Goal: Information Seeking & Learning: Learn about a topic

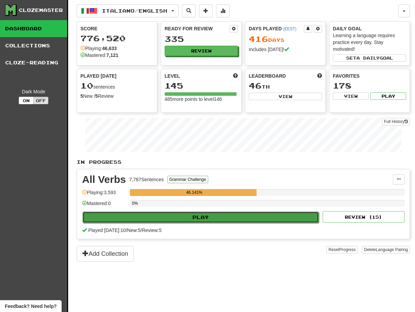
click at [193, 217] on button "Play" at bounding box center [200, 218] width 236 height 12
select select "**"
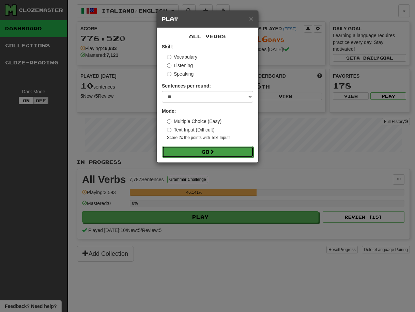
click at [200, 150] on button "Go" at bounding box center [207, 152] width 91 height 12
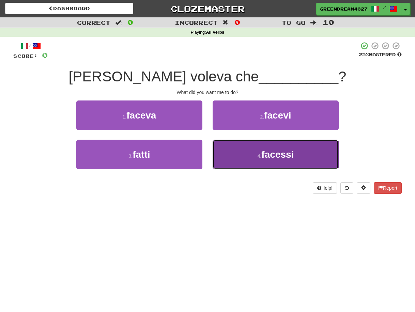
click at [244, 157] on button "4 . facessi" at bounding box center [276, 155] width 126 height 30
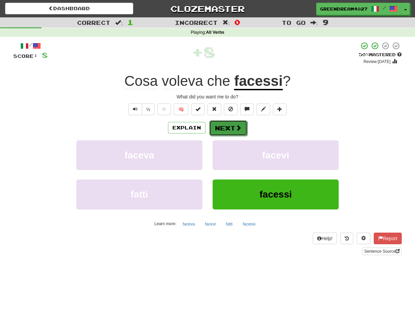
click at [226, 128] on button "Next" at bounding box center [228, 128] width 38 height 16
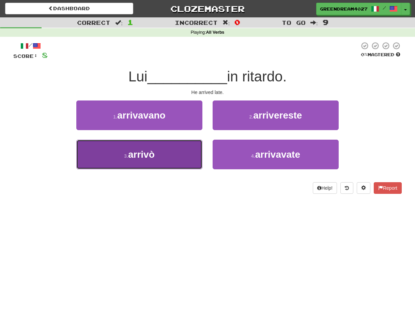
click at [164, 154] on button "3 . arrivò" at bounding box center [139, 155] width 126 height 30
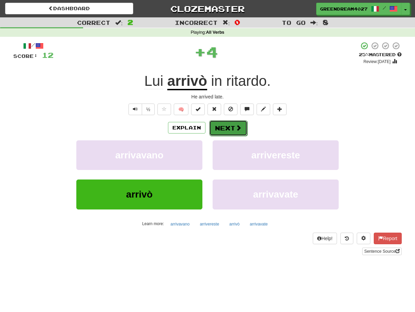
click at [228, 126] on button "Next" at bounding box center [228, 128] width 38 height 16
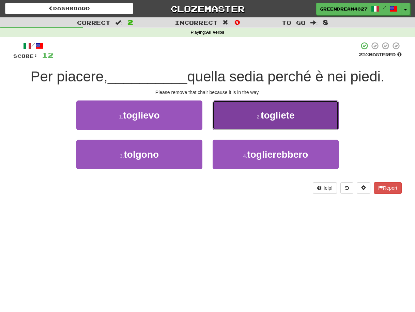
click at [250, 115] on button "2 . togliete" at bounding box center [276, 116] width 126 height 30
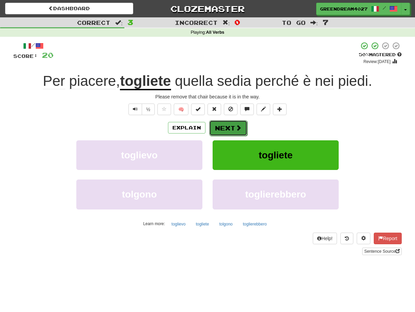
click at [221, 127] on button "Next" at bounding box center [228, 128] width 38 height 16
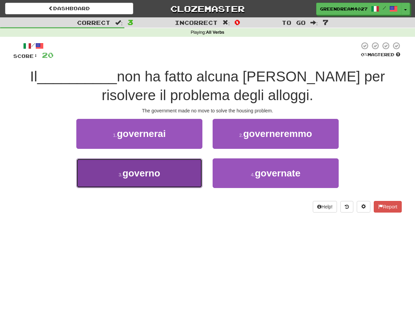
click at [164, 176] on button "3 . governo" at bounding box center [139, 173] width 126 height 30
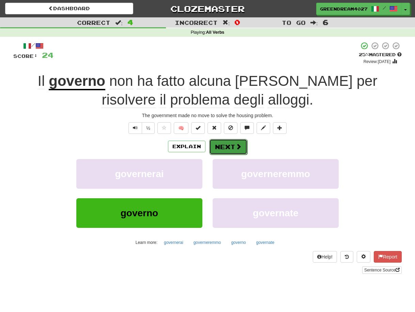
click at [230, 147] on button "Next" at bounding box center [228, 147] width 38 height 16
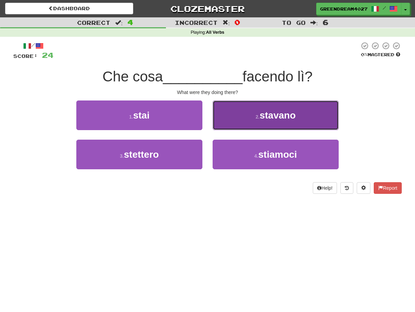
click at [253, 120] on button "2 . stavano" at bounding box center [276, 116] width 126 height 30
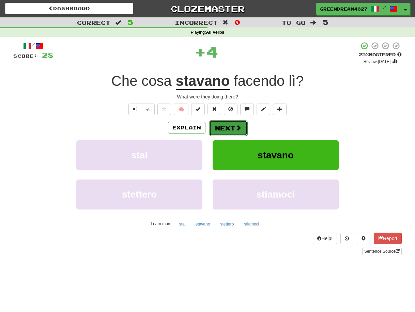
click at [229, 127] on button "Next" at bounding box center [228, 128] width 38 height 16
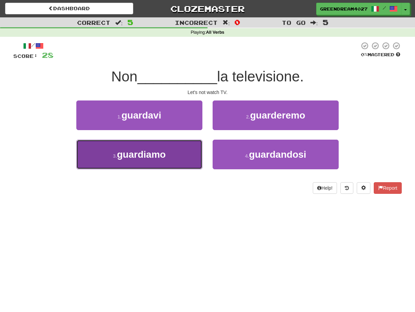
click at [175, 154] on button "3 . guardiamo" at bounding box center [139, 155] width 126 height 30
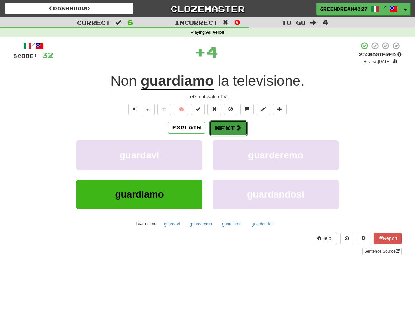
click at [225, 127] on button "Next" at bounding box center [228, 128] width 38 height 16
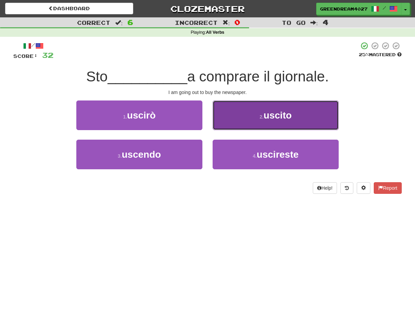
click at [248, 119] on button "2 . uscito" at bounding box center [276, 116] width 126 height 30
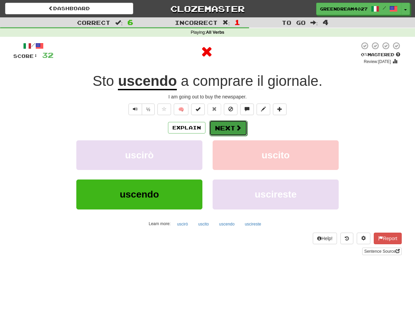
click at [231, 128] on button "Next" at bounding box center [228, 128] width 38 height 16
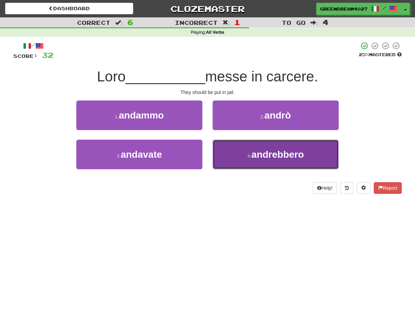
click at [246, 157] on button "4 . andrebbero" at bounding box center [276, 155] width 126 height 30
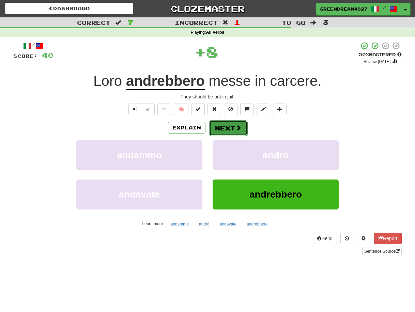
click at [230, 129] on button "Next" at bounding box center [228, 128] width 38 height 16
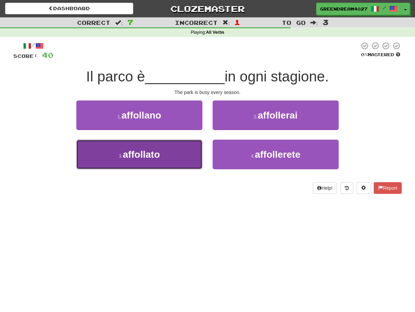
click at [171, 153] on button "3 . affollato" at bounding box center [139, 155] width 126 height 30
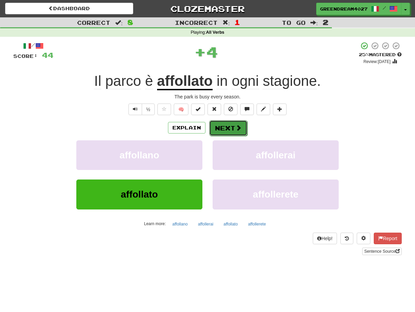
click at [226, 127] on button "Next" at bounding box center [228, 128] width 38 height 16
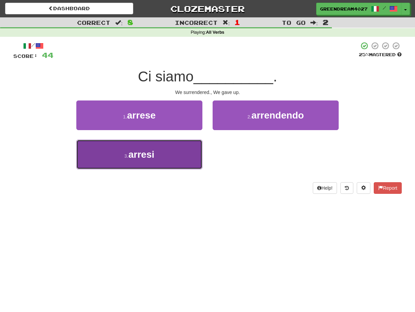
click at [189, 160] on button "3 . arresi" at bounding box center [139, 155] width 126 height 30
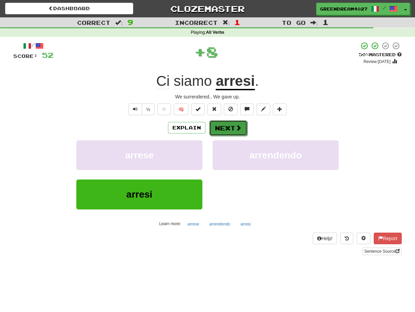
click at [227, 129] on button "Next" at bounding box center [228, 128] width 38 height 16
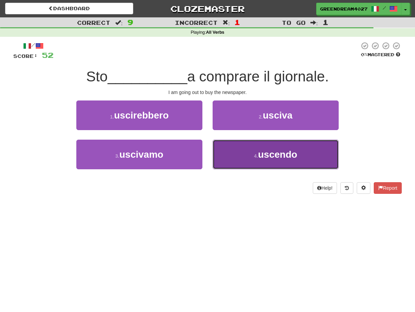
click at [250, 158] on button "4 . uscendo" at bounding box center [276, 155] width 126 height 30
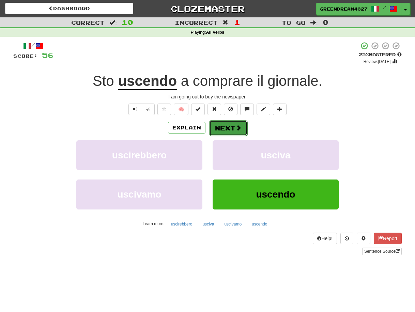
click at [230, 127] on button "Next" at bounding box center [228, 128] width 38 height 16
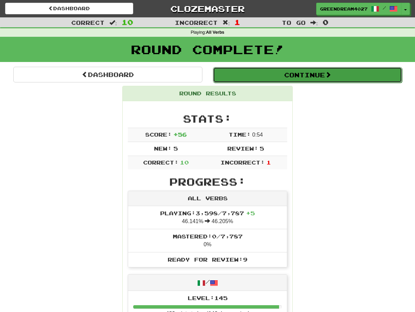
click at [286, 74] on button "Continue" at bounding box center [307, 75] width 189 height 16
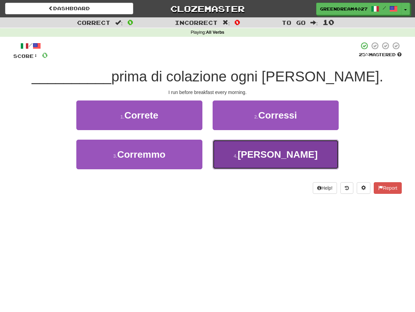
click at [257, 155] on button "4 . Corro" at bounding box center [276, 155] width 126 height 30
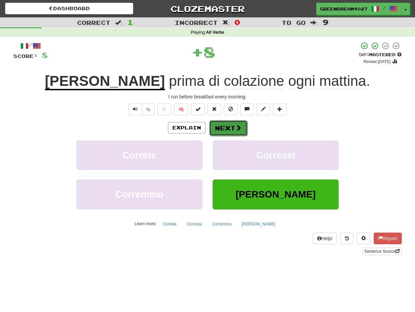
click at [225, 127] on button "Next" at bounding box center [228, 128] width 38 height 16
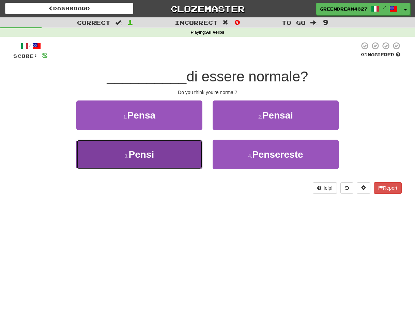
click at [169, 157] on button "3 . Pensi" at bounding box center [139, 155] width 126 height 30
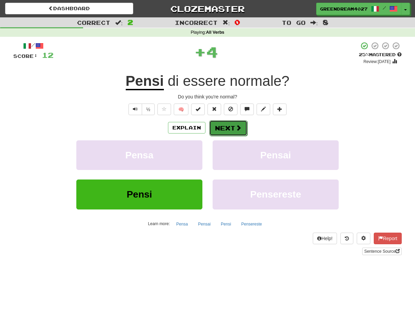
click at [222, 126] on button "Next" at bounding box center [228, 128] width 38 height 16
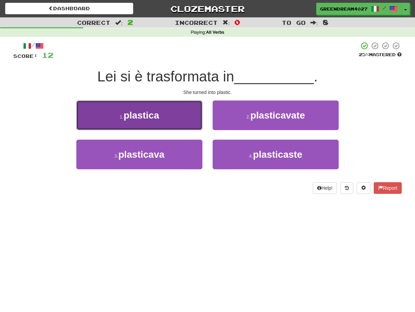
click at [159, 119] on span "plastica" at bounding box center [141, 115] width 35 height 11
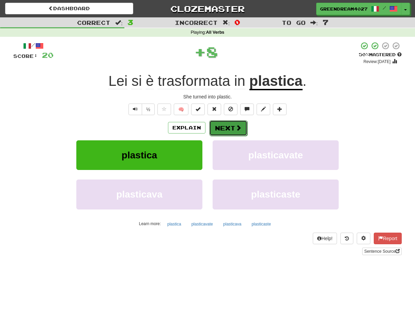
click at [230, 128] on button "Next" at bounding box center [228, 128] width 38 height 16
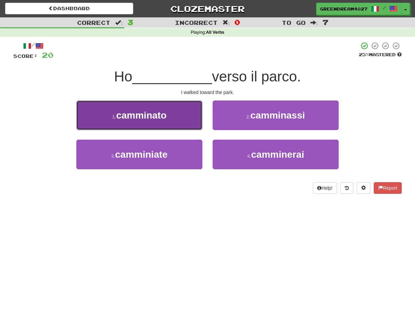
click at [148, 114] on span "camminato" at bounding box center [141, 115] width 50 height 11
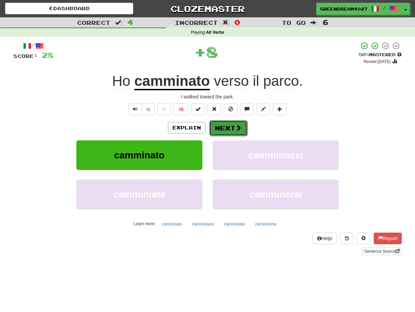
click at [229, 126] on button "Next" at bounding box center [228, 128] width 38 height 16
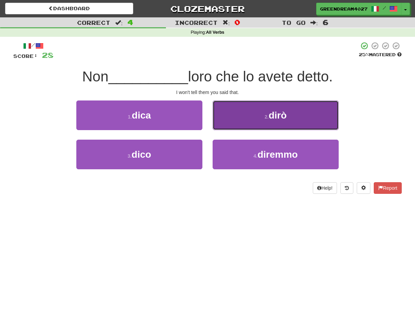
click at [246, 115] on button "2 . dirò" at bounding box center [276, 116] width 126 height 30
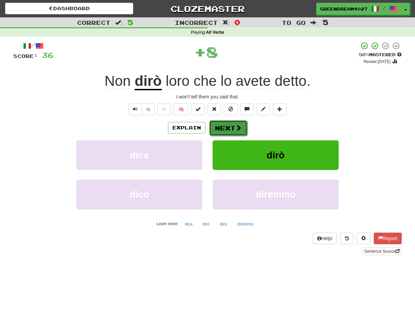
click at [229, 127] on button "Next" at bounding box center [228, 128] width 38 height 16
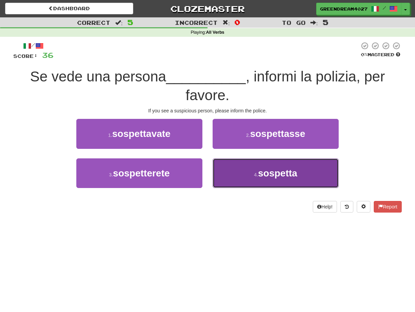
click at [254, 176] on small "4 ." at bounding box center [256, 174] width 4 height 5
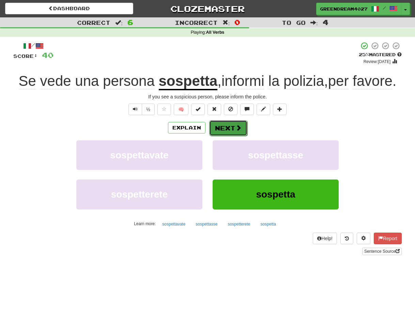
click at [226, 128] on button "Next" at bounding box center [228, 128] width 38 height 16
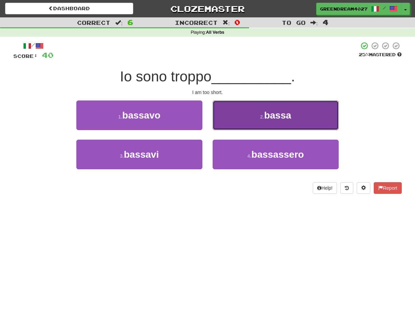
click at [245, 119] on button "2 . bassa" at bounding box center [276, 116] width 126 height 30
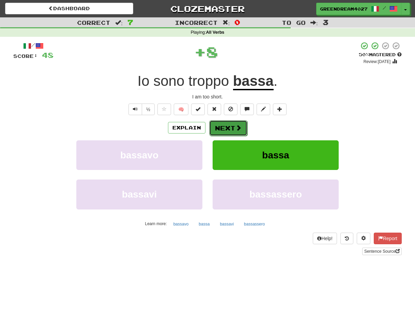
click at [225, 126] on button "Next" at bounding box center [228, 128] width 38 height 16
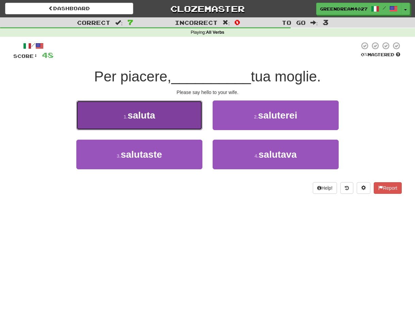
click at [183, 122] on button "1 . saluta" at bounding box center [139, 116] width 126 height 30
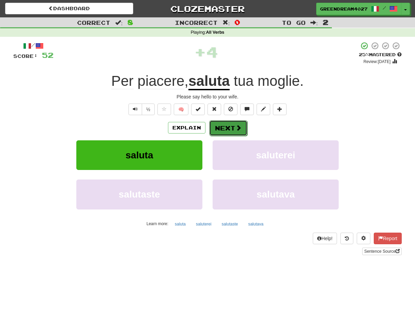
click at [228, 127] on button "Next" at bounding box center [228, 128] width 38 height 16
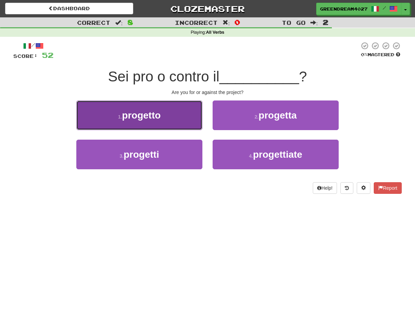
click at [168, 123] on button "1 . progetto" at bounding box center [139, 116] width 126 height 30
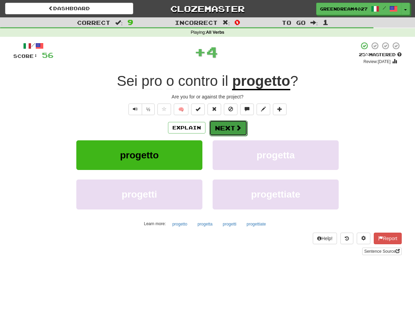
click at [224, 126] on button "Next" at bounding box center [228, 128] width 38 height 16
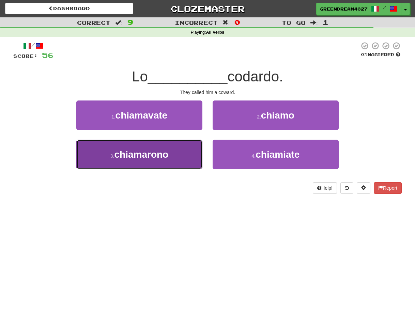
click at [165, 156] on span "chiamarono" at bounding box center [141, 154] width 54 height 11
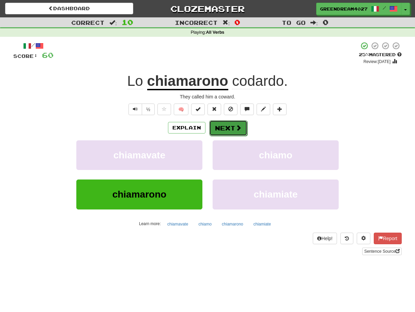
click at [223, 129] on button "Next" at bounding box center [228, 128] width 38 height 16
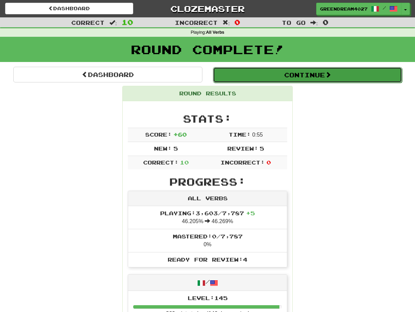
click at [286, 74] on button "Continue" at bounding box center [307, 75] width 189 height 16
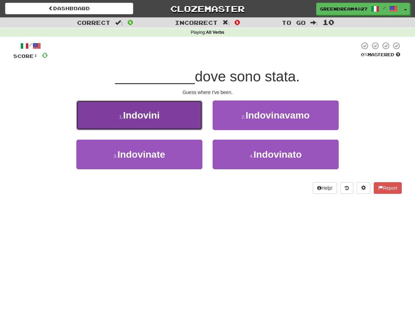
click at [165, 119] on button "1 . Indovini" at bounding box center [139, 116] width 126 height 30
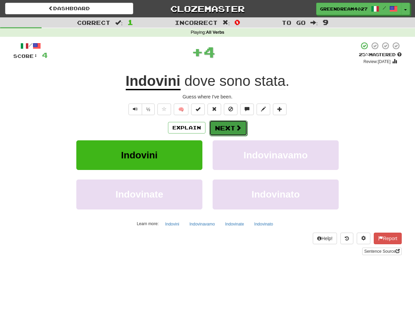
click at [220, 127] on button "Next" at bounding box center [228, 128] width 38 height 16
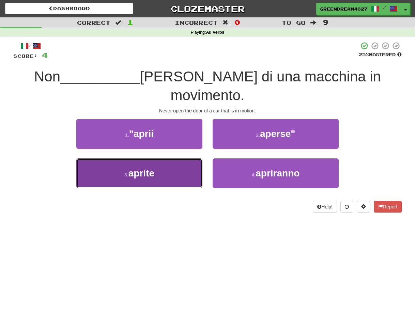
click at [175, 174] on button "3 . aprite" at bounding box center [139, 173] width 126 height 30
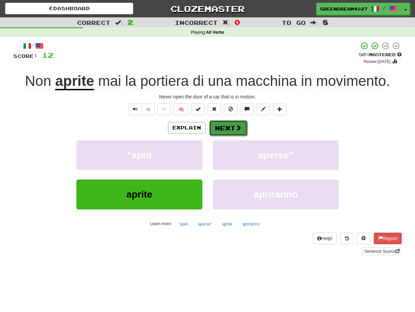
click at [225, 127] on button "Next" at bounding box center [228, 128] width 38 height 16
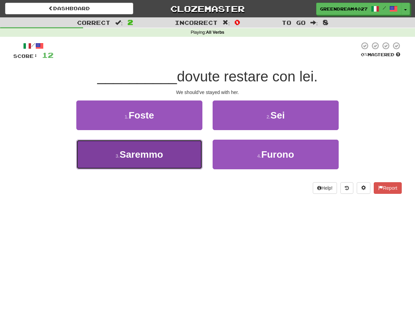
click at [172, 159] on button "3 . Saremmo" at bounding box center [139, 155] width 126 height 30
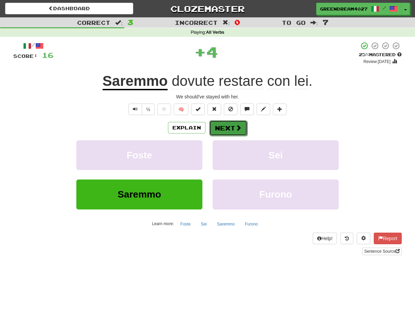
click at [223, 127] on button "Next" at bounding box center [228, 128] width 38 height 16
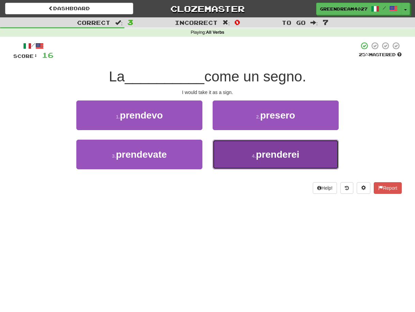
click at [246, 156] on button "4 . prenderei" at bounding box center [276, 155] width 126 height 30
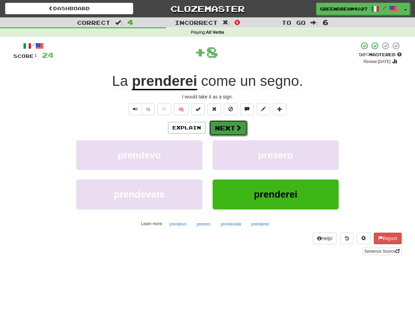
click at [223, 127] on button "Next" at bounding box center [228, 128] width 38 height 16
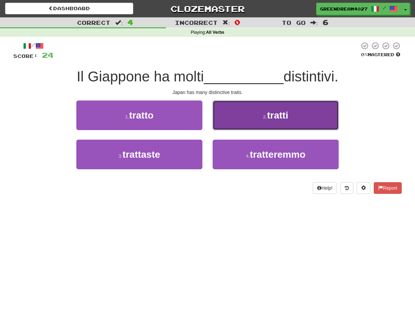
click at [256, 113] on button "2 . tratti" at bounding box center [276, 116] width 126 height 30
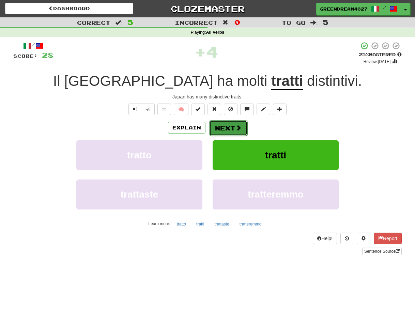
click at [234, 127] on button "Next" at bounding box center [228, 128] width 38 height 16
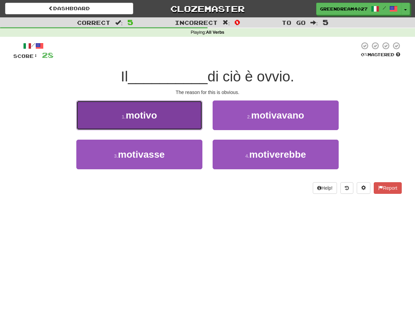
click at [186, 119] on button "1 . motivo" at bounding box center [139, 116] width 126 height 30
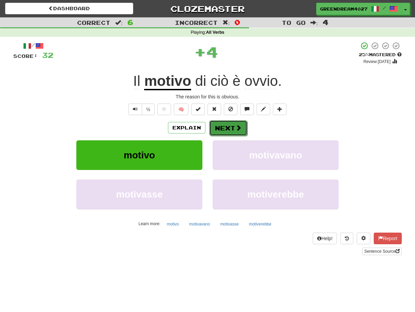
click at [226, 126] on button "Next" at bounding box center [228, 128] width 38 height 16
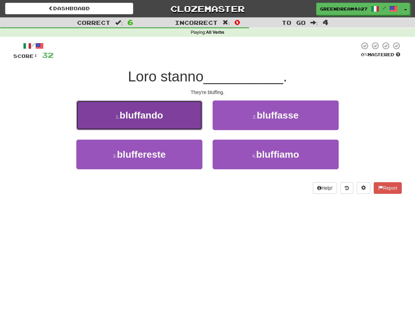
click at [174, 119] on button "1 . bluffando" at bounding box center [139, 116] width 126 height 30
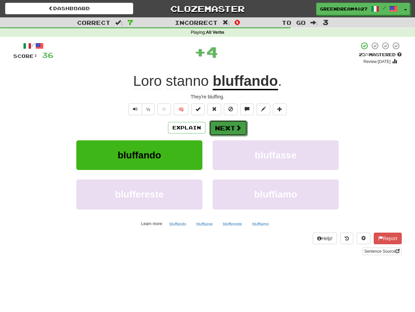
click at [220, 127] on button "Next" at bounding box center [228, 128] width 38 height 16
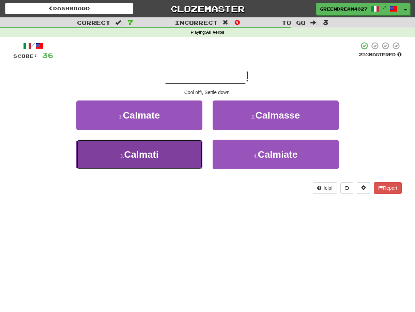
click at [168, 154] on button "3 . Calmati" at bounding box center [139, 155] width 126 height 30
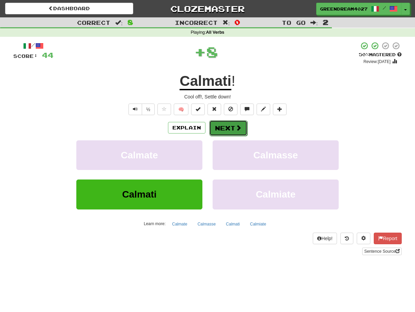
click at [218, 128] on button "Next" at bounding box center [228, 128] width 38 height 16
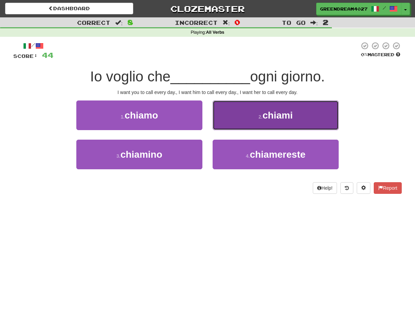
click at [248, 120] on button "2 . chiami" at bounding box center [276, 116] width 126 height 30
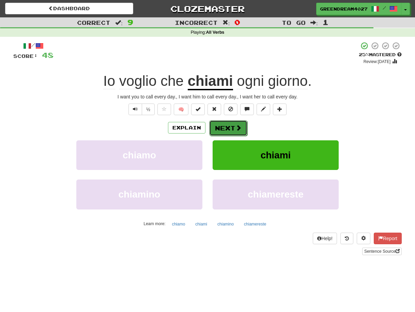
click at [232, 126] on button "Next" at bounding box center [228, 128] width 38 height 16
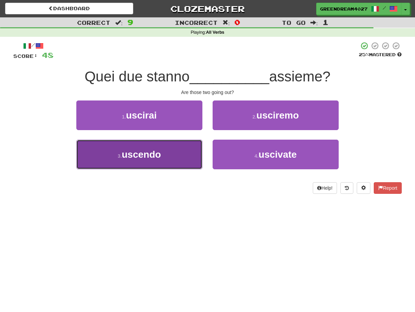
click at [180, 160] on button "3 . uscendo" at bounding box center [139, 155] width 126 height 30
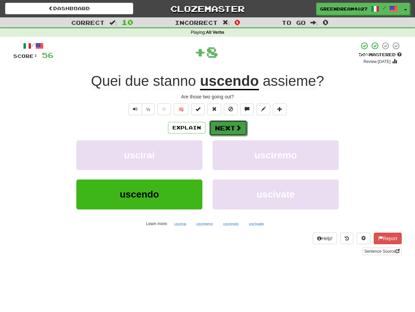
click at [228, 127] on button "Next" at bounding box center [228, 128] width 38 height 16
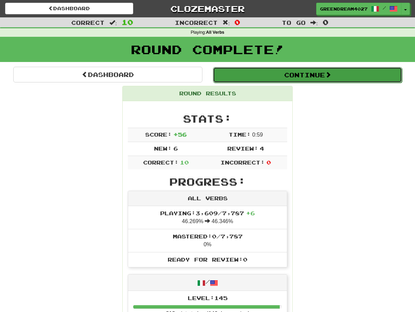
click at [275, 72] on button "Continue" at bounding box center [307, 75] width 189 height 16
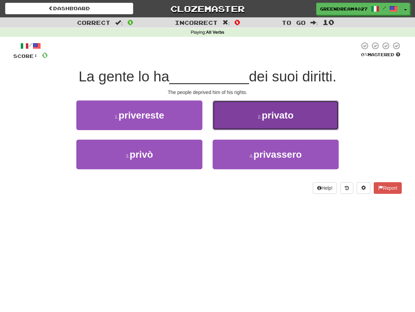
click at [243, 119] on button "2 . privato" at bounding box center [276, 116] width 126 height 30
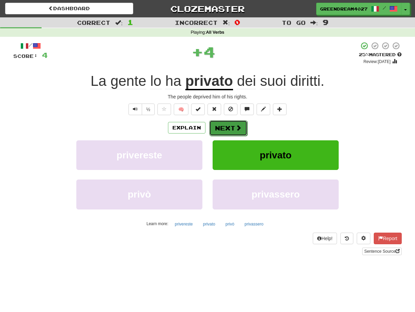
click at [228, 127] on button "Next" at bounding box center [228, 128] width 38 height 16
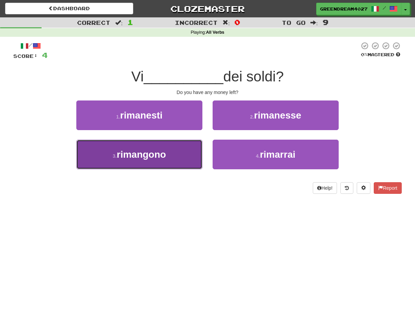
click at [175, 160] on button "3 . rimangono" at bounding box center [139, 155] width 126 height 30
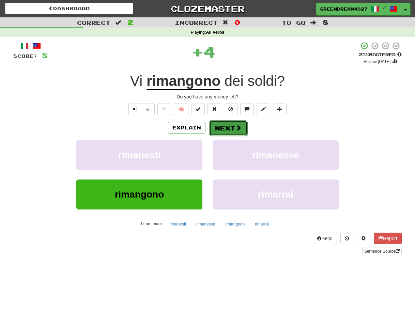
click at [226, 127] on button "Next" at bounding box center [228, 128] width 38 height 16
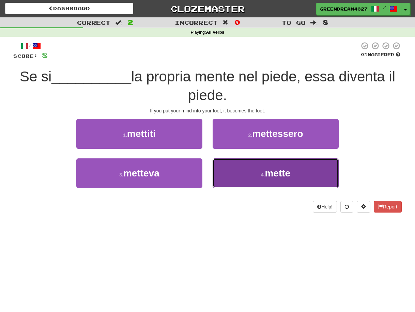
click at [236, 179] on button "4 . mette" at bounding box center [276, 173] width 126 height 30
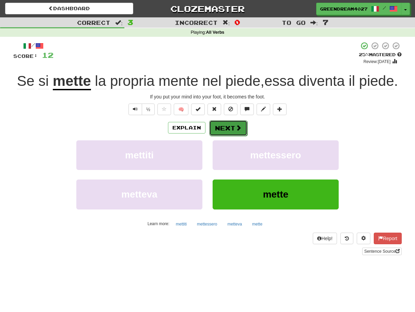
click at [230, 127] on button "Next" at bounding box center [228, 128] width 38 height 16
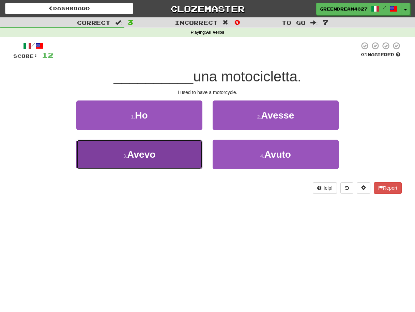
click at [167, 159] on button "3 . Avevo" at bounding box center [139, 155] width 126 height 30
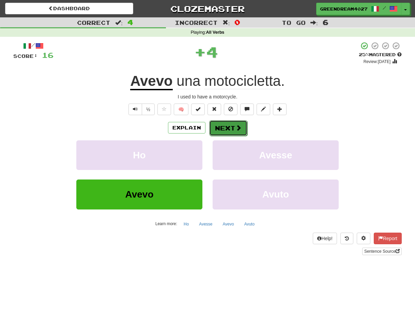
click at [224, 129] on button "Next" at bounding box center [228, 128] width 38 height 16
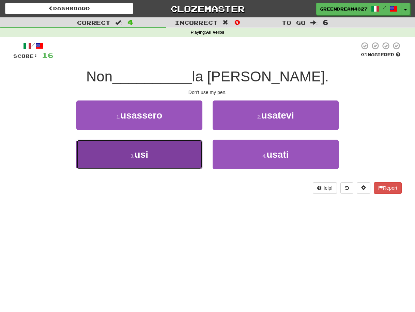
click at [186, 157] on button "3 . usi" at bounding box center [139, 155] width 126 height 30
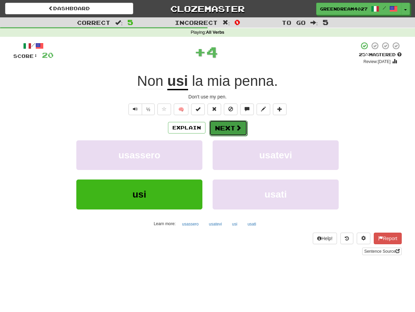
click at [229, 127] on button "Next" at bounding box center [228, 128] width 38 height 16
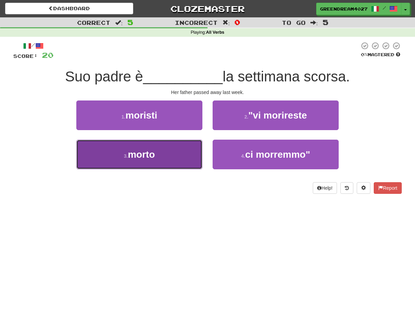
click at [170, 156] on button "3 . morto" at bounding box center [139, 155] width 126 height 30
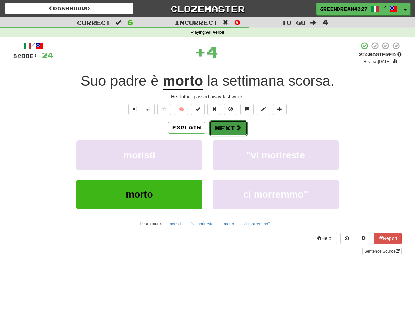
click at [228, 127] on button "Next" at bounding box center [228, 128] width 38 height 16
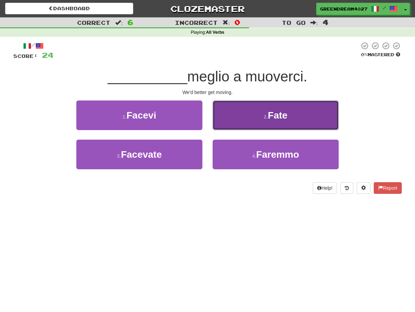
click at [245, 112] on button "2 . Fate" at bounding box center [276, 116] width 126 height 30
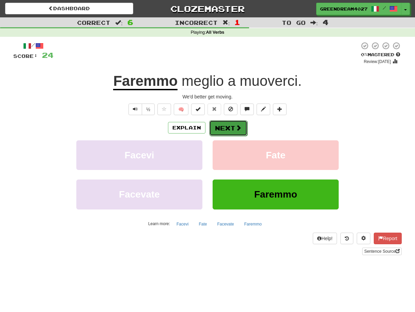
click at [225, 127] on button "Next" at bounding box center [228, 128] width 38 height 16
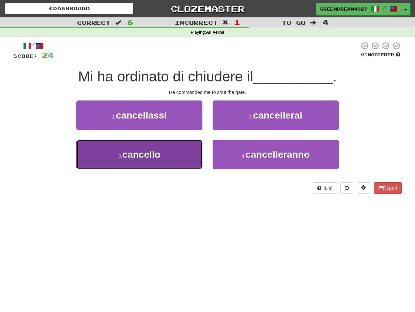
click at [171, 155] on button "3 . cancello" at bounding box center [139, 155] width 126 height 30
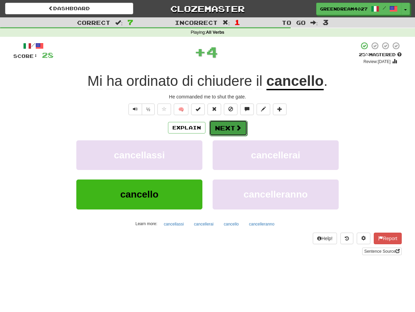
click at [225, 128] on button "Next" at bounding box center [228, 128] width 38 height 16
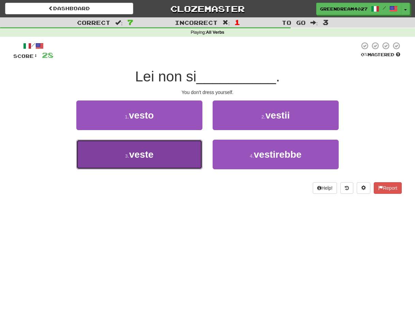
click at [164, 156] on button "3 . veste" at bounding box center [139, 155] width 126 height 30
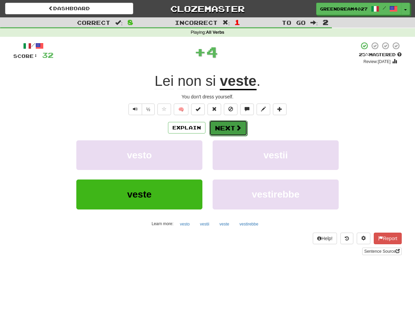
click at [222, 127] on button "Next" at bounding box center [228, 128] width 38 height 16
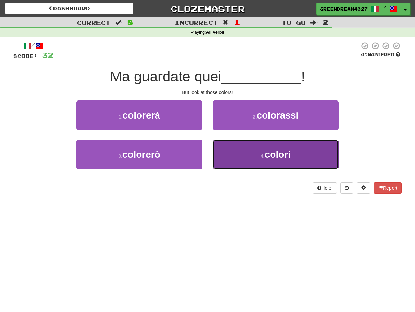
click at [236, 155] on button "4 . colori" at bounding box center [276, 155] width 126 height 30
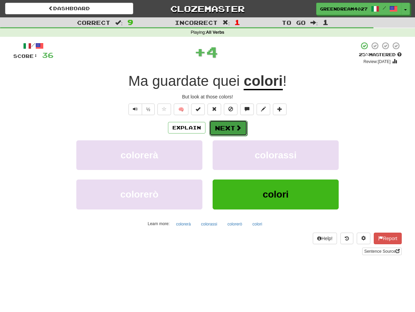
click at [224, 126] on button "Next" at bounding box center [228, 128] width 38 height 16
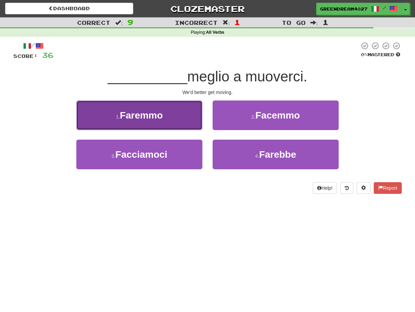
click at [146, 117] on span "Faremmo" at bounding box center [141, 115] width 43 height 11
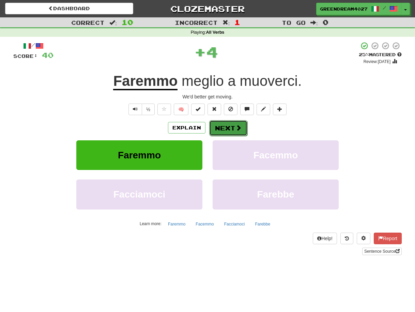
click at [230, 124] on button "Next" at bounding box center [228, 128] width 38 height 16
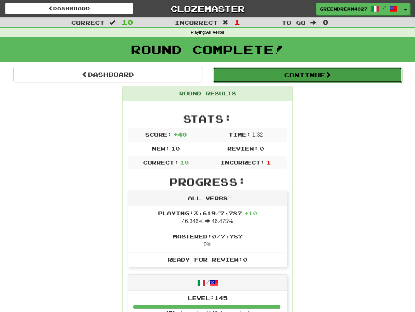
click at [283, 75] on button "Continue" at bounding box center [307, 75] width 189 height 16
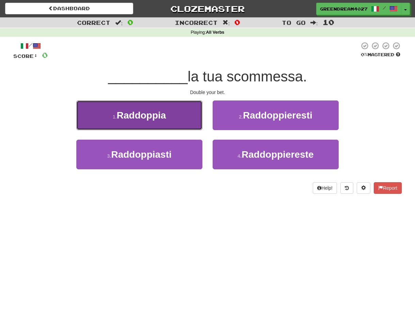
click at [174, 117] on button "1 . Raddoppia" at bounding box center [139, 116] width 126 height 30
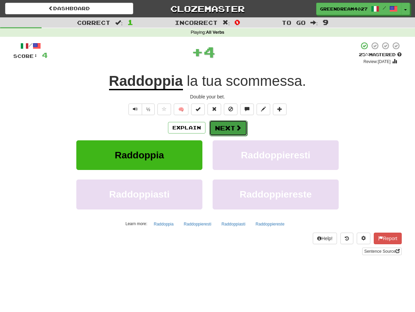
click at [225, 125] on button "Next" at bounding box center [228, 128] width 38 height 16
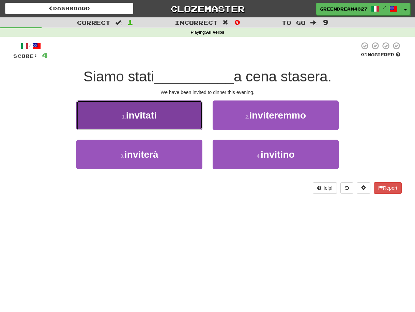
click at [166, 119] on button "1 . invitati" at bounding box center [139, 116] width 126 height 30
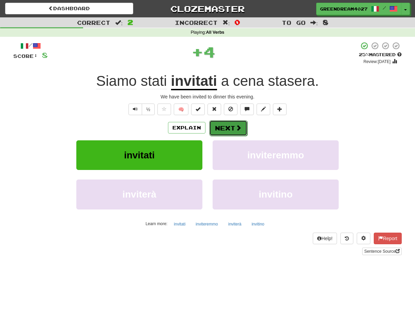
click at [235, 125] on span at bounding box center [238, 128] width 6 height 6
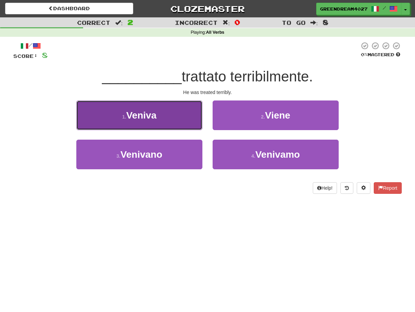
click at [178, 118] on button "1 . Veniva" at bounding box center [139, 116] width 126 height 30
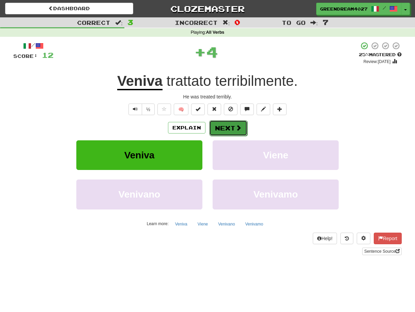
click at [228, 128] on button "Next" at bounding box center [228, 128] width 38 height 16
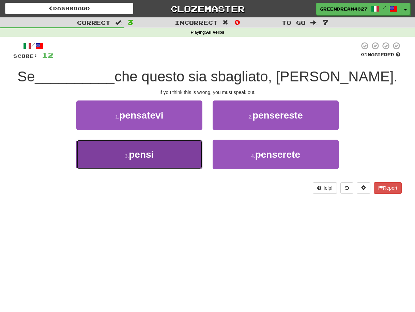
click at [164, 150] on button "3 . pensi" at bounding box center [139, 155] width 126 height 30
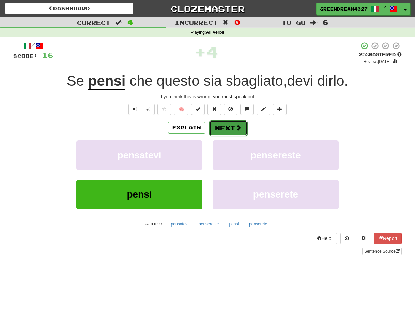
click at [222, 127] on button "Next" at bounding box center [228, 128] width 38 height 16
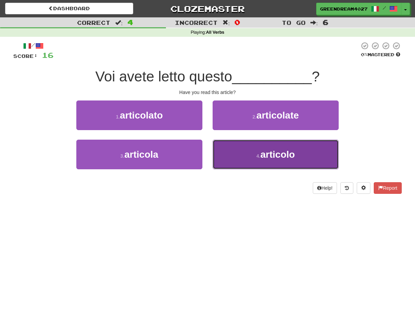
click at [249, 150] on button "4 . articolo" at bounding box center [276, 155] width 126 height 30
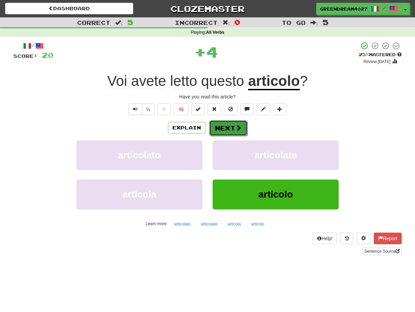
click at [221, 125] on button "Next" at bounding box center [228, 128] width 38 height 16
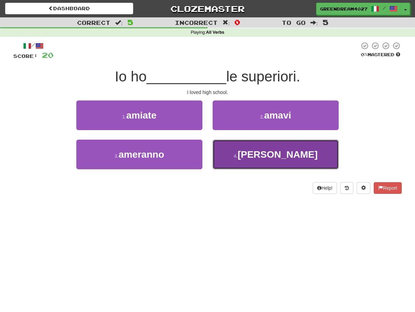
click at [247, 156] on button "4 . amato" at bounding box center [276, 155] width 126 height 30
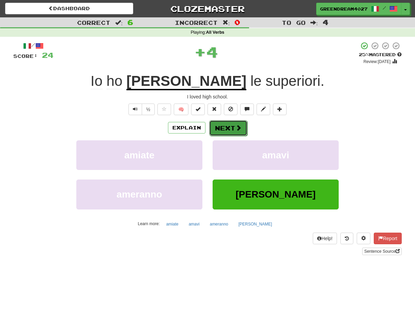
click at [226, 127] on button "Next" at bounding box center [228, 128] width 38 height 16
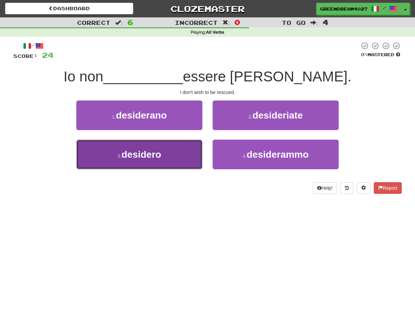
click at [175, 152] on button "3 . desidero" at bounding box center [139, 155] width 126 height 30
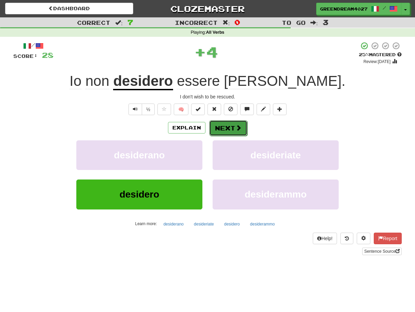
click at [226, 124] on button "Next" at bounding box center [228, 128] width 38 height 16
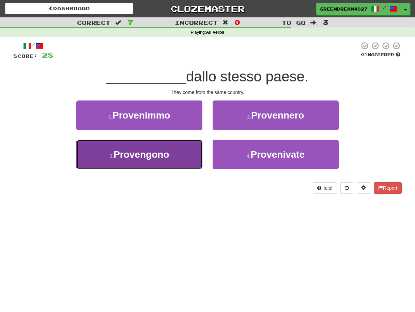
click at [177, 157] on button "3 . Provengono" at bounding box center [139, 155] width 126 height 30
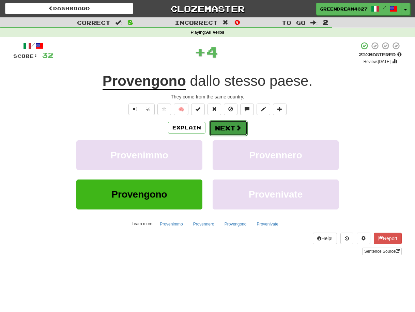
click at [226, 127] on button "Next" at bounding box center [228, 128] width 38 height 16
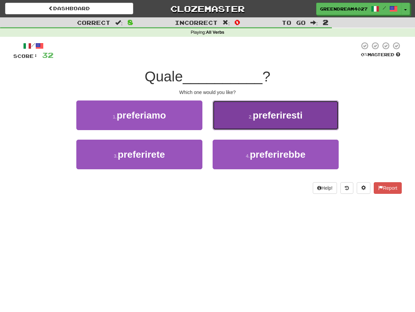
click at [249, 116] on small "2 ." at bounding box center [251, 116] width 4 height 5
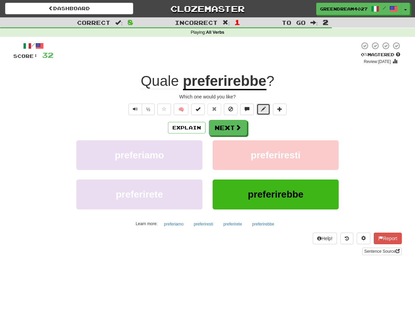
click at [261, 109] on span at bounding box center [263, 109] width 5 height 5
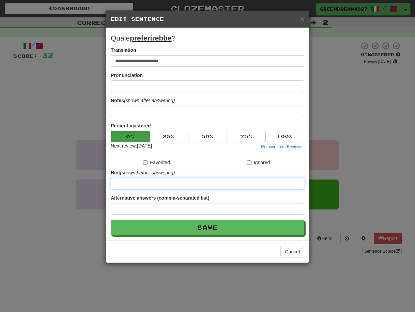
click at [144, 183] on input at bounding box center [208, 184] width 194 height 12
type input "***"
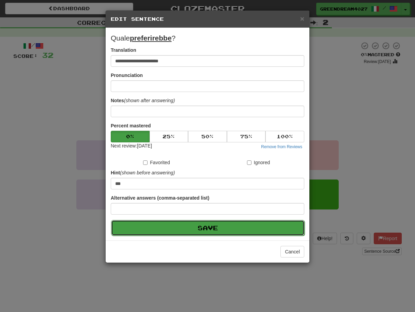
click at [192, 227] on button "Save" at bounding box center [208, 228] width 194 height 16
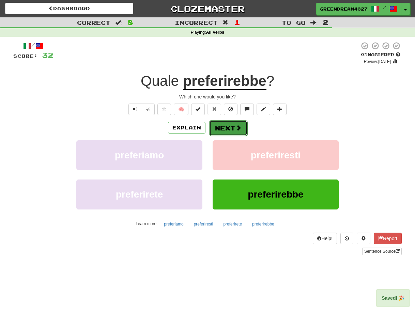
click at [229, 129] on button "Next" at bounding box center [228, 128] width 38 height 16
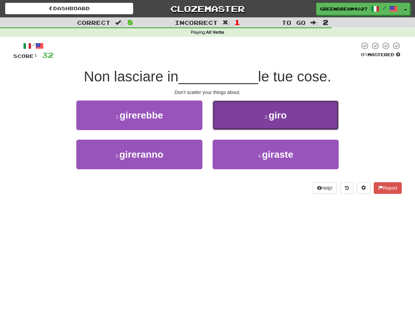
click at [252, 121] on button "2 . giro" at bounding box center [276, 116] width 126 height 30
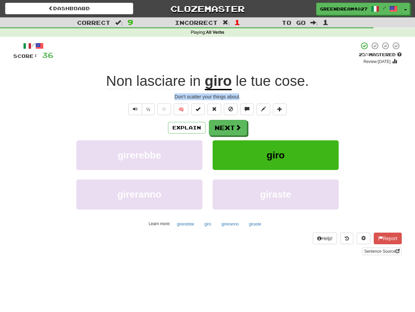
drag, startPoint x: 173, startPoint y: 96, endPoint x: 240, endPoint y: 94, distance: 66.5
click at [240, 94] on div "Don't scatter your things about." at bounding box center [207, 96] width 388 height 7
click at [235, 85] on div at bounding box center [235, 85] width 0 height 0
click at [215, 98] on div "Don't scatter your things about." at bounding box center [207, 96] width 388 height 7
click at [228, 128] on button "Next" at bounding box center [228, 128] width 38 height 16
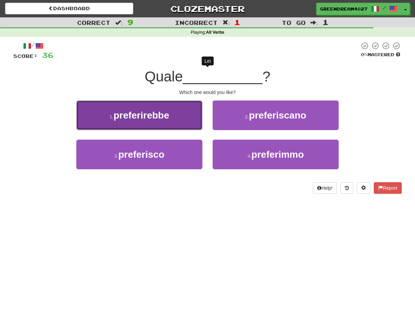
click at [165, 118] on span "preferirebbe" at bounding box center [141, 115] width 56 height 11
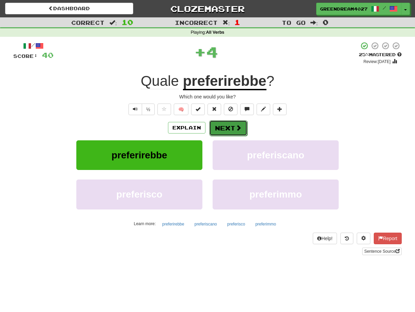
click at [221, 127] on button "Next" at bounding box center [228, 128] width 38 height 16
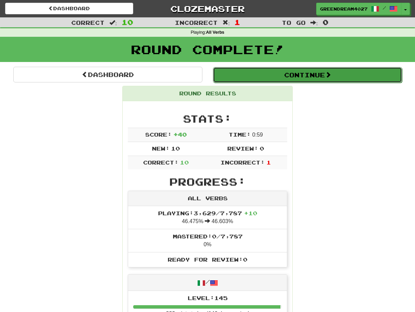
click at [296, 74] on button "Continue" at bounding box center [307, 75] width 189 height 16
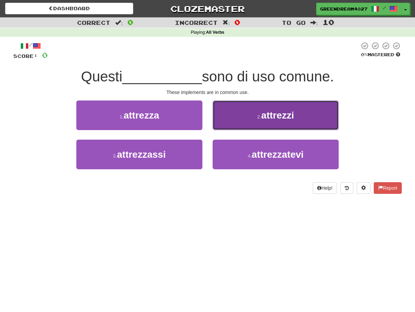
click at [283, 116] on span "attrezzi" at bounding box center [277, 115] width 33 height 11
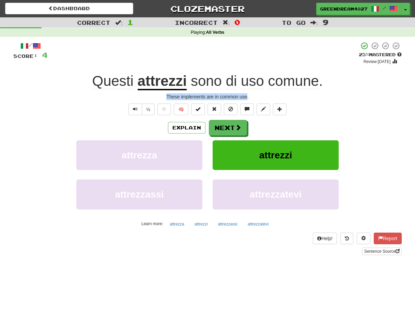
drag, startPoint x: 167, startPoint y: 98, endPoint x: 247, endPoint y: 96, distance: 79.8
click at [247, 96] on div "These implements are in common use." at bounding box center [207, 96] width 388 height 7
click at [243, 85] on div at bounding box center [243, 85] width 0 height 0
click at [213, 97] on div "These implements are in common use." at bounding box center [207, 96] width 388 height 7
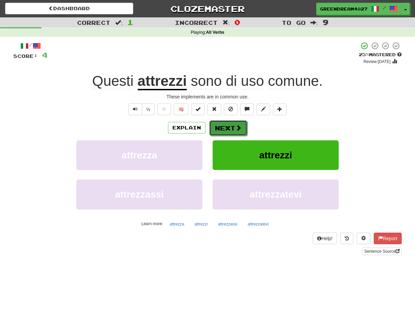
click at [229, 126] on button "Next" at bounding box center [228, 128] width 38 height 16
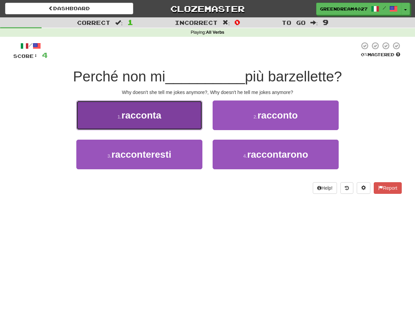
click at [160, 120] on span "racconta" at bounding box center [141, 115] width 40 height 11
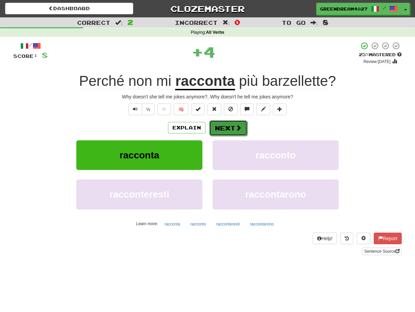
click at [227, 128] on button "Next" at bounding box center [228, 128] width 38 height 16
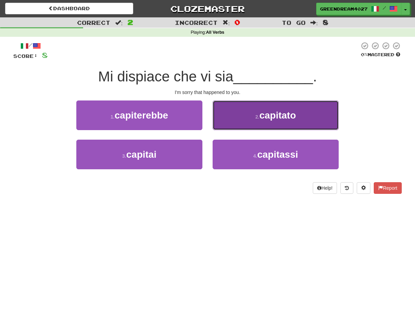
click at [252, 116] on button "2 . capitato" at bounding box center [276, 116] width 126 height 30
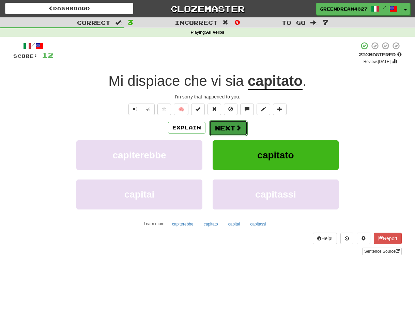
click at [225, 128] on button "Next" at bounding box center [228, 128] width 38 height 16
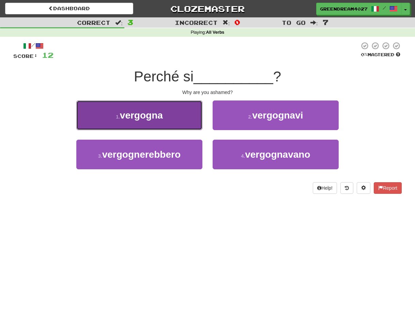
click at [162, 115] on span "vergogna" at bounding box center [141, 115] width 43 height 11
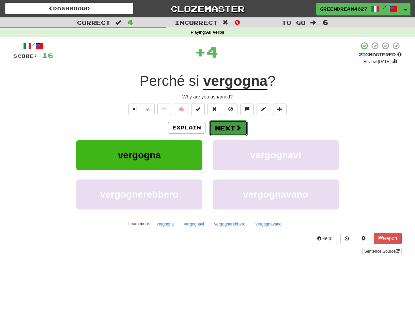
click at [228, 126] on button "Next" at bounding box center [228, 128] width 38 height 16
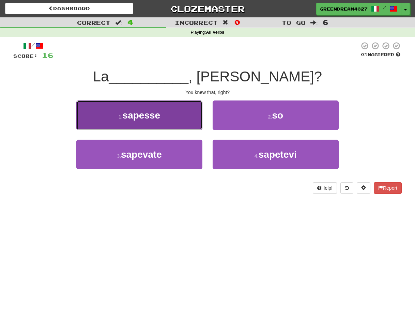
click at [140, 120] on span "sapesse" at bounding box center [142, 115] width 38 height 11
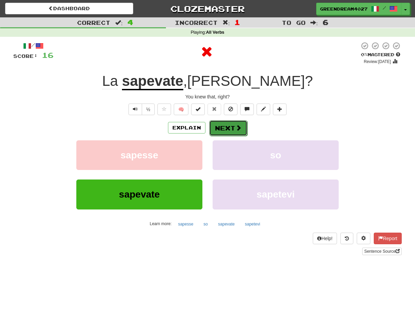
click at [225, 129] on button "Next" at bounding box center [228, 128] width 38 height 16
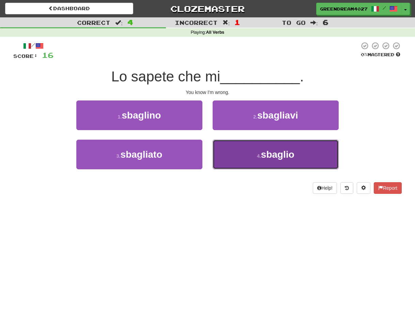
click at [240, 156] on button "4 . sbaglio" at bounding box center [276, 155] width 126 height 30
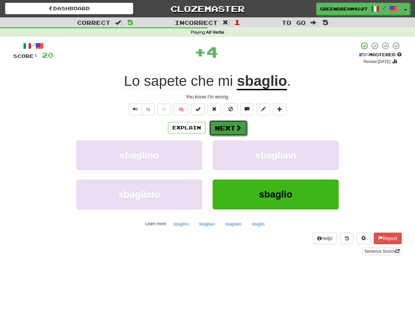
click at [224, 128] on button "Next" at bounding box center [228, 128] width 38 height 16
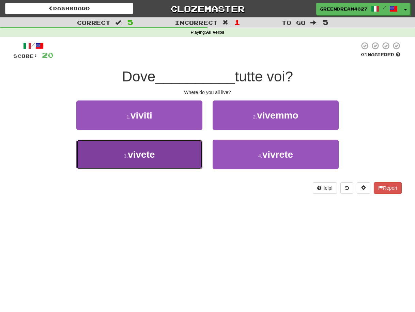
click at [173, 155] on button "3 . vivete" at bounding box center [139, 155] width 126 height 30
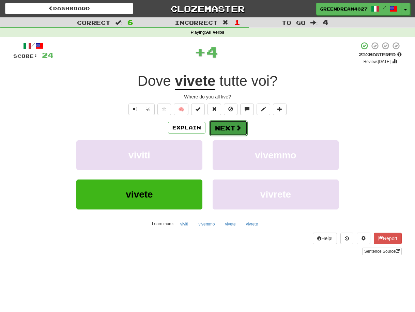
click at [221, 128] on button "Next" at bounding box center [228, 128] width 38 height 16
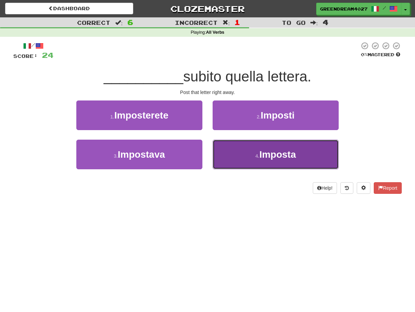
click at [225, 158] on button "4 . Imposta" at bounding box center [276, 155] width 126 height 30
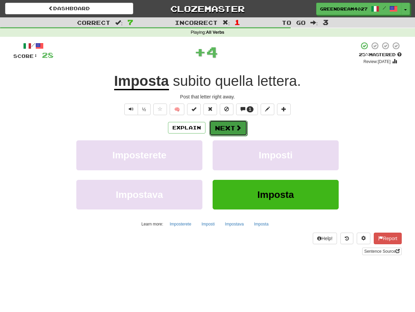
click at [222, 128] on button "Next" at bounding box center [228, 128] width 38 height 16
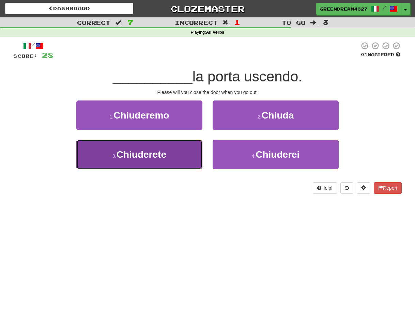
click at [156, 156] on span "Chiuderete" at bounding box center [142, 154] width 50 height 11
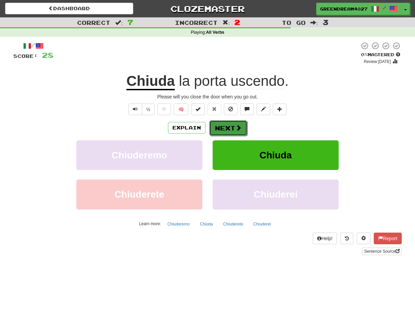
click at [225, 127] on button "Next" at bounding box center [228, 128] width 38 height 16
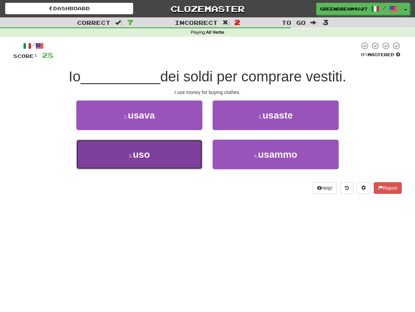
click at [181, 157] on button "3 . uso" at bounding box center [139, 155] width 126 height 30
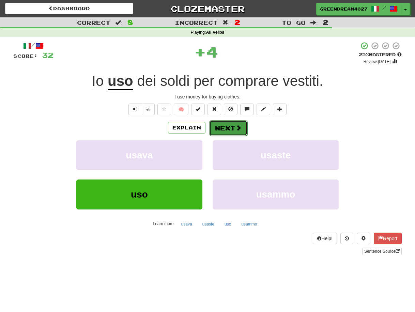
click at [229, 128] on button "Next" at bounding box center [228, 128] width 38 height 16
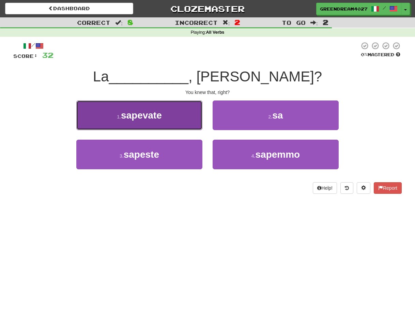
click at [171, 121] on button "1 . sapevate" at bounding box center [139, 116] width 126 height 30
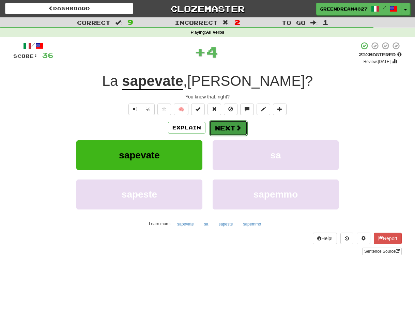
click at [229, 128] on button "Next" at bounding box center [228, 128] width 38 height 16
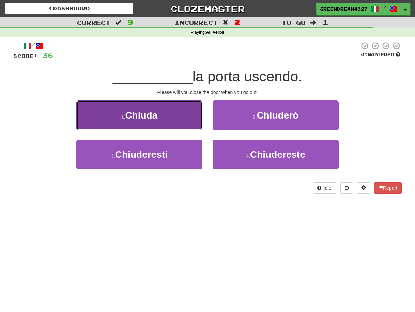
click at [171, 121] on button "1 . Chiuda" at bounding box center [139, 116] width 126 height 30
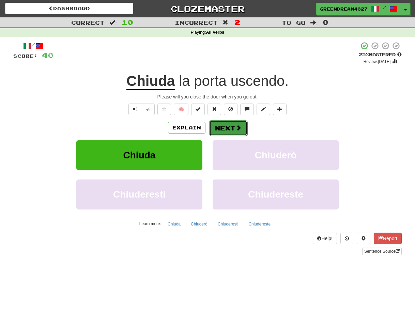
click at [227, 125] on button "Next" at bounding box center [228, 128] width 38 height 16
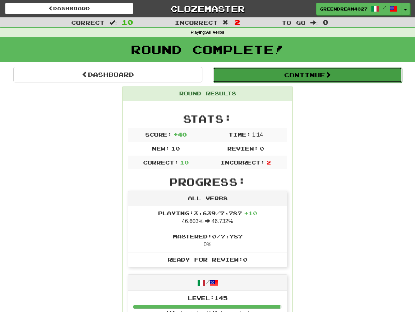
click at [258, 76] on button "Continue" at bounding box center [307, 75] width 189 height 16
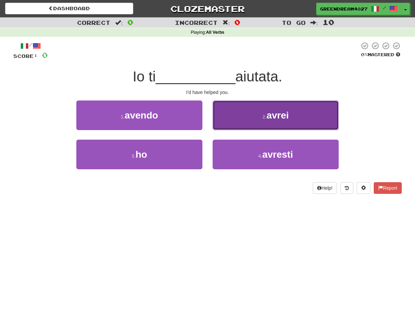
click at [256, 119] on button "2 . avrei" at bounding box center [276, 116] width 126 height 30
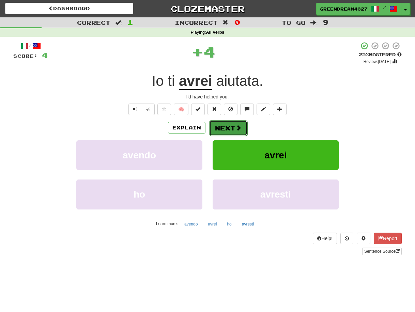
click at [231, 125] on button "Next" at bounding box center [228, 128] width 38 height 16
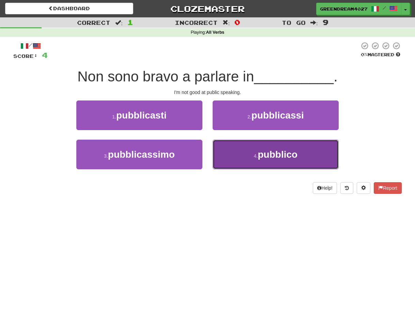
click at [236, 158] on button "4 . pubblico" at bounding box center [276, 155] width 126 height 30
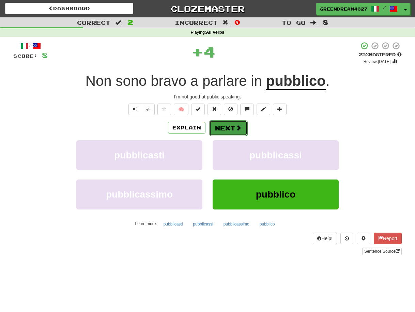
click at [224, 127] on button "Next" at bounding box center [228, 128] width 38 height 16
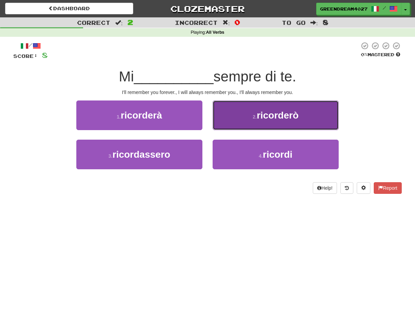
click at [251, 115] on button "2 . ricorderò" at bounding box center [276, 116] width 126 height 30
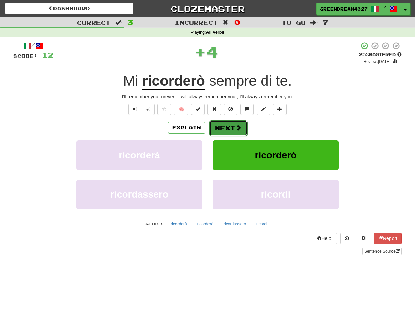
click at [228, 125] on button "Next" at bounding box center [228, 128] width 38 height 16
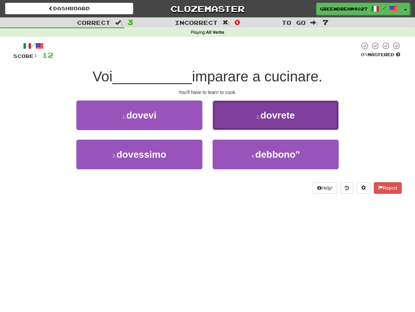
click at [247, 115] on button "2 . dovrete" at bounding box center [276, 116] width 126 height 30
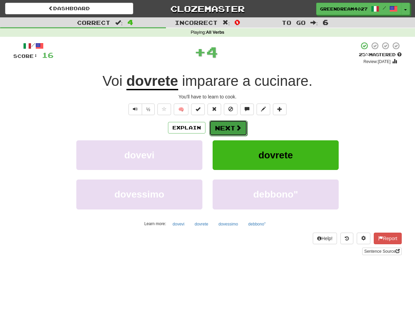
click at [231, 127] on button "Next" at bounding box center [228, 128] width 38 height 16
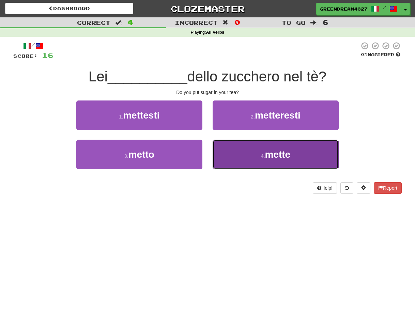
click at [244, 157] on button "4 . mette" at bounding box center [276, 155] width 126 height 30
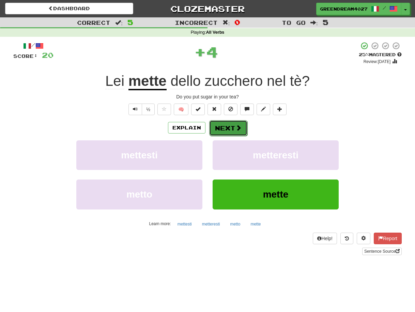
click at [229, 125] on button "Next" at bounding box center [228, 128] width 38 height 16
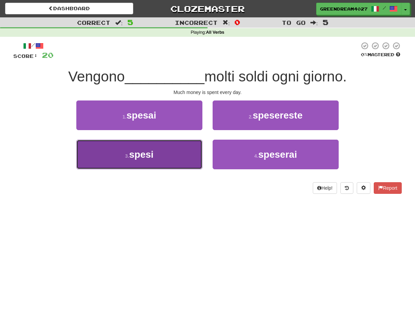
click at [189, 159] on button "3 . spesi" at bounding box center [139, 155] width 126 height 30
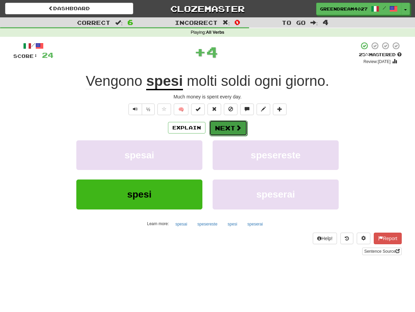
click at [224, 127] on button "Next" at bounding box center [228, 128] width 38 height 16
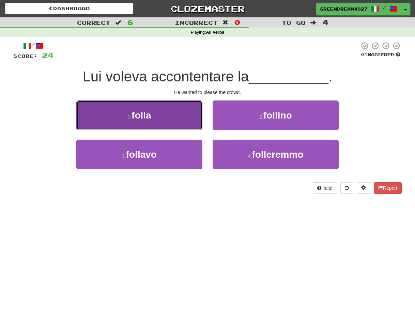
click at [169, 118] on button "1 . folla" at bounding box center [139, 116] width 126 height 30
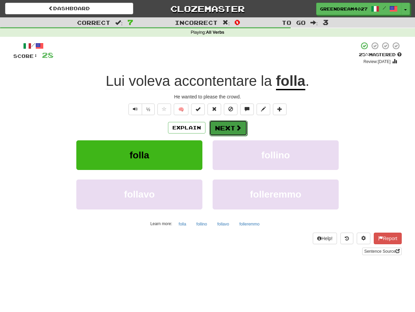
click at [224, 128] on button "Next" at bounding box center [228, 128] width 38 height 16
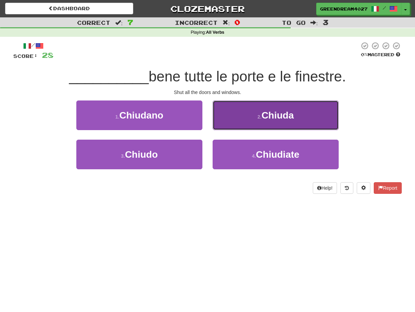
click at [239, 120] on button "2 . Chiuda" at bounding box center [276, 116] width 126 height 30
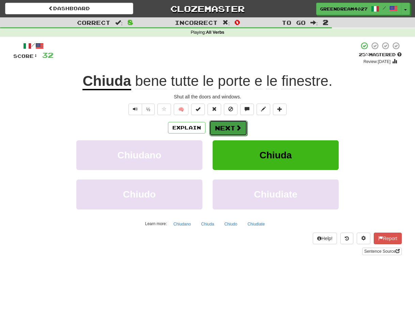
click at [225, 127] on button "Next" at bounding box center [228, 128] width 38 height 16
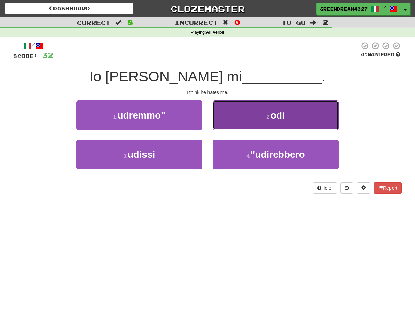
click at [251, 120] on button "2 . odi" at bounding box center [276, 116] width 126 height 30
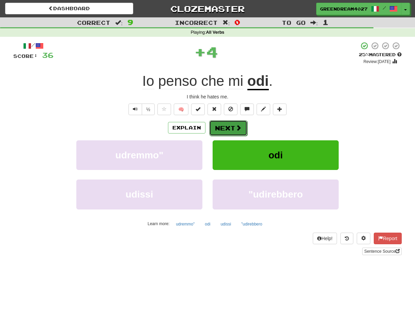
click at [229, 128] on button "Next" at bounding box center [228, 128] width 38 height 16
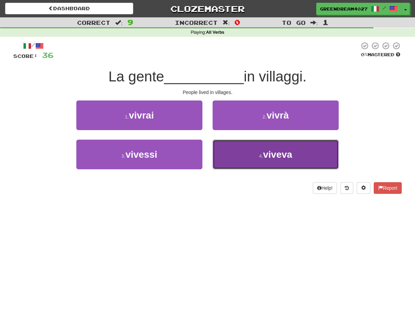
click at [242, 157] on button "4 . viveva" at bounding box center [276, 155] width 126 height 30
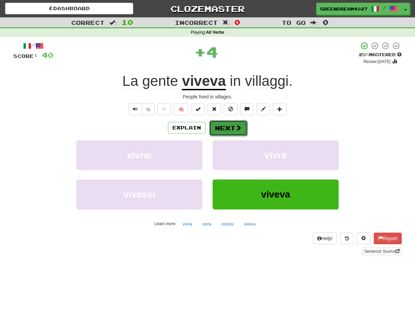
click at [228, 128] on button "Next" at bounding box center [228, 128] width 38 height 16
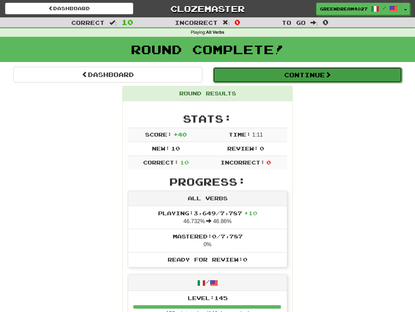
click at [292, 76] on button "Continue" at bounding box center [307, 75] width 189 height 16
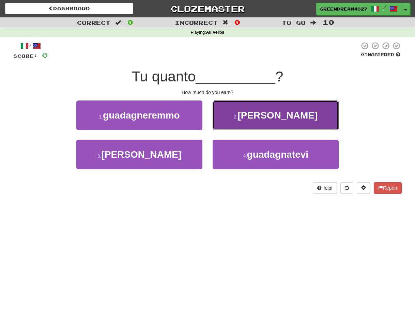
click at [245, 115] on button "2 . guadagni" at bounding box center [276, 116] width 126 height 30
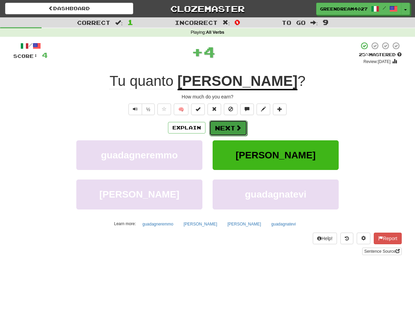
click at [235, 126] on span at bounding box center [238, 128] width 6 height 6
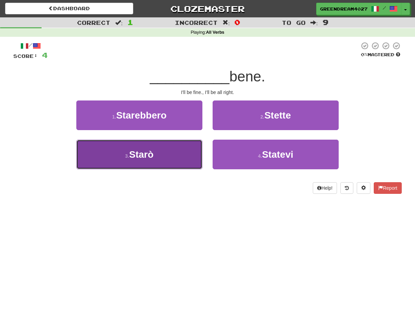
click at [190, 157] on button "3 . Starò" at bounding box center [139, 155] width 126 height 30
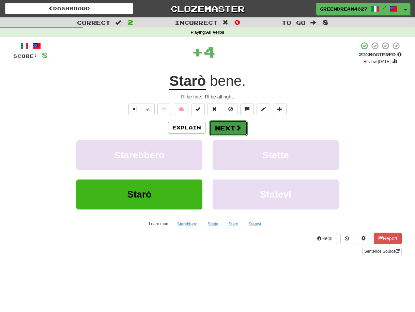
click at [229, 127] on button "Next" at bounding box center [228, 128] width 38 height 16
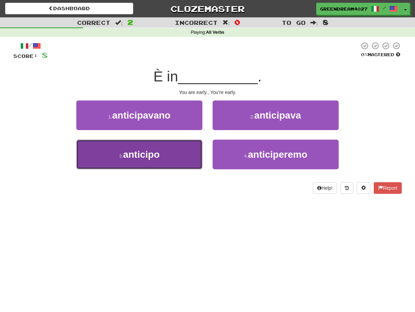
click at [188, 152] on button "3 . anticipo" at bounding box center [139, 155] width 126 height 30
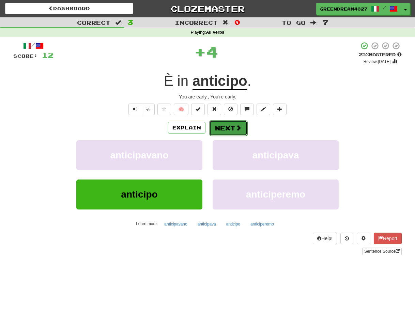
click at [220, 126] on button "Next" at bounding box center [228, 128] width 38 height 16
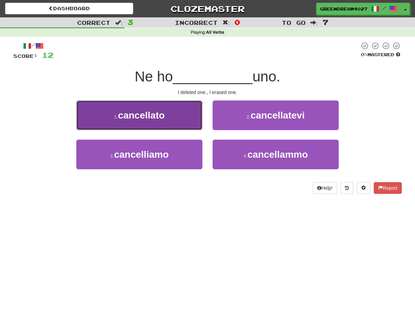
click at [183, 120] on button "1 . cancellato" at bounding box center [139, 116] width 126 height 30
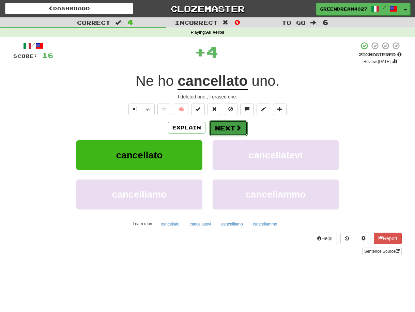
click at [223, 127] on button "Next" at bounding box center [228, 128] width 38 height 16
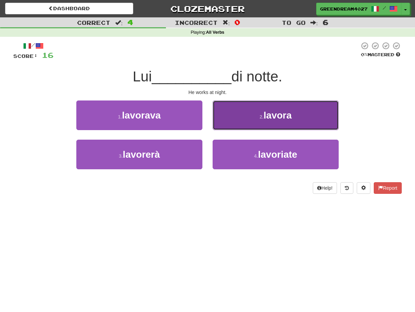
click at [235, 114] on button "2 . lavora" at bounding box center [276, 116] width 126 height 30
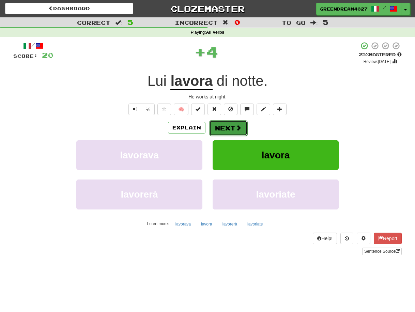
click at [225, 126] on button "Next" at bounding box center [228, 128] width 38 height 16
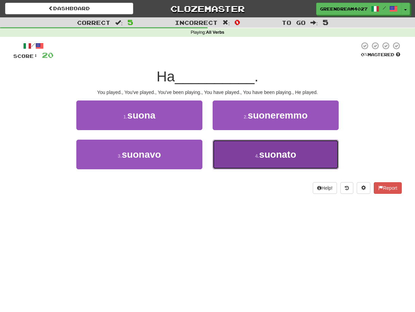
click at [236, 153] on button "4 . suonato" at bounding box center [276, 155] width 126 height 30
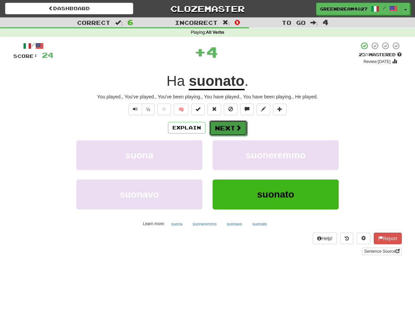
click at [229, 129] on button "Next" at bounding box center [228, 128] width 38 height 16
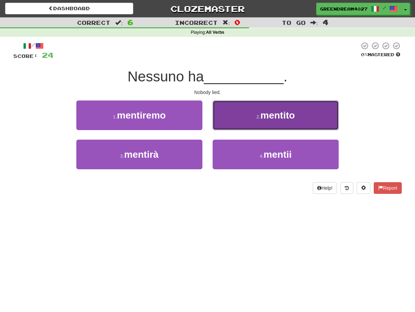
click at [235, 116] on button "2 . mentito" at bounding box center [276, 116] width 126 height 30
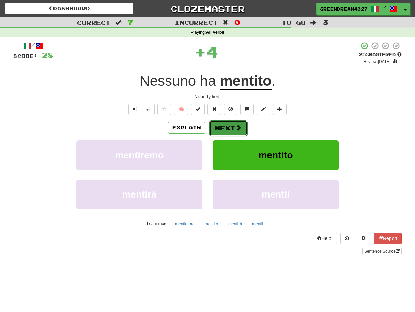
click at [227, 126] on button "Next" at bounding box center [228, 128] width 38 height 16
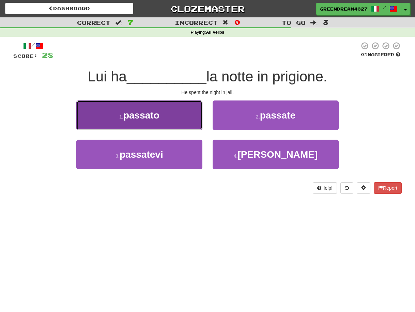
click at [188, 121] on button "1 . passato" at bounding box center [139, 116] width 126 height 30
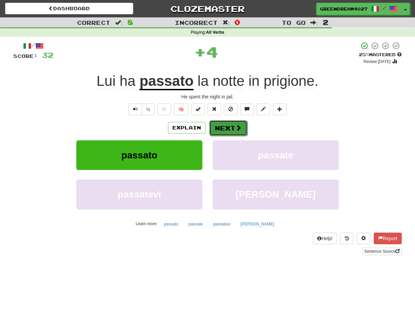
click at [232, 126] on button "Next" at bounding box center [228, 128] width 38 height 16
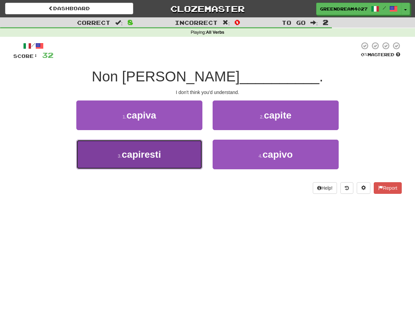
click at [180, 156] on button "3 . capiresti" at bounding box center [139, 155] width 126 height 30
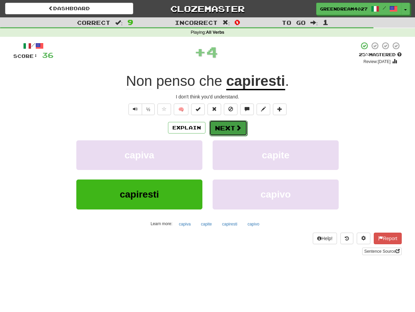
click at [221, 128] on button "Next" at bounding box center [228, 128] width 38 height 16
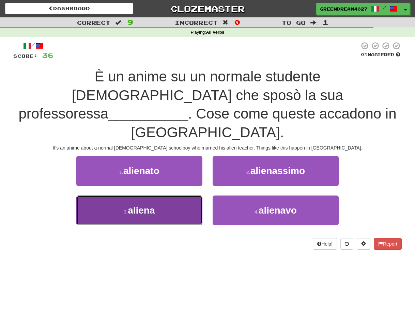
click at [150, 205] on span "aliena" at bounding box center [141, 210] width 27 height 11
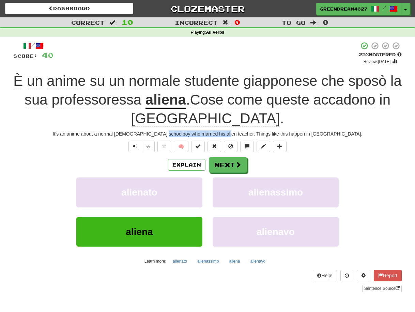
drag, startPoint x: 193, startPoint y: 135, endPoint x: 256, endPoint y: 132, distance: 62.8
click at [256, 132] on div "It’s an anime about a normal Japanese schoolboy who married his alien teacher. …" at bounding box center [207, 134] width 388 height 7
click at [251, 122] on div at bounding box center [251, 122] width 0 height 0
click at [242, 134] on div "It’s an anime about a normal Japanese schoolboy who married his alien teacher. …" at bounding box center [207, 134] width 388 height 7
click at [231, 163] on button "Next" at bounding box center [228, 165] width 38 height 16
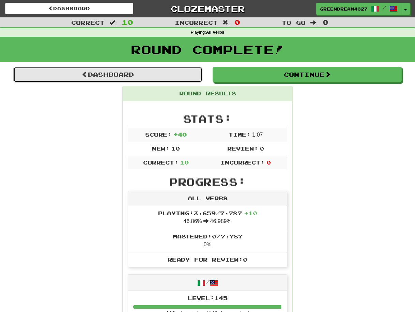
click at [117, 74] on link "Dashboard" at bounding box center [107, 75] width 189 height 16
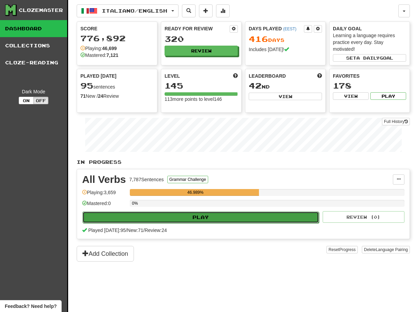
click at [211, 216] on button "Play" at bounding box center [200, 218] width 236 height 12
select select "**"
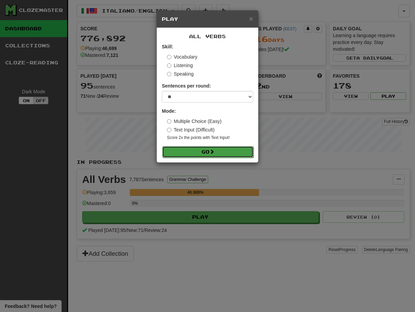
click at [213, 151] on span at bounding box center [212, 151] width 5 height 5
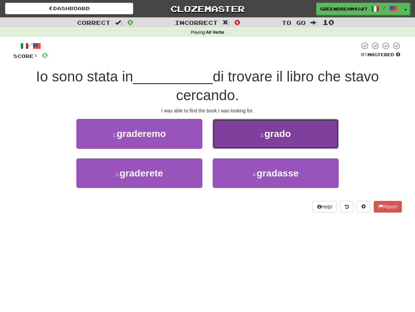
click at [253, 134] on button "2 . grado" at bounding box center [276, 134] width 126 height 30
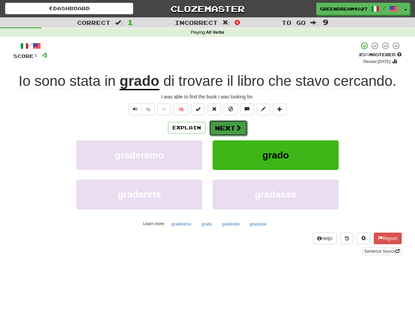
click at [226, 127] on button "Next" at bounding box center [228, 128] width 38 height 16
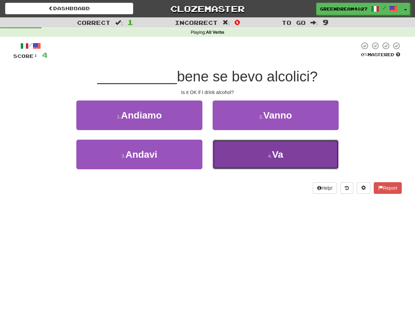
click at [267, 156] on button "4 . Va" at bounding box center [276, 155] width 126 height 30
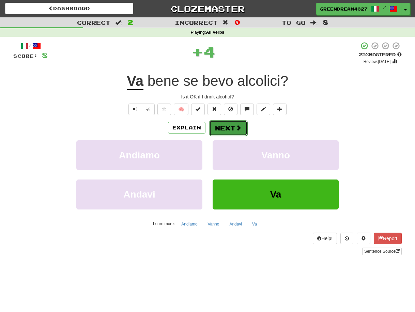
click at [225, 128] on button "Next" at bounding box center [228, 128] width 38 height 16
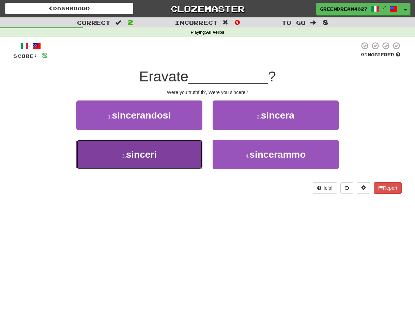
click at [186, 158] on button "3 . sinceri" at bounding box center [139, 155] width 126 height 30
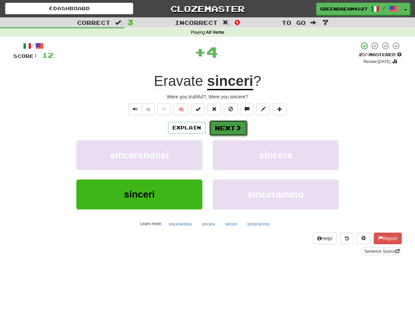
click at [224, 126] on button "Next" at bounding box center [228, 128] width 38 height 16
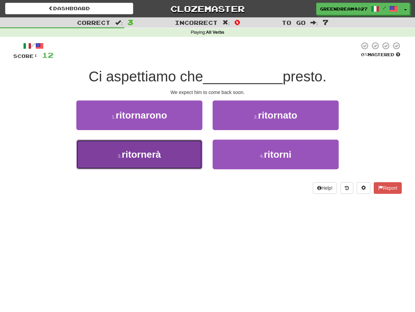
click at [175, 155] on button "3 . ritornerà" at bounding box center [139, 155] width 126 height 30
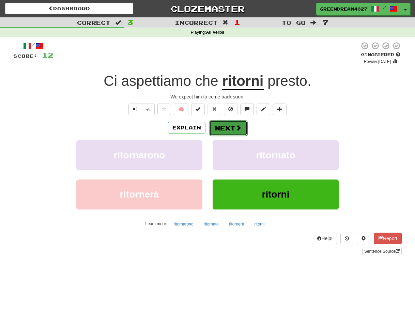
click at [232, 128] on button "Next" at bounding box center [228, 128] width 38 height 16
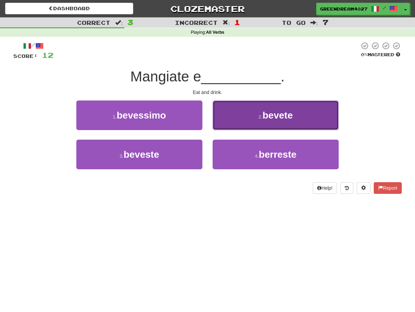
click at [239, 114] on button "2 . bevete" at bounding box center [276, 116] width 126 height 30
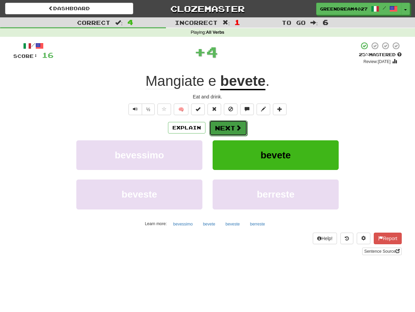
click at [222, 128] on button "Next" at bounding box center [228, 128] width 38 height 16
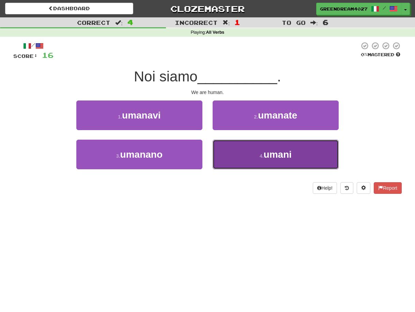
click at [243, 147] on button "4 . umani" at bounding box center [276, 155] width 126 height 30
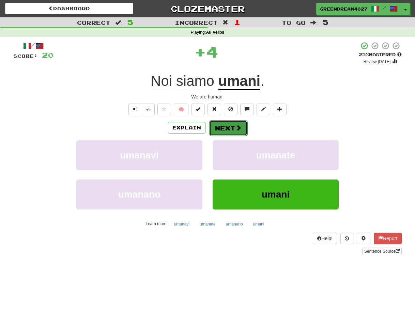
click at [225, 126] on button "Next" at bounding box center [228, 128] width 38 height 16
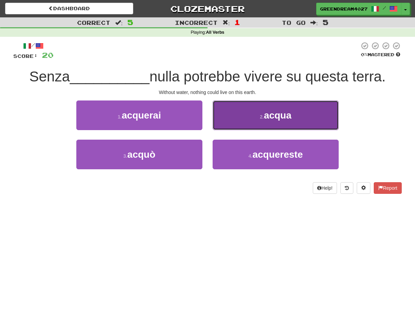
click at [265, 118] on span "acqua" at bounding box center [278, 115] width 28 height 11
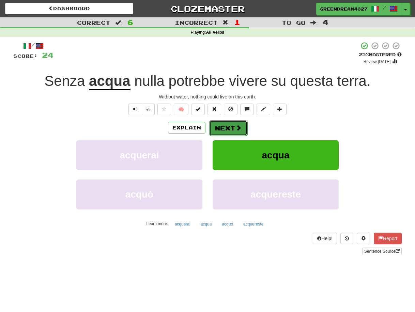
click at [230, 126] on button "Next" at bounding box center [228, 128] width 38 height 16
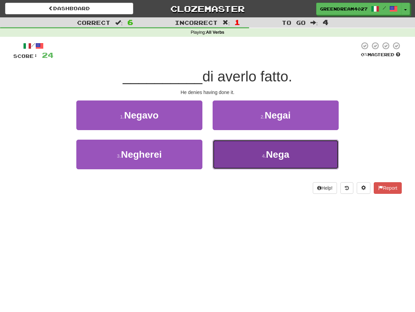
click at [231, 162] on button "4 . Nega" at bounding box center [276, 155] width 126 height 30
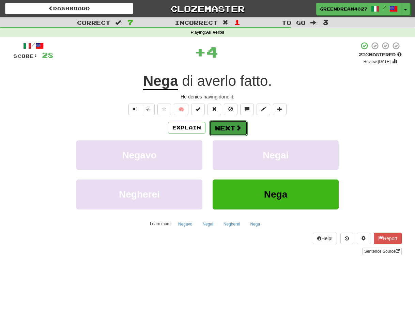
click at [226, 127] on button "Next" at bounding box center [228, 128] width 38 height 16
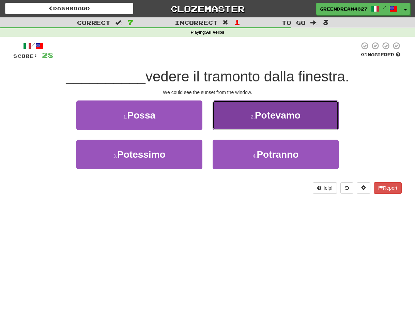
click at [259, 117] on span "Potevamo" at bounding box center [278, 115] width 46 height 11
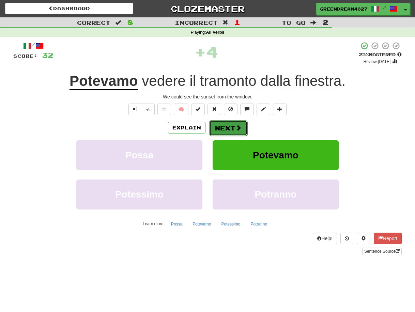
click at [227, 129] on button "Next" at bounding box center [228, 128] width 38 height 16
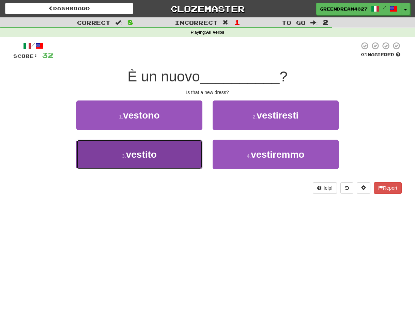
click at [172, 158] on button "3 . vestito" at bounding box center [139, 155] width 126 height 30
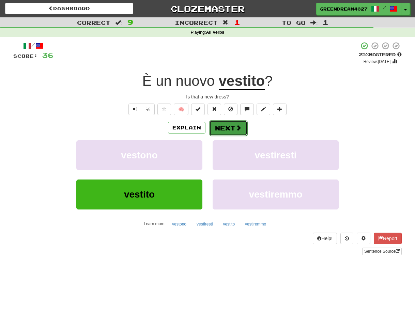
click at [232, 126] on button "Next" at bounding box center [228, 128] width 38 height 16
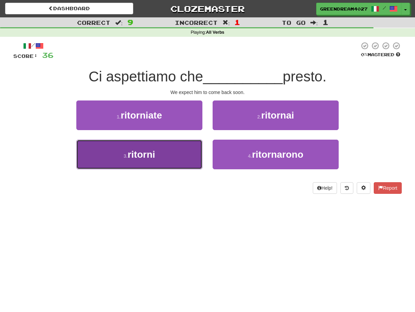
click at [170, 156] on button "3 . ritorni" at bounding box center [139, 155] width 126 height 30
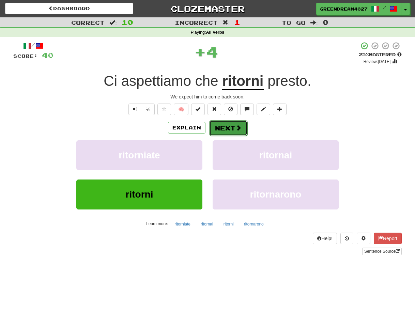
click at [224, 128] on button "Next" at bounding box center [228, 128] width 38 height 16
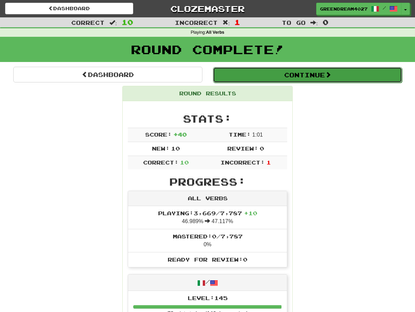
click at [275, 76] on button "Continue" at bounding box center [307, 75] width 189 height 16
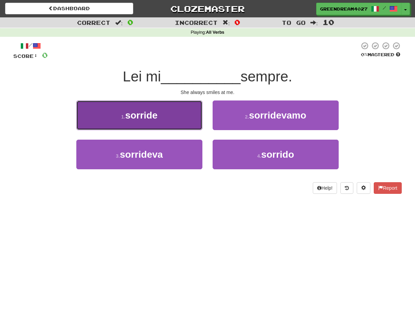
click at [169, 118] on button "1 . sorride" at bounding box center [139, 116] width 126 height 30
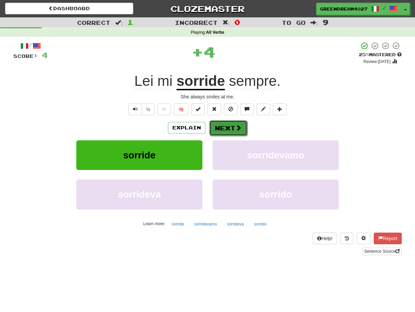
click at [223, 128] on button "Next" at bounding box center [228, 128] width 38 height 16
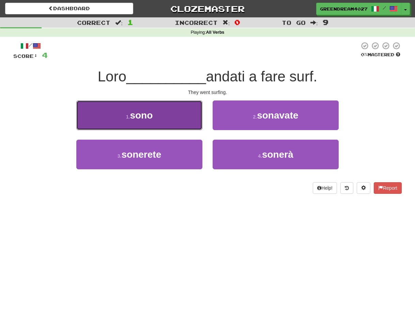
click at [156, 117] on button "1 . sono" at bounding box center [139, 116] width 126 height 30
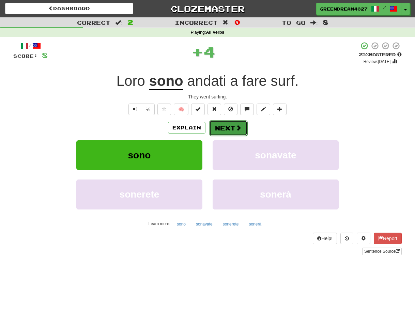
click at [231, 128] on button "Next" at bounding box center [228, 128] width 38 height 16
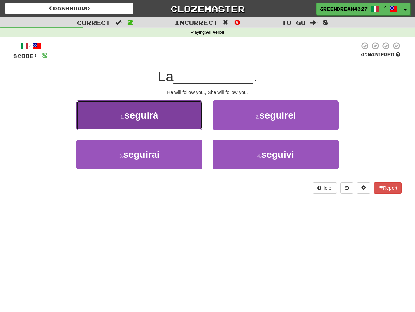
click at [157, 117] on span "seguirà" at bounding box center [141, 115] width 34 height 11
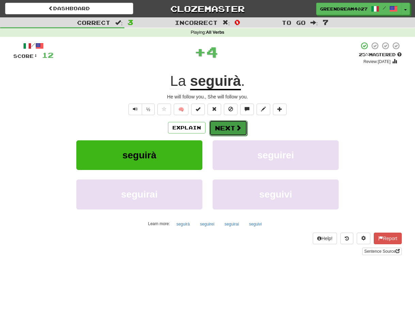
click at [231, 128] on button "Next" at bounding box center [228, 128] width 38 height 16
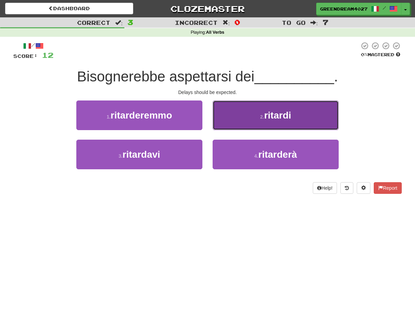
click at [263, 115] on small "2 ." at bounding box center [262, 116] width 4 height 5
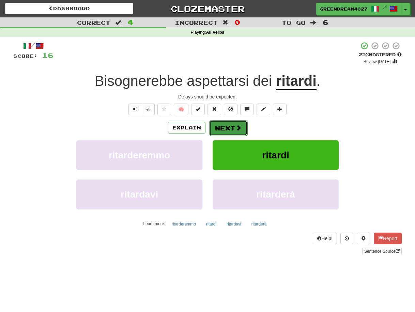
click at [229, 128] on button "Next" at bounding box center [228, 128] width 38 height 16
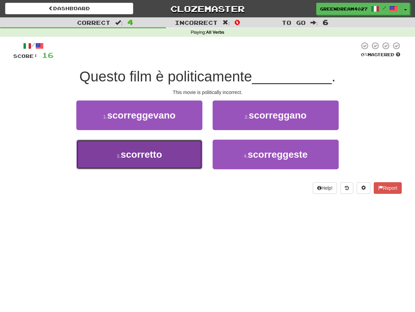
click at [155, 154] on span "scorretto" at bounding box center [141, 154] width 41 height 11
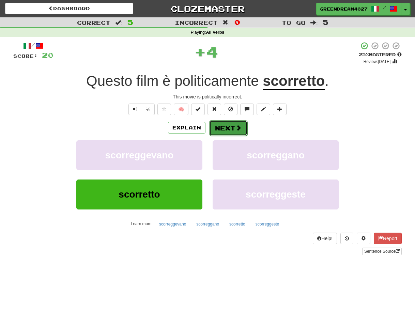
click at [223, 127] on button "Next" at bounding box center [228, 128] width 38 height 16
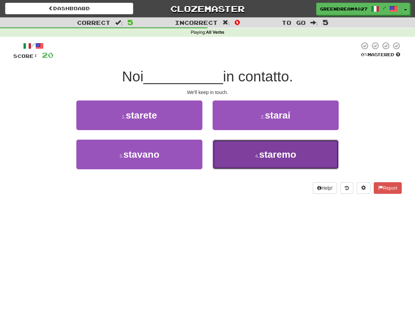
click at [258, 159] on small "4 ." at bounding box center [257, 155] width 4 height 5
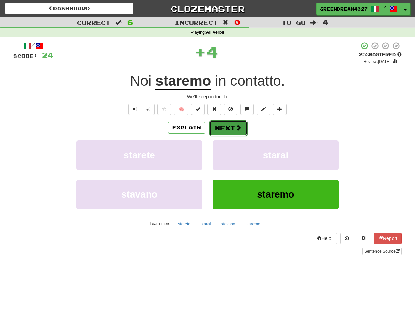
click at [227, 128] on button "Next" at bounding box center [228, 128] width 38 height 16
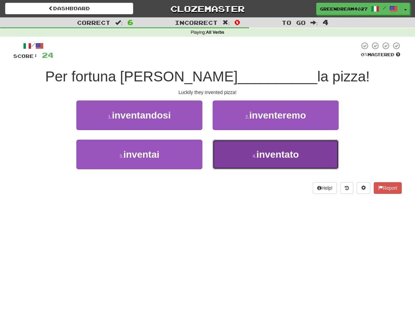
click at [242, 158] on button "4 . inventato" at bounding box center [276, 155] width 126 height 30
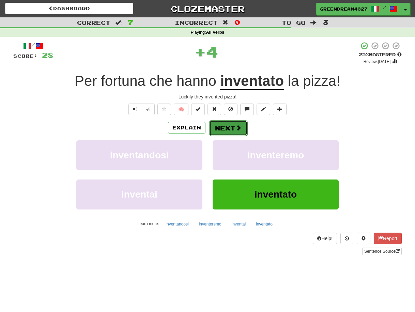
click at [224, 128] on button "Next" at bounding box center [228, 128] width 38 height 16
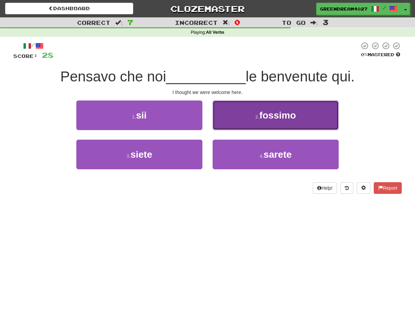
click at [260, 122] on button "2 . fossimo" at bounding box center [276, 116] width 126 height 30
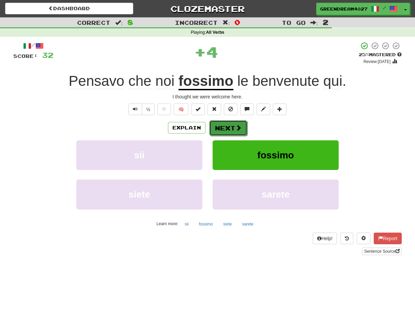
click at [227, 127] on button "Next" at bounding box center [228, 128] width 38 height 16
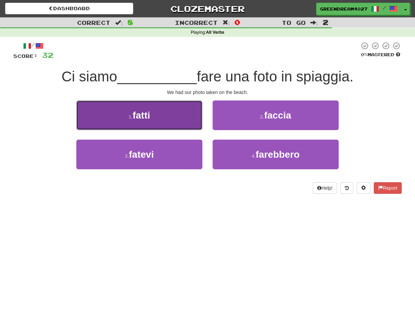
click at [161, 119] on button "1 . fatti" at bounding box center [139, 116] width 126 height 30
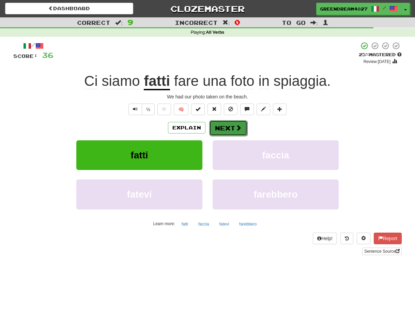
click at [230, 128] on button "Next" at bounding box center [228, 128] width 38 height 16
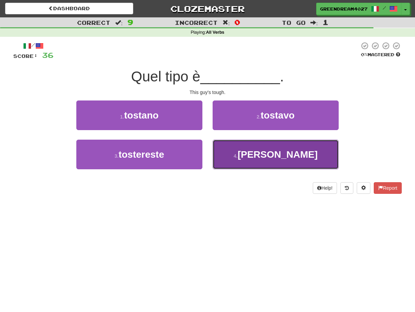
click at [238, 157] on button "4 . tosto" at bounding box center [276, 155] width 126 height 30
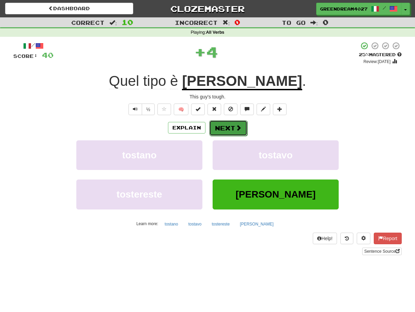
click at [226, 129] on button "Next" at bounding box center [228, 128] width 38 height 16
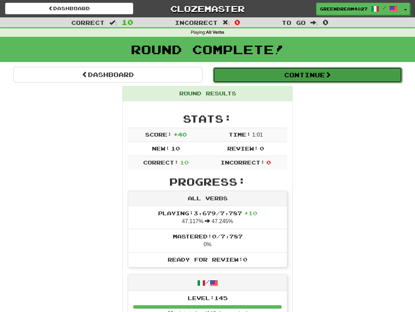
click at [277, 75] on button "Continue" at bounding box center [307, 75] width 189 height 16
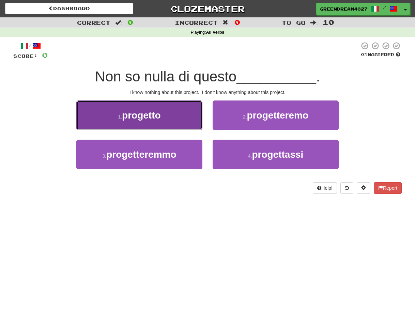
click at [170, 119] on button "1 . progetto" at bounding box center [139, 116] width 126 height 30
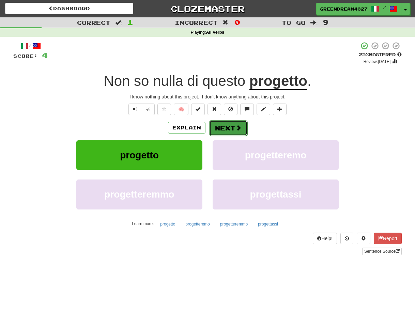
click at [226, 129] on button "Next" at bounding box center [228, 128] width 38 height 16
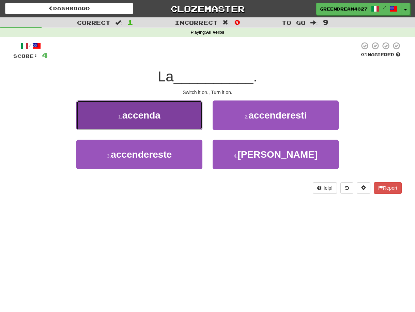
click at [150, 121] on button "1 . accenda" at bounding box center [139, 116] width 126 height 30
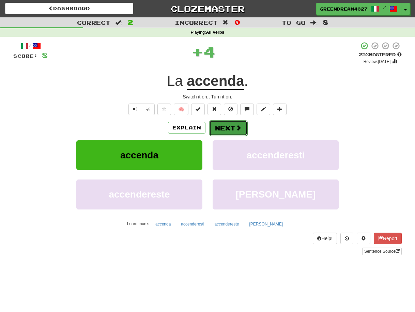
click at [228, 127] on button "Next" at bounding box center [228, 128] width 38 height 16
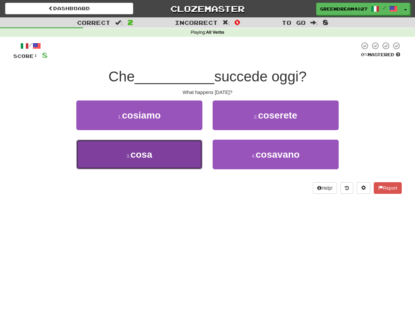
click at [154, 157] on button "3 . cosa" at bounding box center [139, 155] width 126 height 30
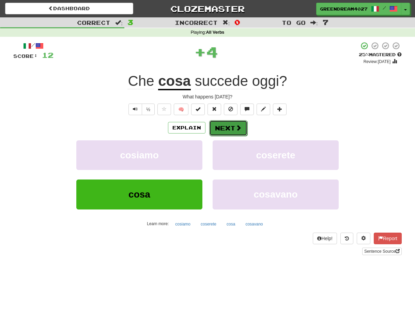
click at [224, 127] on button "Next" at bounding box center [228, 128] width 38 height 16
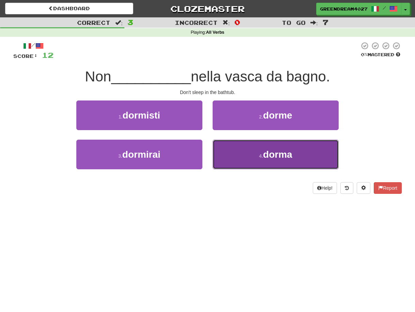
click at [254, 158] on button "4 . dorma" at bounding box center [276, 155] width 126 height 30
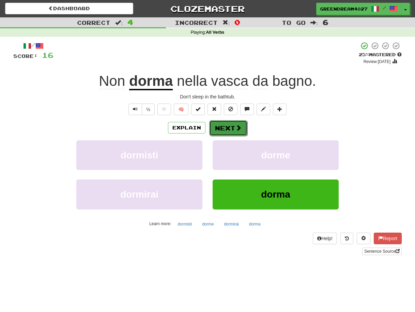
click at [227, 127] on button "Next" at bounding box center [228, 128] width 38 height 16
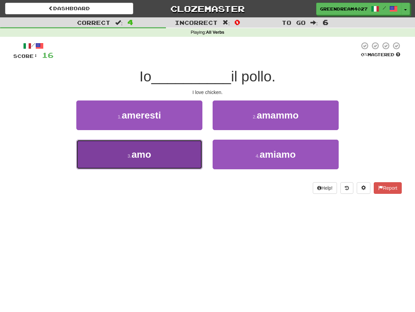
click at [185, 162] on button "3 . amo" at bounding box center [139, 155] width 126 height 30
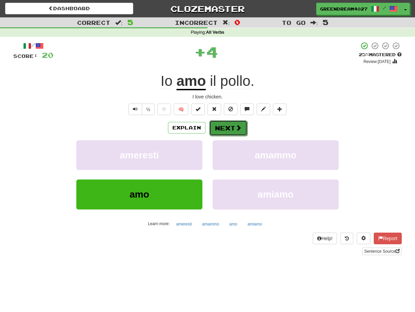
click at [231, 128] on button "Next" at bounding box center [228, 128] width 38 height 16
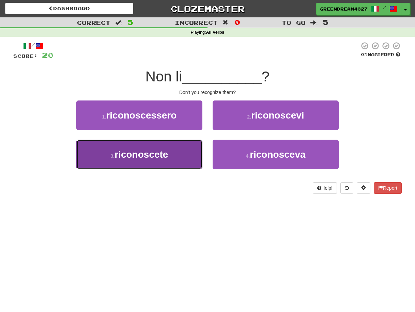
click at [165, 154] on span "riconoscete" at bounding box center [140, 154] width 53 height 11
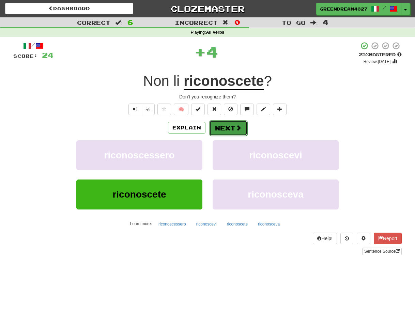
click at [230, 126] on button "Next" at bounding box center [228, 128] width 38 height 16
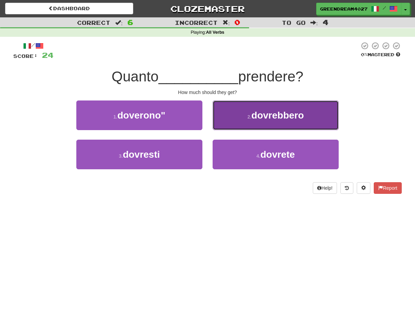
click at [262, 116] on span "dovrebbero" at bounding box center [277, 115] width 52 height 11
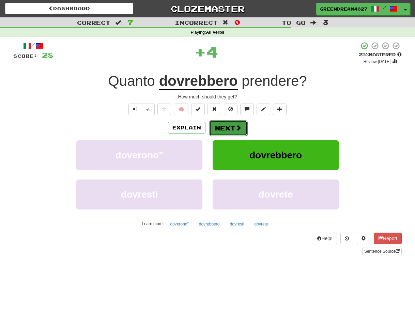
click at [222, 126] on button "Next" at bounding box center [228, 128] width 38 height 16
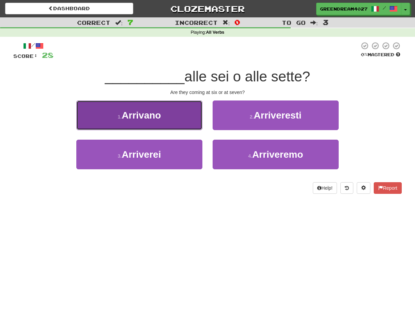
click at [173, 119] on button "1 . Arrivano" at bounding box center [139, 116] width 126 height 30
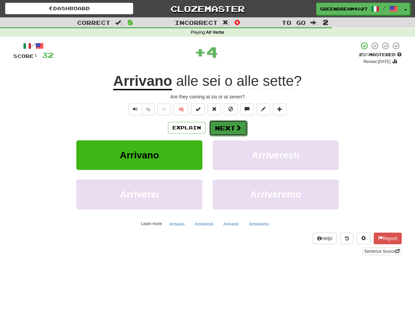
click at [228, 127] on button "Next" at bounding box center [228, 128] width 38 height 16
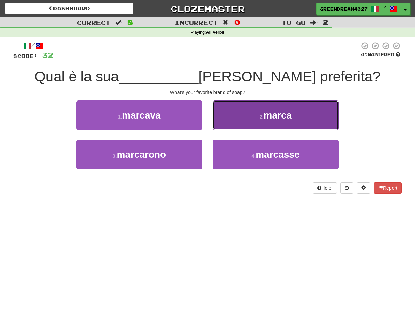
click at [249, 113] on button "2 . marca" at bounding box center [276, 116] width 126 height 30
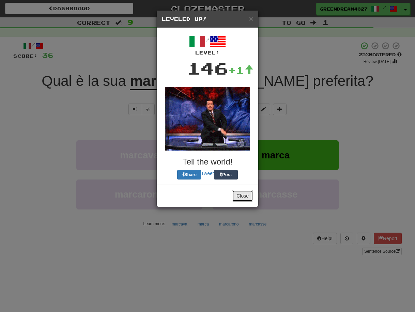
click at [244, 195] on button "Close" at bounding box center [242, 196] width 21 height 12
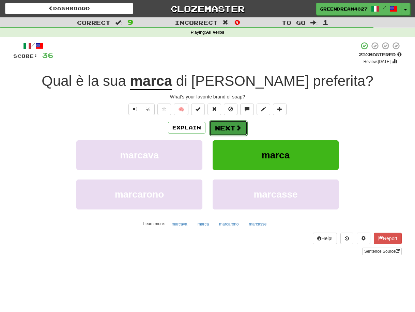
click at [228, 127] on button "Next" at bounding box center [228, 128] width 38 height 16
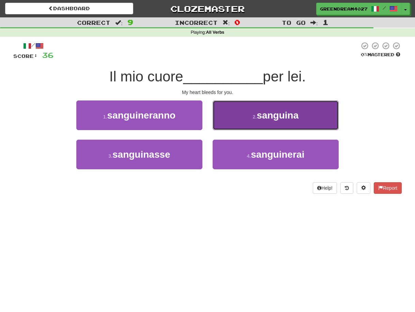
click at [255, 115] on small "2 ." at bounding box center [255, 116] width 4 height 5
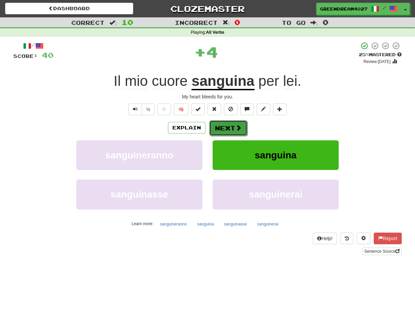
click at [235, 126] on span at bounding box center [238, 128] width 6 height 6
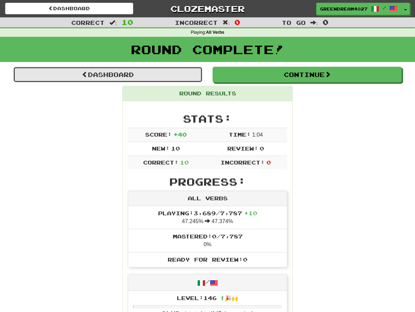
click at [109, 73] on link "Dashboard" at bounding box center [107, 75] width 189 height 16
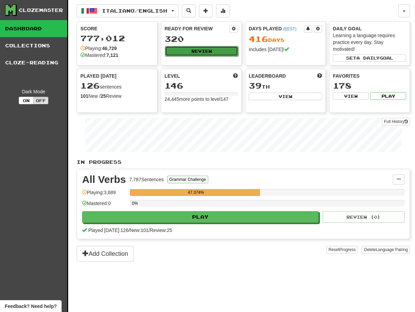
click at [214, 50] on button "Review" at bounding box center [201, 51] width 73 height 10
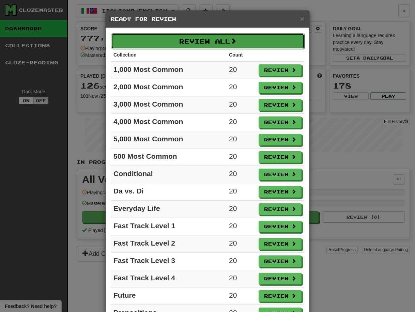
click at [210, 42] on button "Review All" at bounding box center [208, 41] width 194 height 16
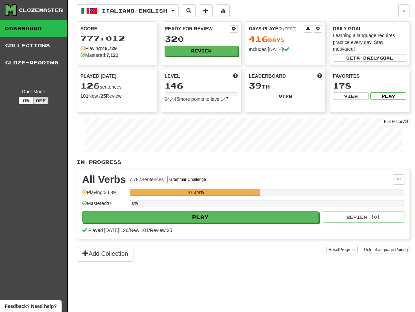
select select "**"
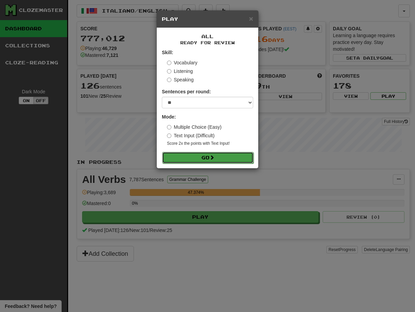
click at [208, 158] on button "Go" at bounding box center [207, 158] width 91 height 12
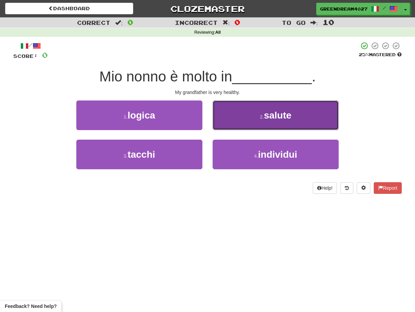
click at [278, 119] on span "salute" at bounding box center [278, 115] width 28 height 11
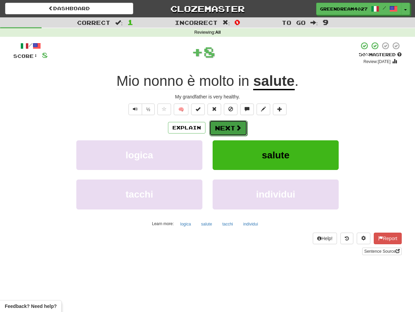
click at [224, 127] on button "Next" at bounding box center [228, 128] width 38 height 16
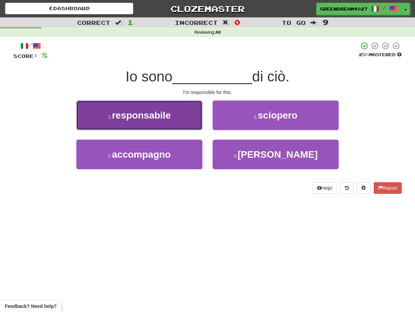
click at [152, 119] on span "responsabile" at bounding box center [141, 115] width 59 height 11
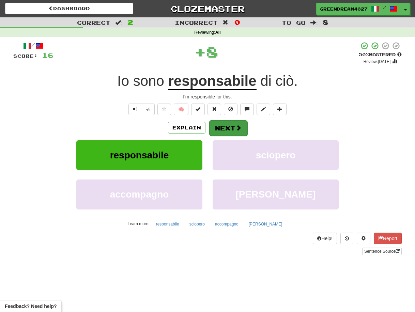
click at [227, 128] on button "Next" at bounding box center [228, 128] width 38 height 16
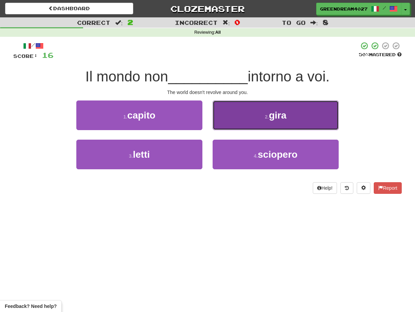
click at [246, 120] on button "2 . gira" at bounding box center [276, 116] width 126 height 30
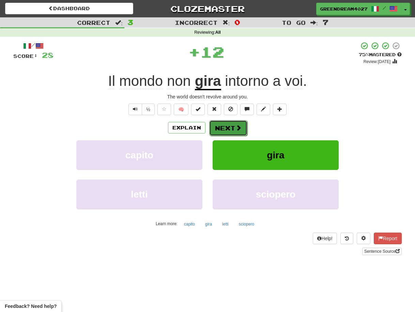
click at [230, 128] on button "Next" at bounding box center [228, 128] width 38 height 16
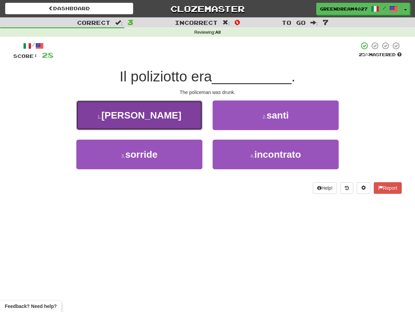
click at [164, 120] on button "1 . ubriaco" at bounding box center [139, 116] width 126 height 30
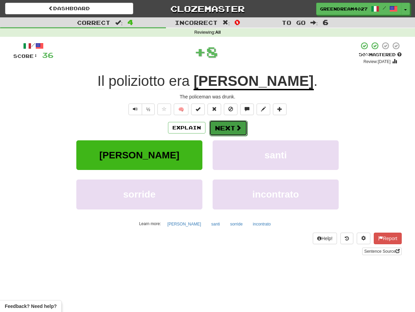
click at [227, 127] on button "Next" at bounding box center [228, 128] width 38 height 16
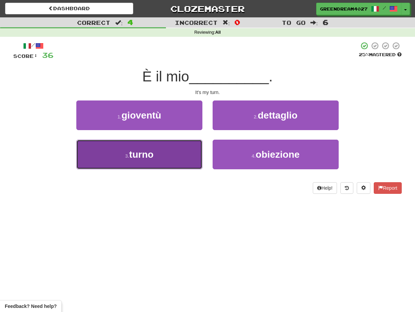
click at [188, 159] on button "3 . turno" at bounding box center [139, 155] width 126 height 30
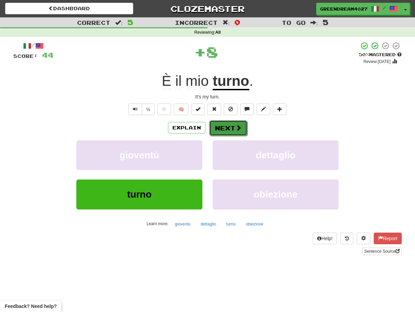
click at [221, 127] on button "Next" at bounding box center [228, 128] width 38 height 16
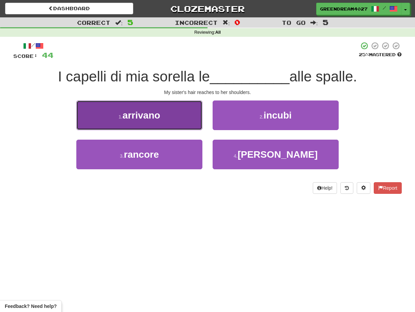
click at [154, 116] on span "arrivano" at bounding box center [142, 115] width 38 height 11
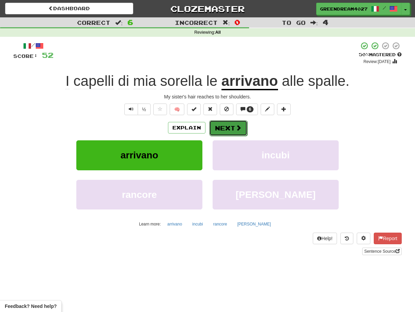
click at [231, 126] on button "Next" at bounding box center [228, 128] width 38 height 16
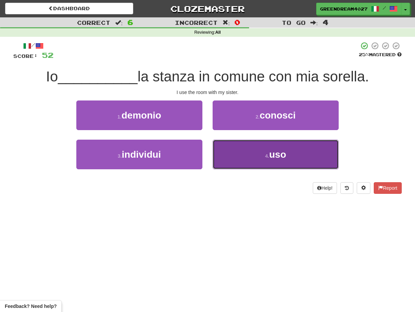
click at [248, 158] on button "4 . uso" at bounding box center [276, 155] width 126 height 30
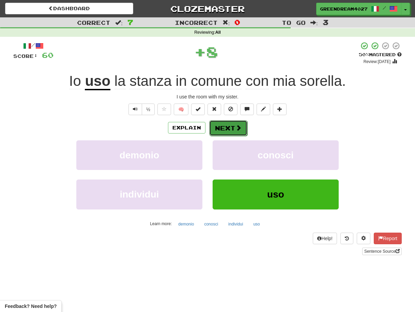
click at [227, 128] on button "Next" at bounding box center [228, 128] width 38 height 16
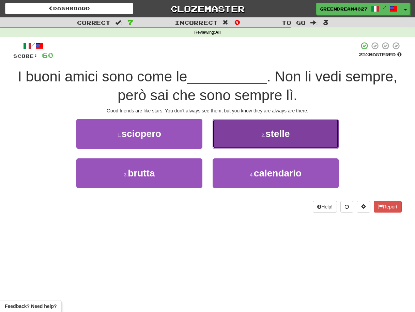
click at [252, 134] on button "2 . stelle" at bounding box center [276, 134] width 126 height 30
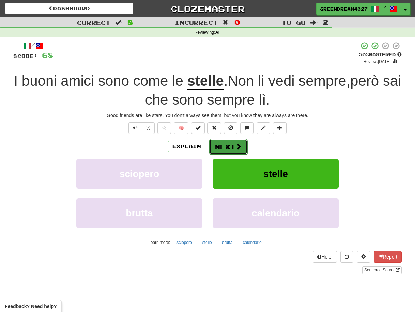
click at [230, 145] on button "Next" at bounding box center [228, 147] width 38 height 16
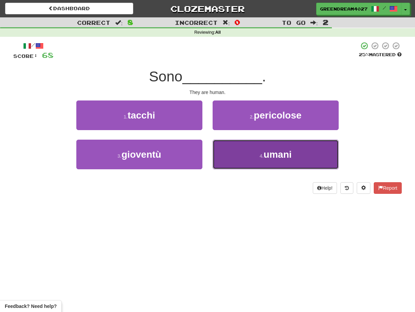
click at [245, 157] on button "4 . umani" at bounding box center [276, 155] width 126 height 30
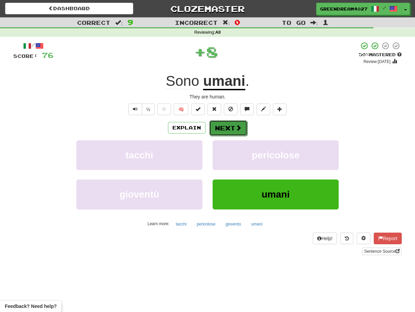
click at [229, 127] on button "Next" at bounding box center [228, 128] width 38 height 16
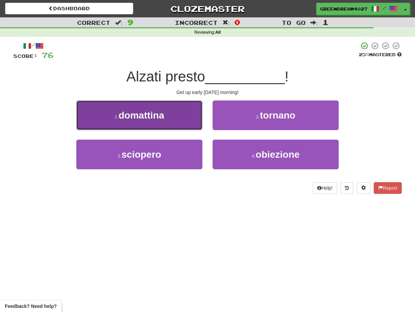
click at [169, 120] on button "1 . domattina" at bounding box center [139, 116] width 126 height 30
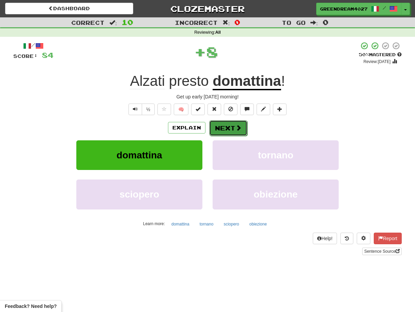
click at [228, 126] on button "Next" at bounding box center [228, 128] width 38 height 16
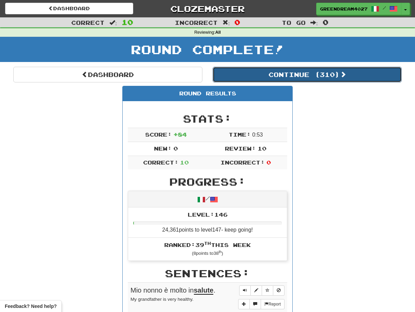
click at [274, 75] on button "Continue ( 310 )" at bounding box center [307, 75] width 189 height 16
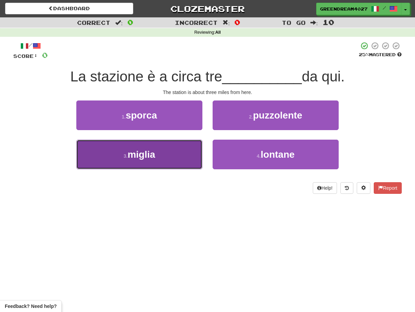
click at [180, 157] on button "3 . miglia" at bounding box center [139, 155] width 126 height 30
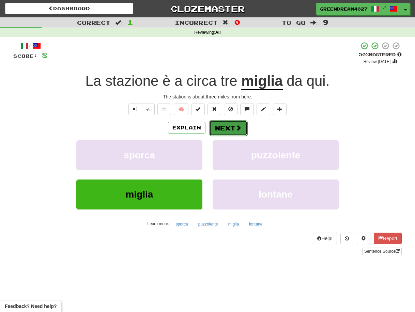
click at [229, 127] on button "Next" at bounding box center [228, 128] width 38 height 16
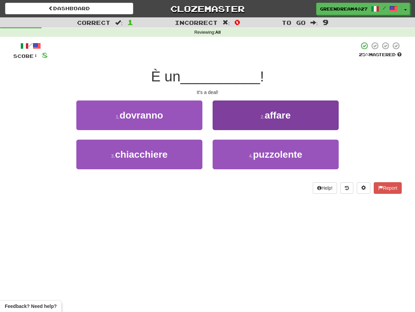
click at [250, 116] on button "2 . affare" at bounding box center [276, 116] width 126 height 30
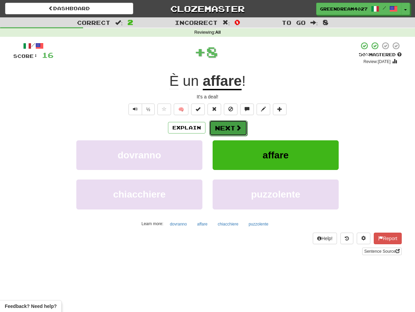
click at [232, 127] on button "Next" at bounding box center [228, 128] width 38 height 16
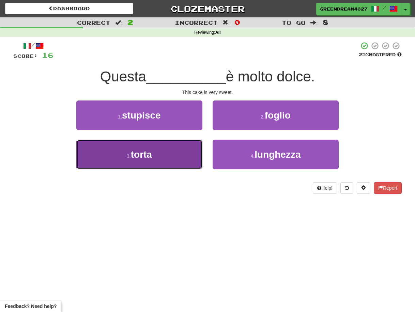
click at [186, 157] on button "3 . torta" at bounding box center [139, 155] width 126 height 30
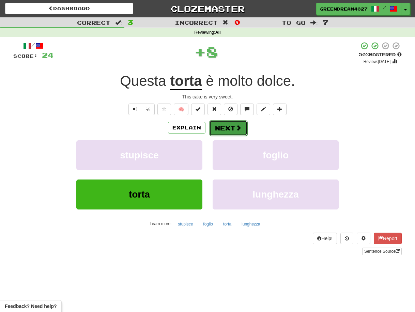
click at [225, 127] on button "Next" at bounding box center [228, 128] width 38 height 16
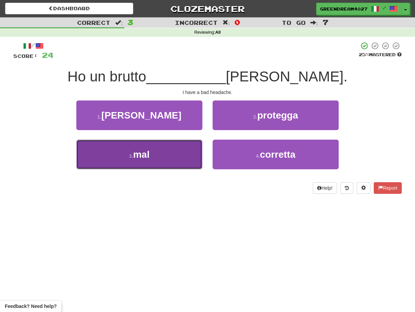
click at [183, 157] on button "3 . mal" at bounding box center [139, 155] width 126 height 30
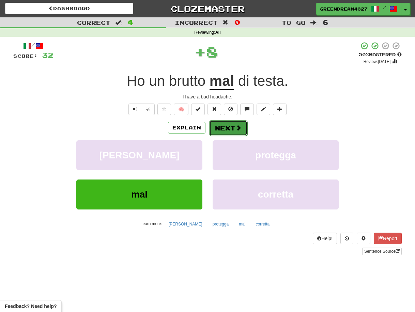
click at [223, 128] on button "Next" at bounding box center [228, 128] width 38 height 16
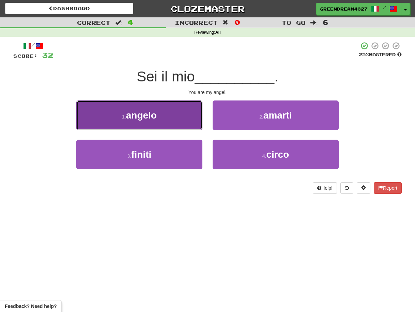
click at [167, 117] on button "1 . angelo" at bounding box center [139, 116] width 126 height 30
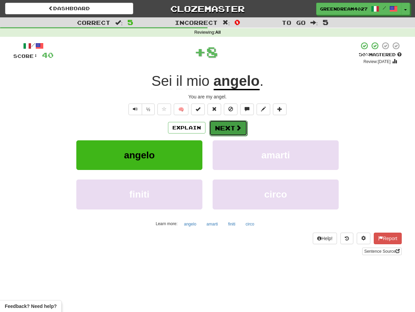
click at [227, 127] on button "Next" at bounding box center [228, 128] width 38 height 16
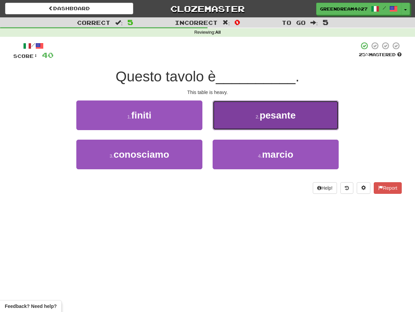
click at [245, 116] on button "2 . pesante" at bounding box center [276, 116] width 126 height 30
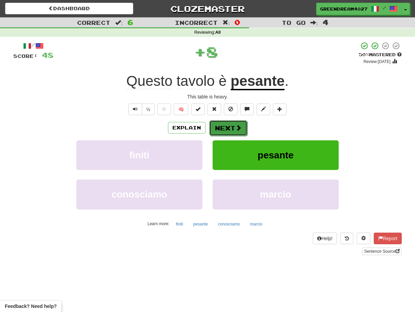
click at [226, 127] on button "Next" at bounding box center [228, 128] width 38 height 16
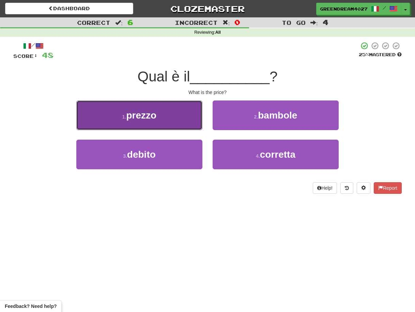
click at [177, 120] on button "1 . prezzo" at bounding box center [139, 116] width 126 height 30
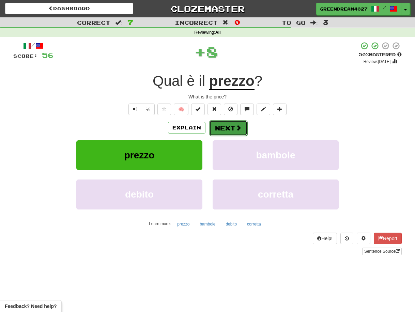
click at [221, 127] on button "Next" at bounding box center [228, 128] width 38 height 16
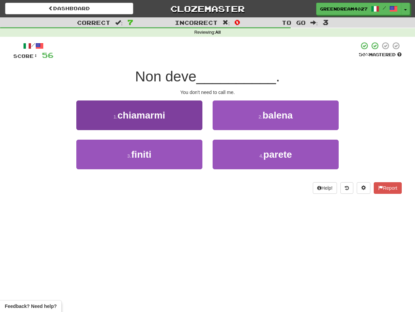
click at [167, 119] on button "1 . chiamarmi" at bounding box center [139, 116] width 126 height 30
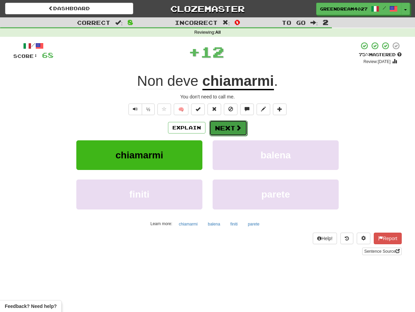
click at [224, 126] on button "Next" at bounding box center [228, 128] width 38 height 16
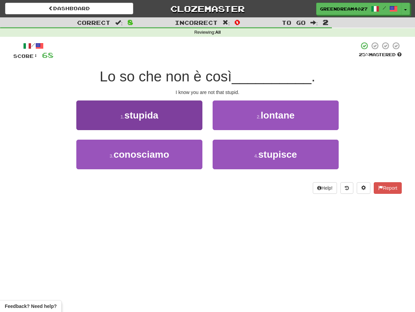
click at [159, 118] on button "1 . stupida" at bounding box center [139, 116] width 126 height 30
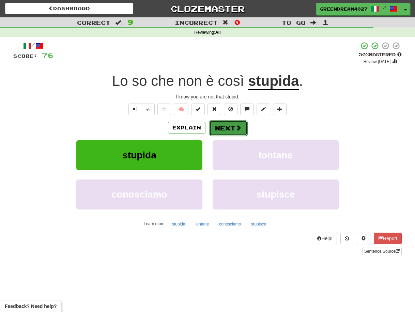
click at [224, 127] on button "Next" at bounding box center [228, 128] width 38 height 16
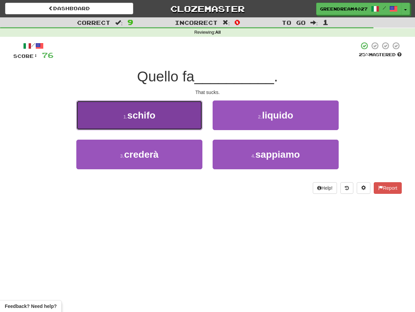
click at [174, 119] on button "1 . schifo" at bounding box center [139, 116] width 126 height 30
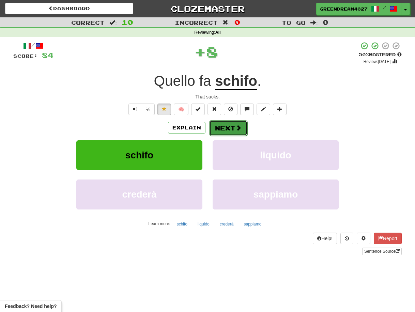
click at [228, 127] on button "Next" at bounding box center [228, 128] width 38 height 16
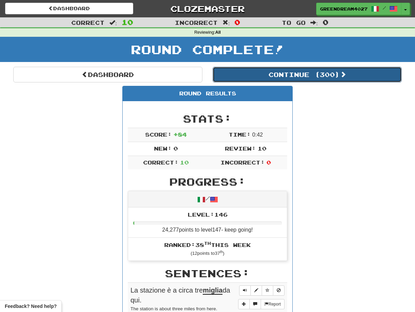
click at [273, 75] on button "Continue ( 300 )" at bounding box center [307, 75] width 189 height 16
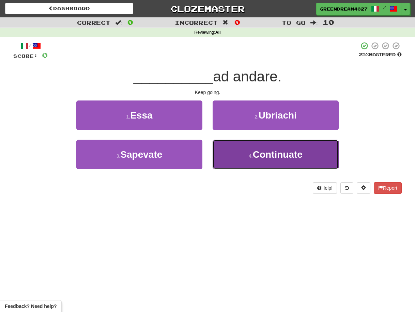
click at [242, 156] on button "4 . Continuate" at bounding box center [276, 155] width 126 height 30
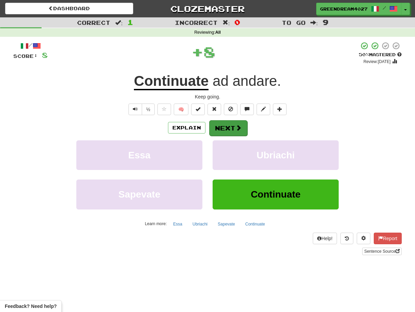
click at [230, 129] on button "Next" at bounding box center [228, 128] width 38 height 16
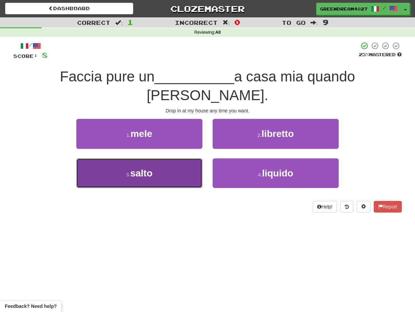
click at [170, 158] on button "3 . salto" at bounding box center [139, 173] width 126 height 30
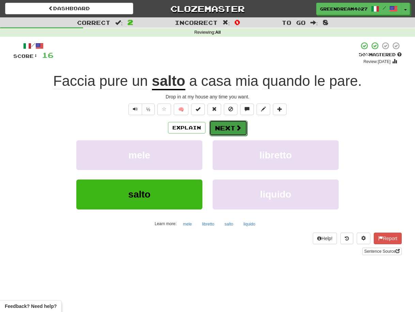
click at [227, 127] on button "Next" at bounding box center [228, 128] width 38 height 16
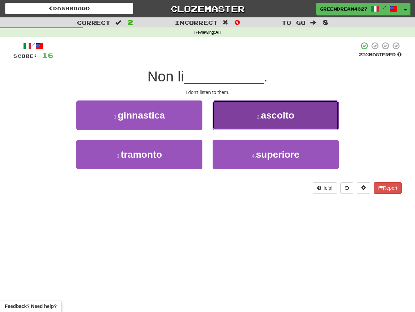
click at [234, 116] on button "2 . ascolto" at bounding box center [276, 116] width 126 height 30
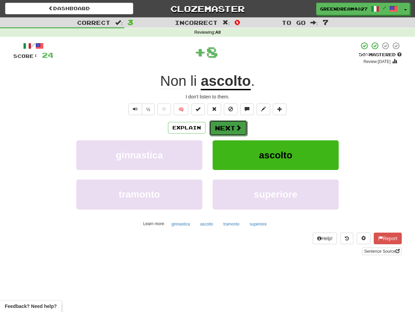
click at [224, 128] on button "Next" at bounding box center [228, 128] width 38 height 16
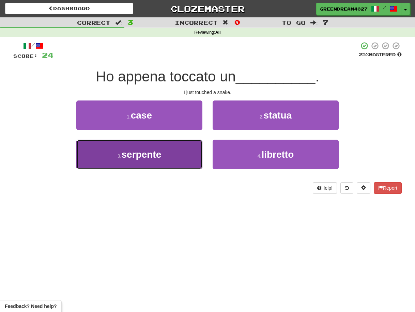
click at [177, 156] on button "3 . serpente" at bounding box center [139, 155] width 126 height 30
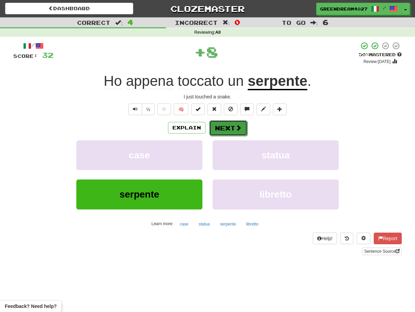
click at [225, 125] on button "Next" at bounding box center [228, 128] width 38 height 16
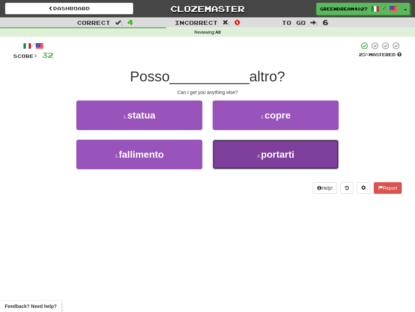
click at [235, 159] on button "4 . portarti" at bounding box center [276, 155] width 126 height 30
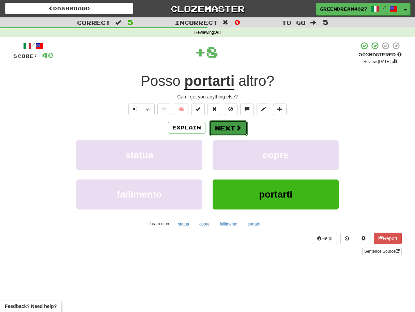
click at [228, 128] on button "Next" at bounding box center [228, 128] width 38 height 16
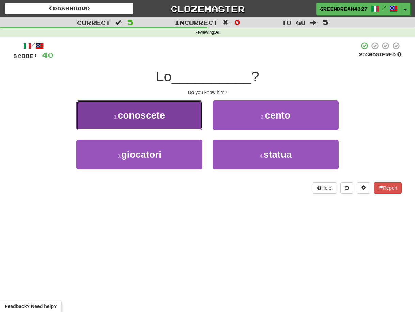
click at [158, 117] on span "conoscete" at bounding box center [141, 115] width 47 height 11
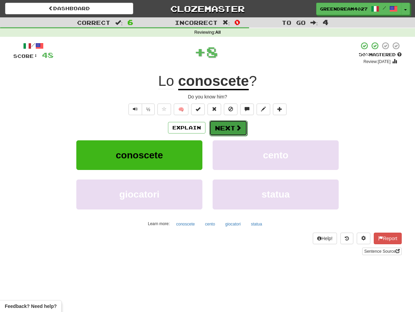
click at [221, 127] on button "Next" at bounding box center [228, 128] width 38 height 16
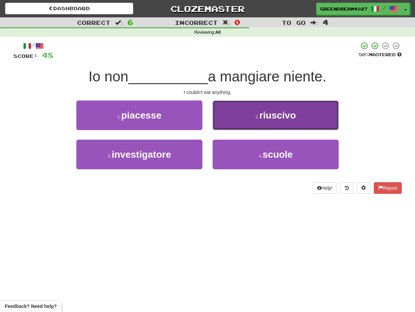
click at [240, 120] on button "2 . riuscivo" at bounding box center [276, 116] width 126 height 30
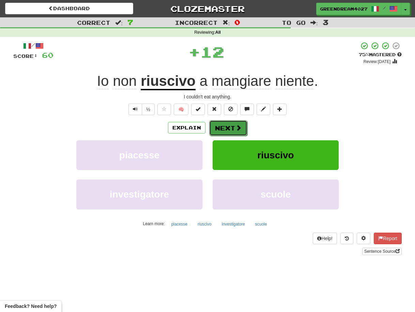
click at [224, 127] on button "Next" at bounding box center [228, 128] width 38 height 16
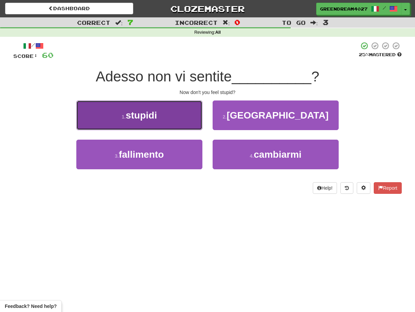
click at [180, 124] on button "1 . stupidi" at bounding box center [139, 116] width 126 height 30
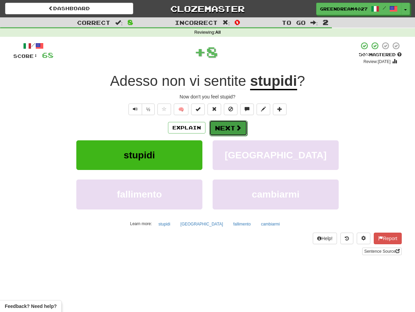
click at [224, 127] on button "Next" at bounding box center [228, 128] width 38 height 16
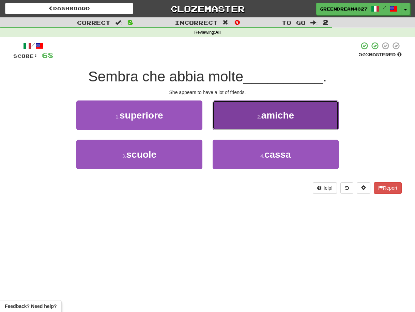
click at [239, 121] on button "2 . amiche" at bounding box center [276, 116] width 126 height 30
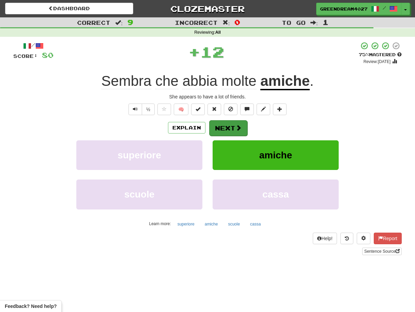
click at [223, 128] on button "Next" at bounding box center [228, 128] width 38 height 16
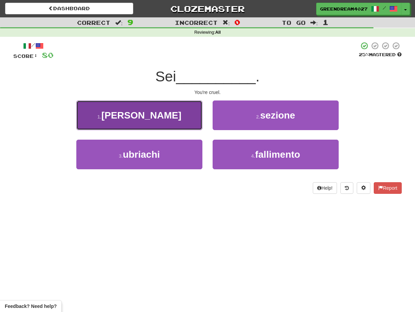
click at [178, 118] on button "1 . crudele" at bounding box center [139, 116] width 126 height 30
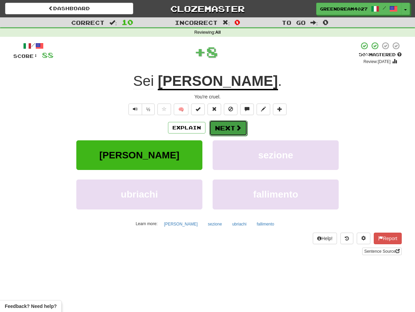
click at [224, 125] on button "Next" at bounding box center [228, 128] width 38 height 16
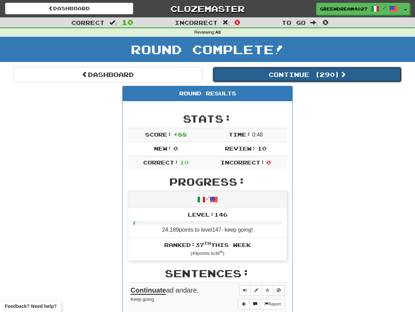
click at [269, 73] on button "Continue ( 290 )" at bounding box center [307, 75] width 189 height 16
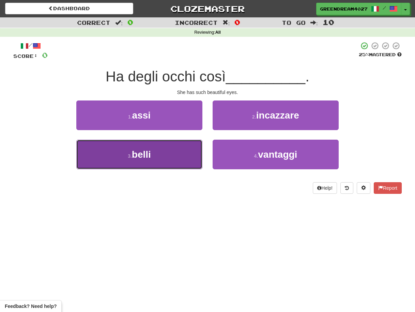
click at [174, 153] on button "3 . belli" at bounding box center [139, 155] width 126 height 30
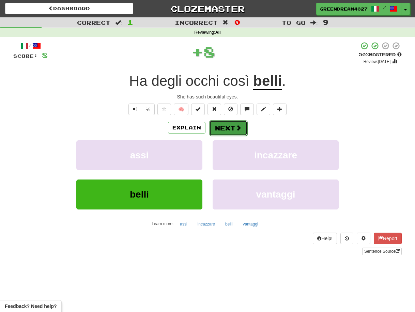
click at [225, 127] on button "Next" at bounding box center [228, 128] width 38 height 16
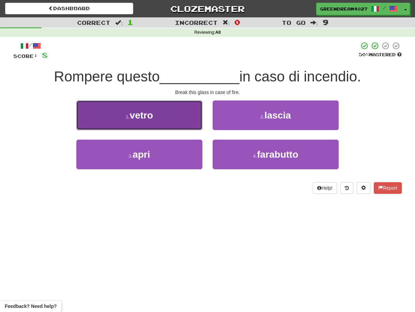
click at [165, 122] on button "1 . vetro" at bounding box center [139, 116] width 126 height 30
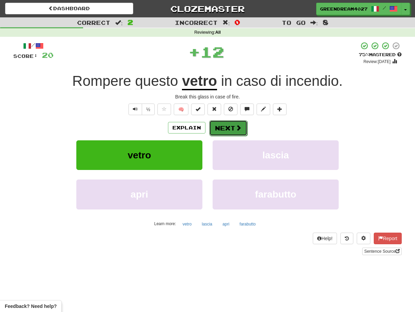
click at [227, 127] on button "Next" at bounding box center [228, 128] width 38 height 16
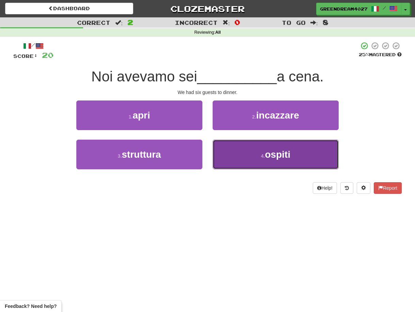
click at [239, 157] on button "4 . ospiti" at bounding box center [276, 155] width 126 height 30
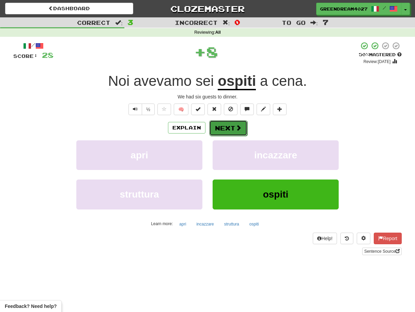
click at [229, 128] on button "Next" at bounding box center [228, 128] width 38 height 16
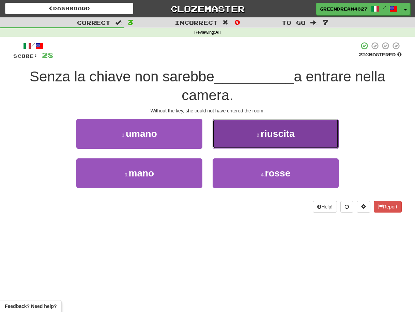
click at [245, 138] on button "2 . riuscita" at bounding box center [276, 134] width 126 height 30
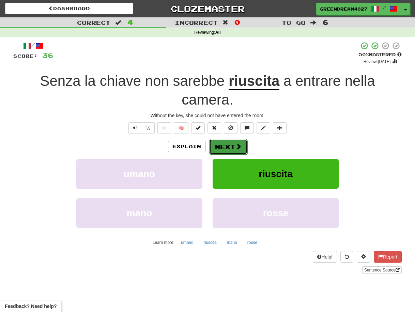
click at [227, 139] on button "Next" at bounding box center [228, 147] width 38 height 16
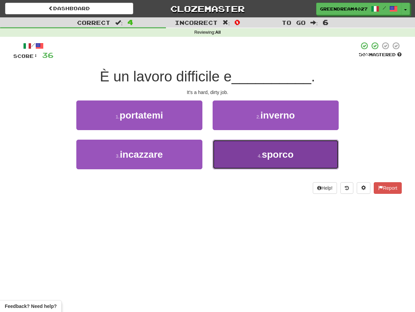
click at [247, 154] on button "4 . sporco" at bounding box center [276, 155] width 126 height 30
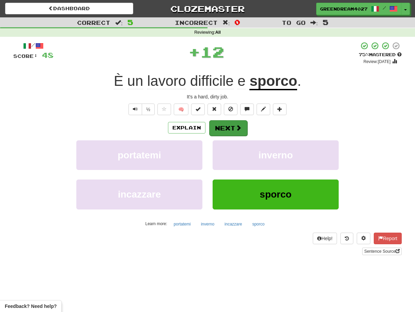
click at [230, 126] on button "Next" at bounding box center [228, 128] width 38 height 16
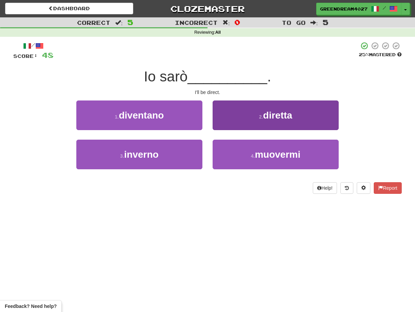
click at [245, 119] on button "2 . diretta" at bounding box center [276, 116] width 126 height 30
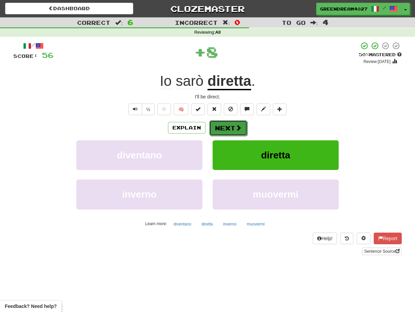
click at [228, 127] on button "Next" at bounding box center [228, 128] width 38 height 16
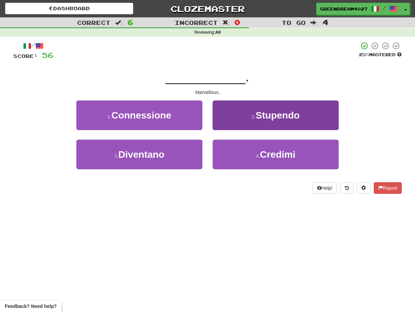
click at [246, 117] on button "2 . Stupendo" at bounding box center [276, 116] width 126 height 30
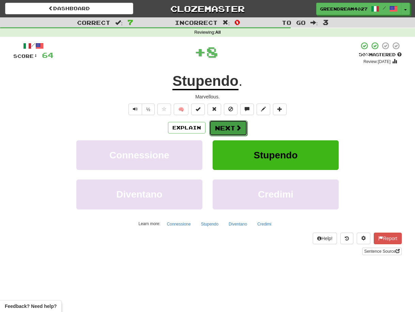
click at [226, 126] on button "Next" at bounding box center [228, 128] width 38 height 16
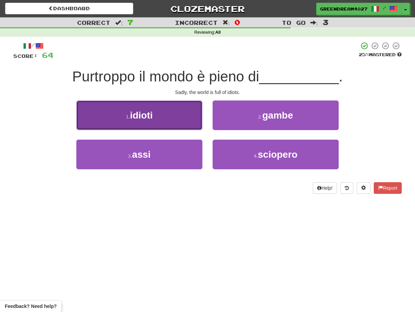
click at [185, 121] on button "1 . idioti" at bounding box center [139, 116] width 126 height 30
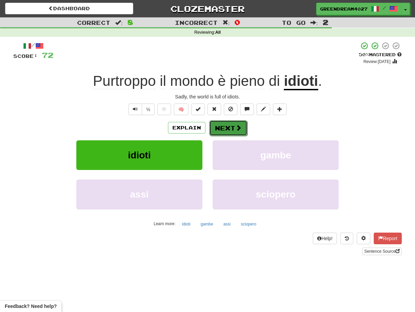
click at [227, 127] on button "Next" at bounding box center [228, 128] width 38 height 16
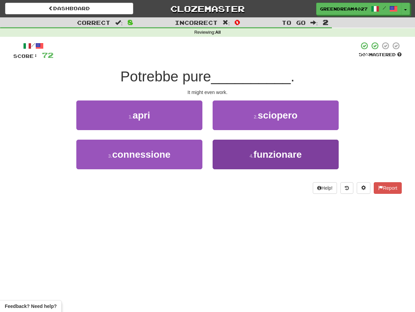
click at [240, 158] on button "4 . funzionare" at bounding box center [276, 155] width 126 height 30
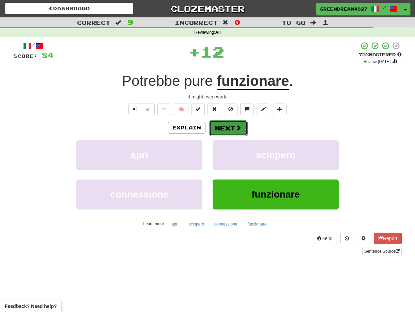
click at [228, 127] on button "Next" at bounding box center [228, 128] width 38 height 16
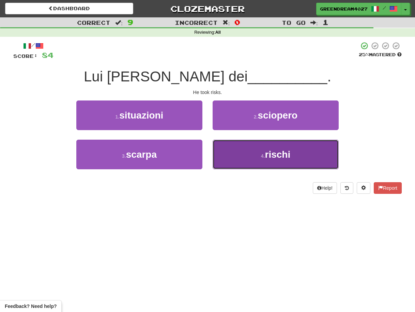
click at [231, 158] on button "4 . rischi" at bounding box center [276, 155] width 126 height 30
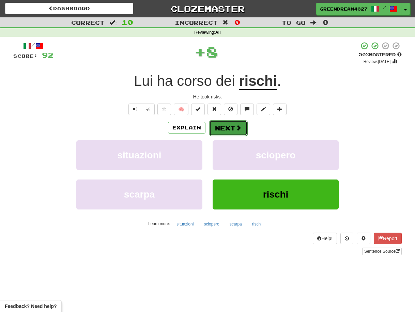
click at [224, 129] on button "Next" at bounding box center [228, 128] width 38 height 16
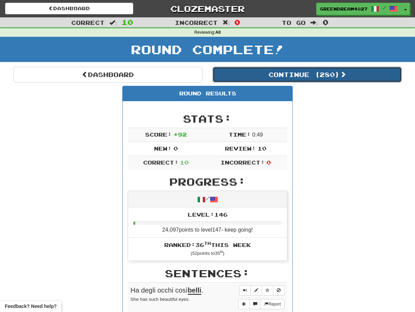
click at [276, 75] on button "Continue ( 280 )" at bounding box center [307, 75] width 189 height 16
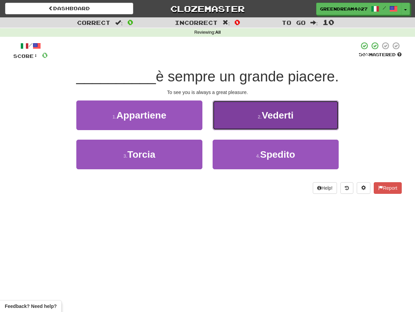
click at [243, 118] on button "2 . Vederti" at bounding box center [276, 116] width 126 height 30
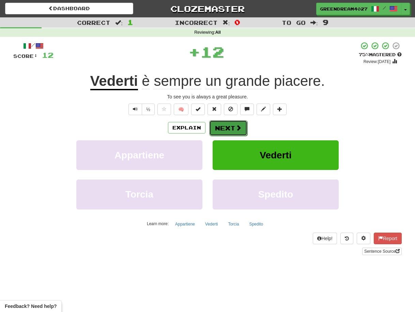
click at [227, 127] on button "Next" at bounding box center [228, 128] width 38 height 16
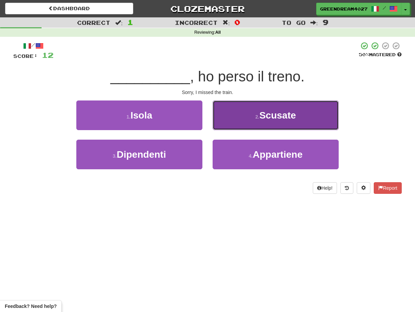
click at [235, 117] on button "2 . Scusate" at bounding box center [276, 116] width 126 height 30
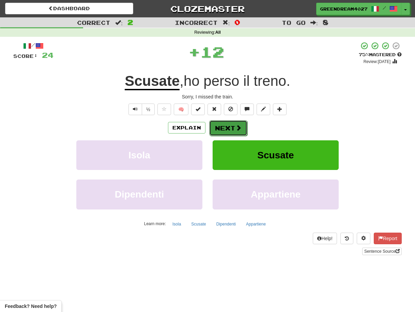
click at [222, 127] on button "Next" at bounding box center [228, 128] width 38 height 16
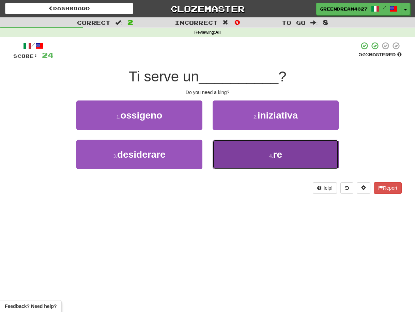
click at [236, 159] on button "4 . re" at bounding box center [276, 155] width 126 height 30
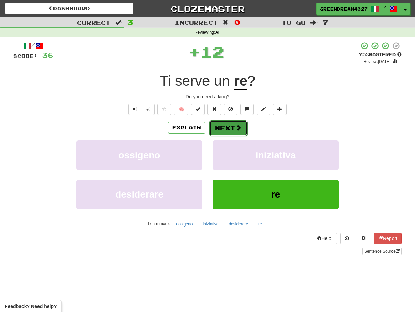
click at [229, 129] on button "Next" at bounding box center [228, 128] width 38 height 16
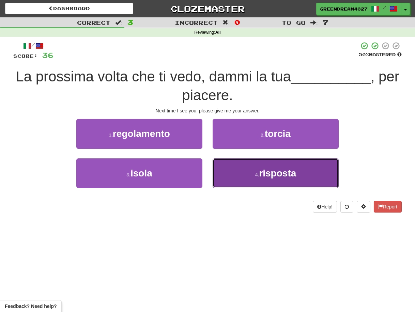
click at [260, 174] on span "risposta" at bounding box center [277, 173] width 37 height 11
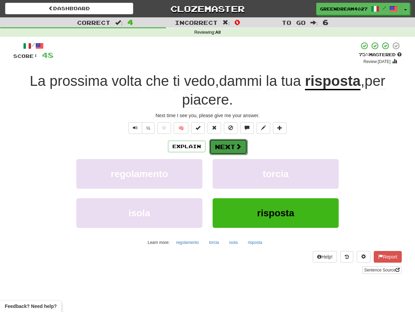
click at [227, 147] on button "Next" at bounding box center [228, 147] width 38 height 16
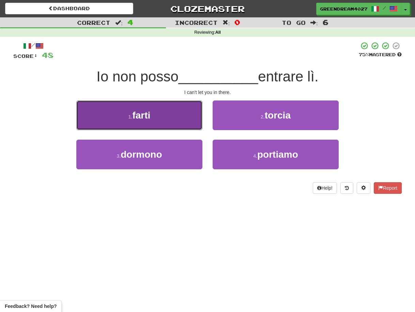
click at [175, 119] on button "1 . farti" at bounding box center [139, 116] width 126 height 30
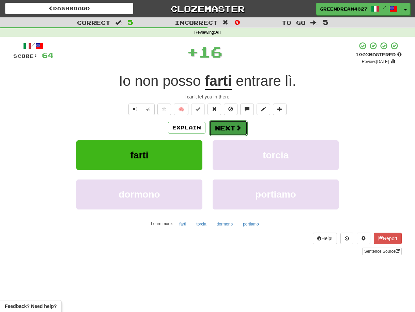
click at [224, 127] on button "Next" at bounding box center [228, 128] width 38 height 16
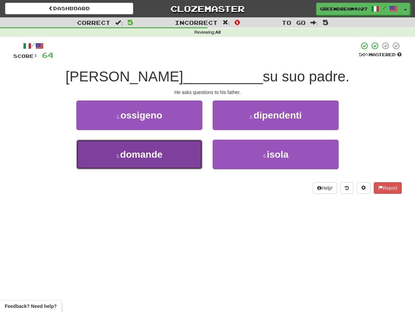
click at [177, 158] on button "3 . domande" at bounding box center [139, 155] width 126 height 30
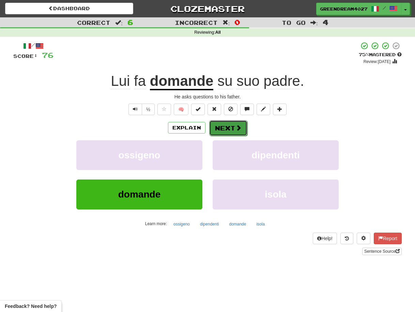
click at [227, 128] on button "Next" at bounding box center [228, 128] width 38 height 16
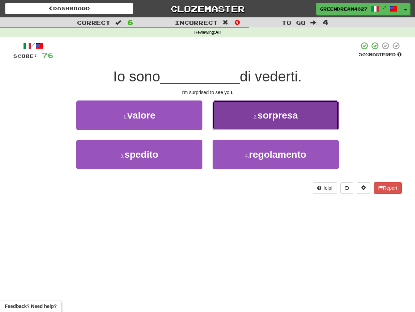
click at [254, 119] on small "2 ." at bounding box center [256, 116] width 4 height 5
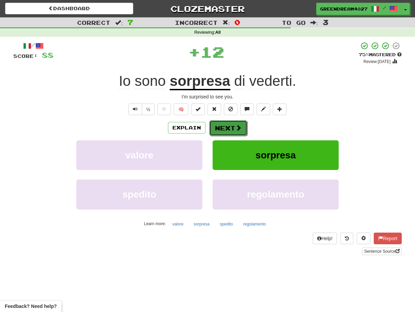
click at [228, 128] on button "Next" at bounding box center [228, 128] width 38 height 16
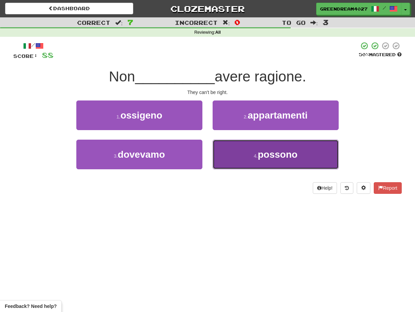
click at [244, 160] on button "4 . possono" at bounding box center [276, 155] width 126 height 30
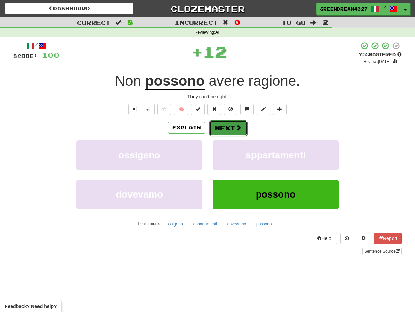
click at [228, 126] on button "Next" at bounding box center [228, 128] width 38 height 16
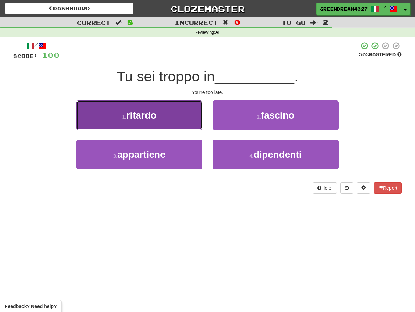
click at [176, 118] on button "1 . ritardo" at bounding box center [139, 116] width 126 height 30
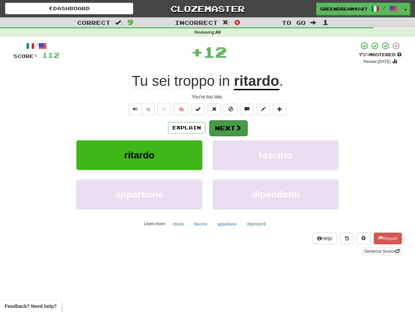
click at [226, 127] on button "Next" at bounding box center [228, 128] width 38 height 16
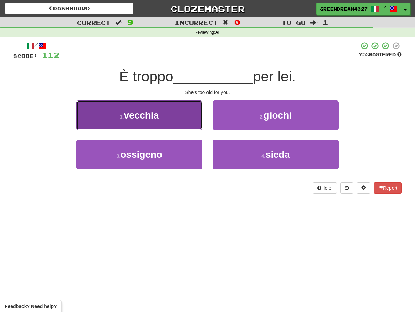
click at [174, 122] on button "1 . vecchia" at bounding box center [139, 116] width 126 height 30
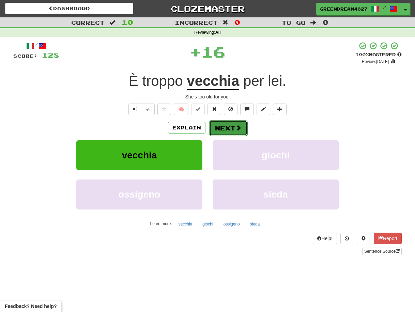
click at [223, 127] on button "Next" at bounding box center [228, 128] width 38 height 16
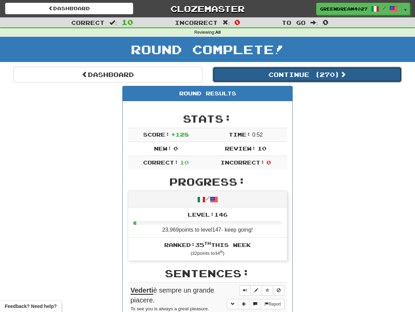
click at [300, 75] on button "Continue ( 270 )" at bounding box center [307, 75] width 189 height 16
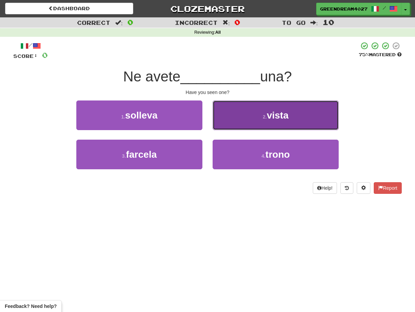
click at [254, 117] on button "2 . vista" at bounding box center [276, 116] width 126 height 30
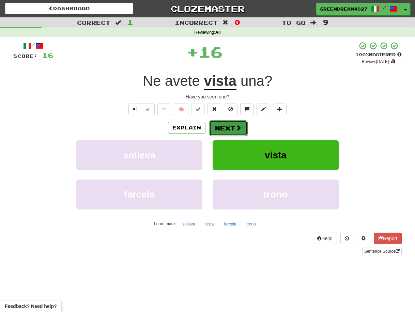
click at [232, 127] on button "Next" at bounding box center [228, 128] width 38 height 16
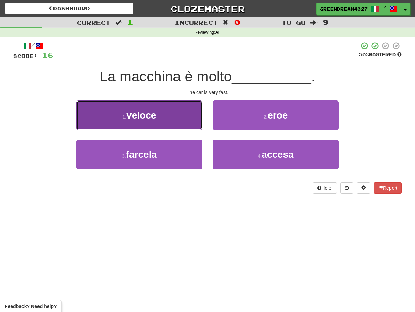
click at [172, 118] on button "1 . veloce" at bounding box center [139, 116] width 126 height 30
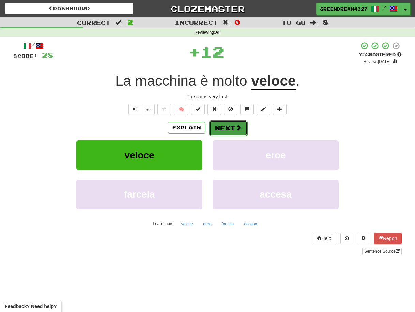
click at [227, 125] on button "Next" at bounding box center [228, 128] width 38 height 16
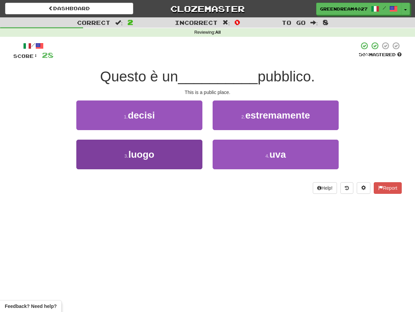
click at [184, 154] on button "3 . luogo" at bounding box center [139, 155] width 126 height 30
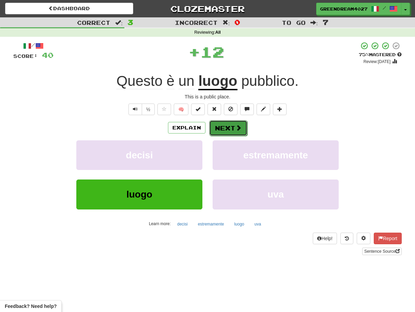
click at [224, 127] on button "Next" at bounding box center [228, 128] width 38 height 16
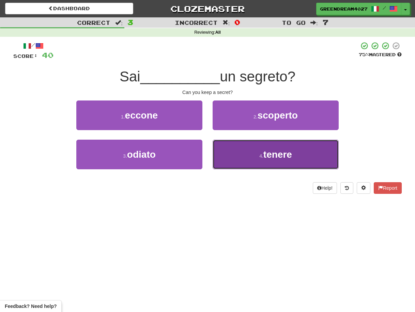
click at [234, 158] on button "4 . tenere" at bounding box center [276, 155] width 126 height 30
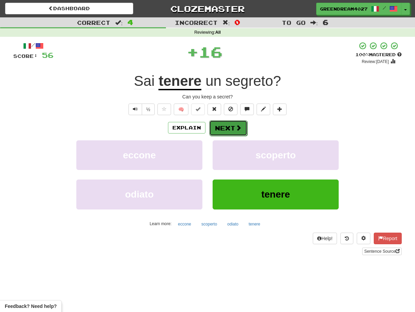
click at [225, 126] on button "Next" at bounding box center [228, 128] width 38 height 16
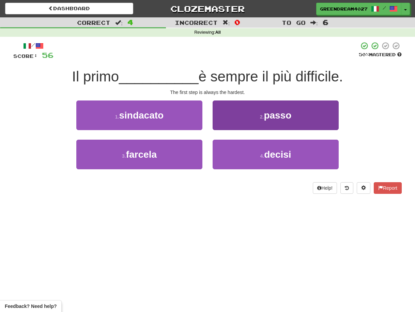
click at [248, 119] on button "2 . passo" at bounding box center [276, 116] width 126 height 30
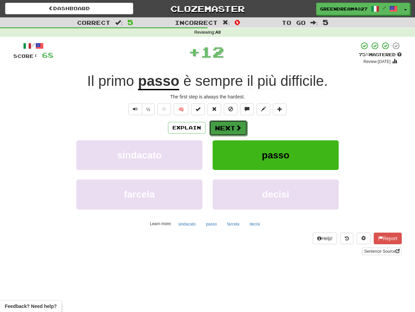
click at [231, 126] on button "Next" at bounding box center [228, 128] width 38 height 16
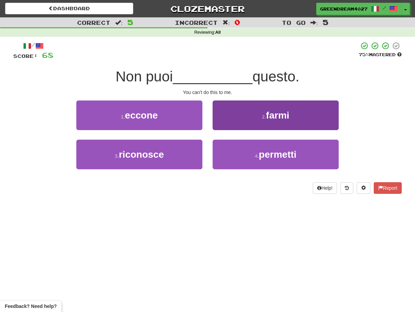
click at [244, 116] on button "2 . farmi" at bounding box center [276, 116] width 126 height 30
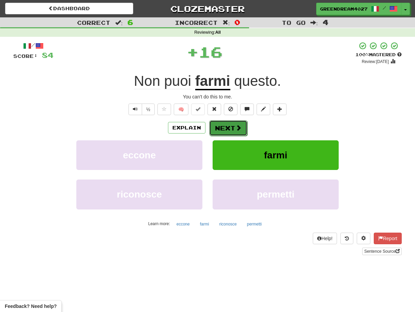
click at [229, 127] on button "Next" at bounding box center [228, 128] width 38 height 16
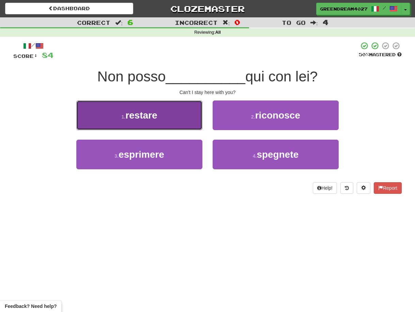
click at [171, 121] on button "1 . restare" at bounding box center [139, 116] width 126 height 30
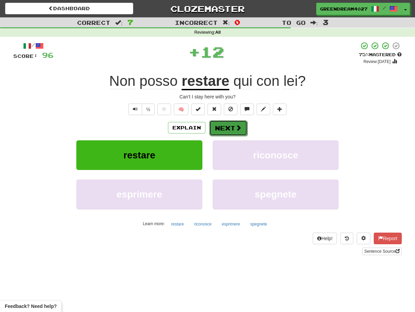
click at [224, 127] on button "Next" at bounding box center [228, 128] width 38 height 16
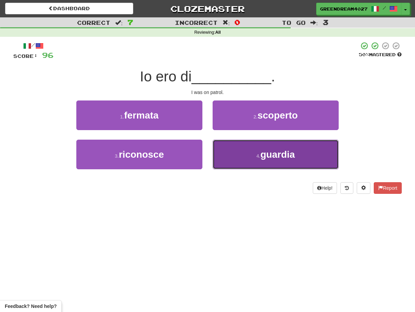
click at [237, 155] on button "4 . guardia" at bounding box center [276, 155] width 126 height 30
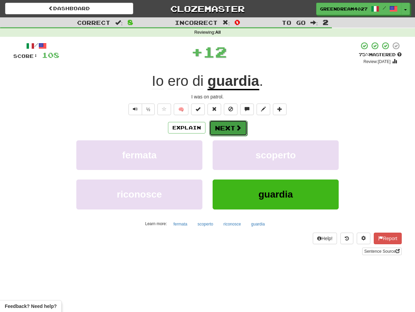
click at [230, 131] on button "Next" at bounding box center [228, 128] width 38 height 16
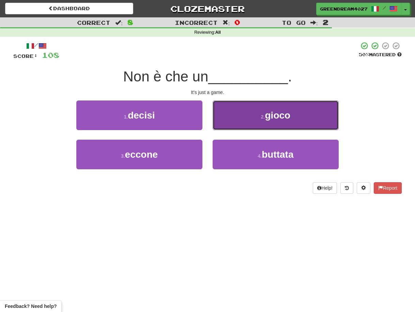
click at [237, 122] on button "2 . gioco" at bounding box center [276, 116] width 126 height 30
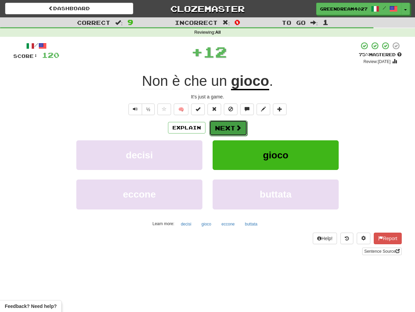
click at [228, 127] on button "Next" at bounding box center [228, 128] width 38 height 16
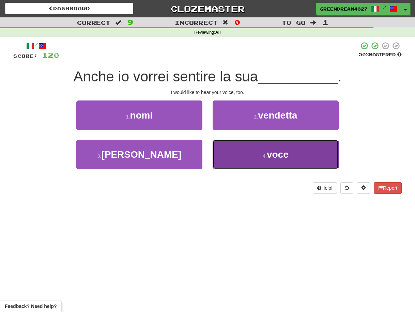
click at [240, 156] on button "4 . voce" at bounding box center [276, 155] width 126 height 30
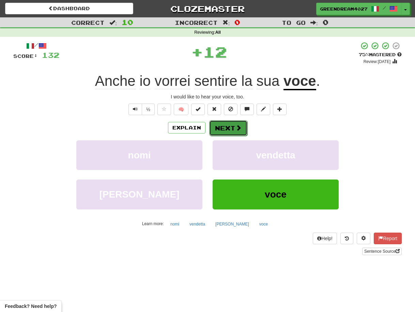
click at [232, 128] on button "Next" at bounding box center [228, 128] width 38 height 16
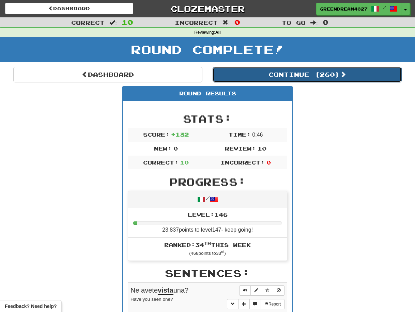
click at [270, 74] on button "Continue ( 260 )" at bounding box center [307, 75] width 189 height 16
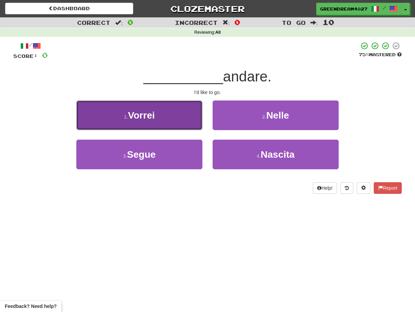
click at [165, 119] on button "1 . Vorrei" at bounding box center [139, 116] width 126 height 30
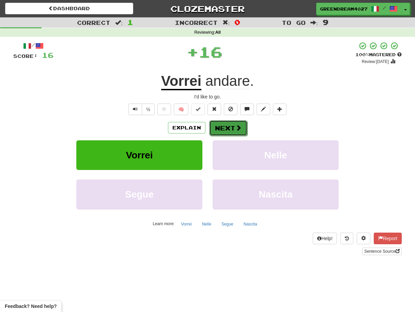
click at [225, 126] on button "Next" at bounding box center [228, 128] width 38 height 16
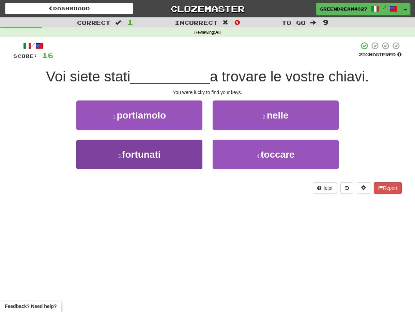
click at [172, 160] on button "3 . fortunati" at bounding box center [139, 155] width 126 height 30
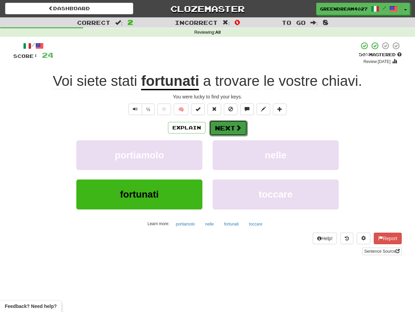
click at [225, 127] on button "Next" at bounding box center [228, 128] width 38 height 16
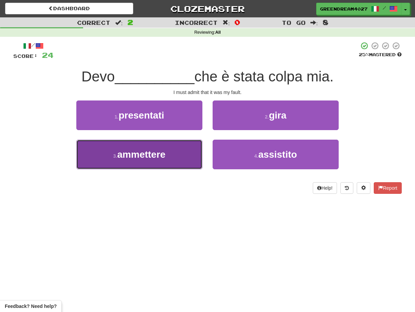
click at [187, 158] on button "3 . ammettere" at bounding box center [139, 155] width 126 height 30
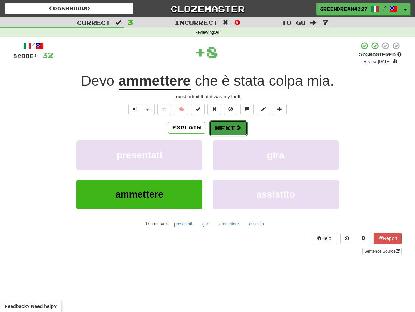
click at [226, 128] on button "Next" at bounding box center [228, 128] width 38 height 16
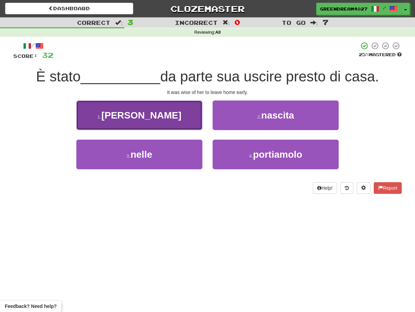
click at [174, 119] on button "1 . saggio" at bounding box center [139, 116] width 126 height 30
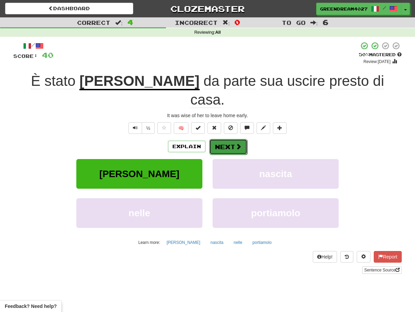
click at [226, 139] on button "Next" at bounding box center [228, 147] width 38 height 16
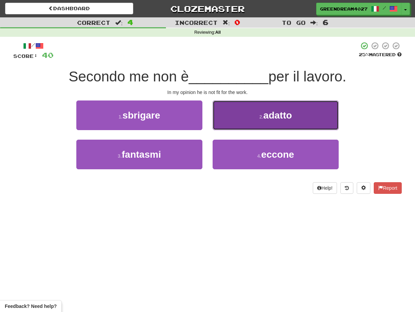
click at [247, 119] on button "2 . adatto" at bounding box center [276, 116] width 126 height 30
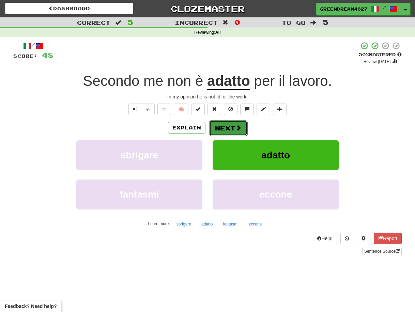
click at [225, 129] on button "Next" at bounding box center [228, 128] width 38 height 16
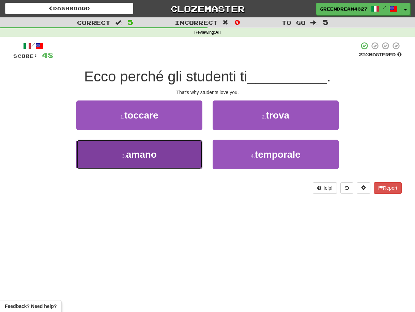
click at [177, 159] on button "3 . amano" at bounding box center [139, 155] width 126 height 30
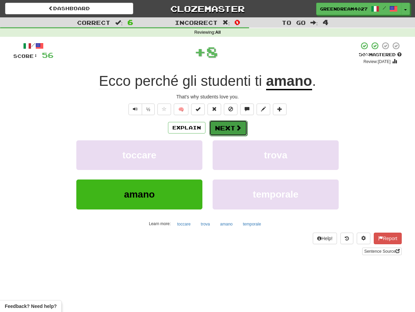
click at [222, 128] on button "Next" at bounding box center [228, 128] width 38 height 16
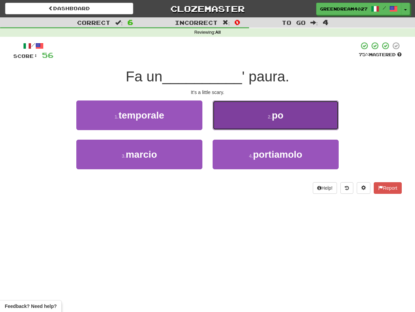
click at [234, 117] on button "2 . po" at bounding box center [276, 116] width 126 height 30
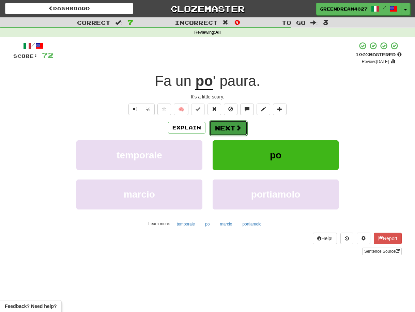
click at [224, 128] on button "Next" at bounding box center [228, 128] width 38 height 16
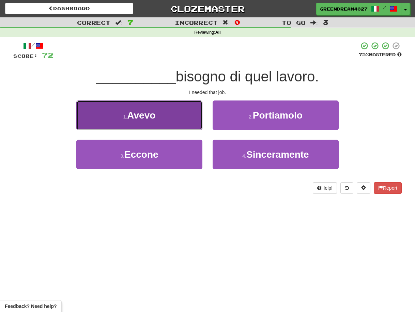
click at [179, 119] on button "1 . Avevo" at bounding box center [139, 116] width 126 height 30
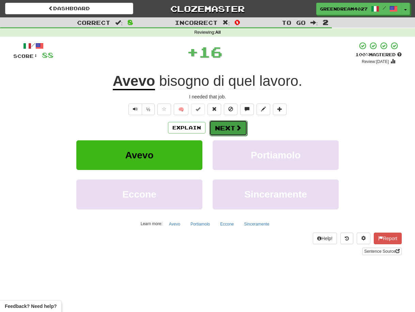
click at [227, 127] on button "Next" at bounding box center [228, 128] width 38 height 16
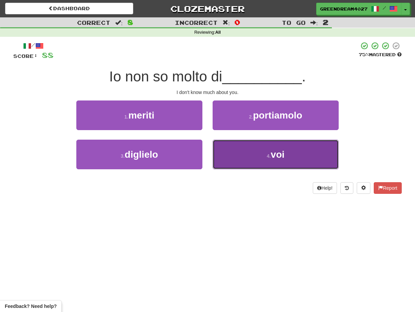
click at [237, 165] on button "4 . voi" at bounding box center [276, 155] width 126 height 30
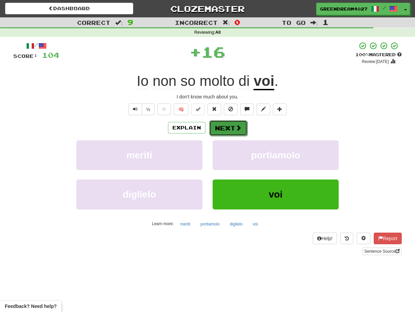
click at [229, 127] on button "Next" at bounding box center [228, 128] width 38 height 16
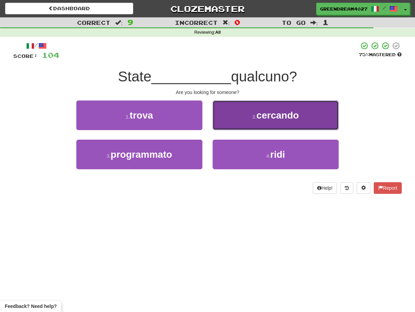
click at [241, 114] on button "2 . cercando" at bounding box center [276, 116] width 126 height 30
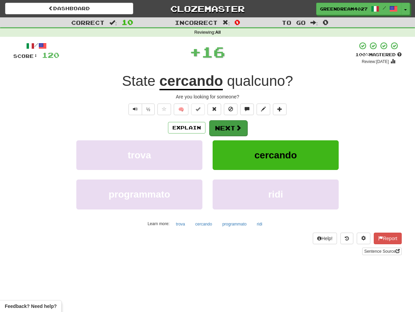
click at [229, 128] on button "Next" at bounding box center [228, 128] width 38 height 16
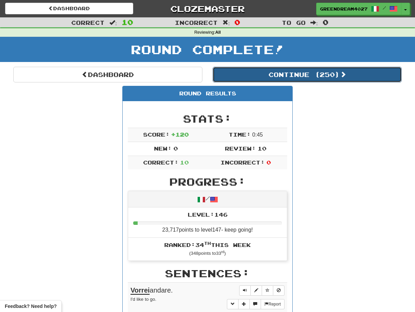
click at [266, 74] on button "Continue ( 250 )" at bounding box center [307, 75] width 189 height 16
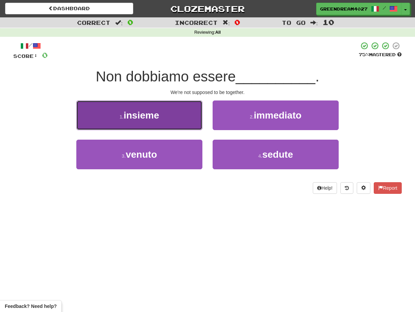
click at [174, 119] on button "1 . insieme" at bounding box center [139, 116] width 126 height 30
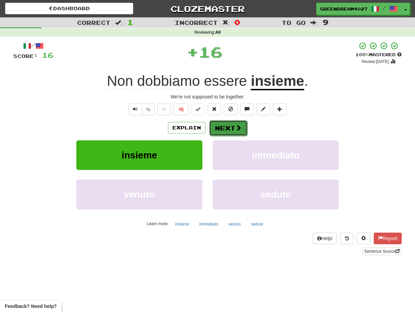
click at [224, 126] on button "Next" at bounding box center [228, 128] width 38 height 16
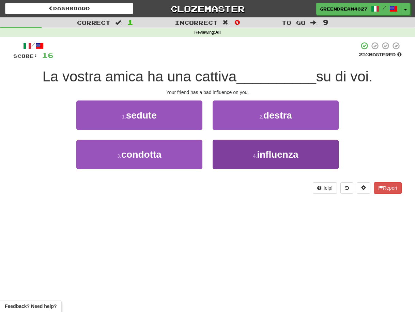
click at [235, 159] on button "4 . influenza" at bounding box center [276, 155] width 126 height 30
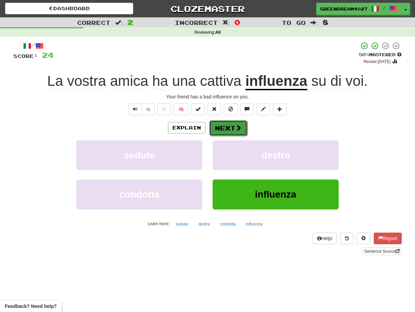
click at [226, 128] on button "Next" at bounding box center [228, 128] width 38 height 16
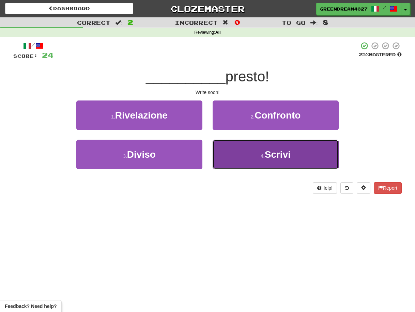
click at [238, 155] on button "4 . Scrivi" at bounding box center [276, 155] width 126 height 30
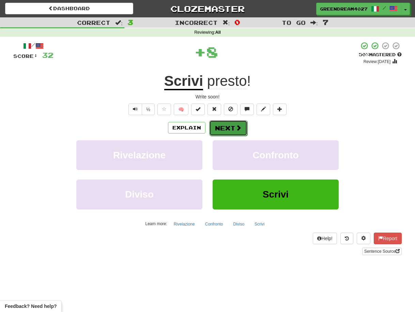
click at [223, 127] on button "Next" at bounding box center [228, 128] width 38 height 16
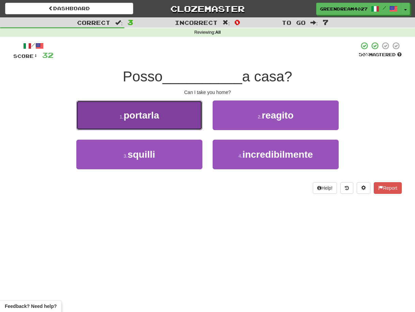
click at [179, 119] on button "1 . portarla" at bounding box center [139, 116] width 126 height 30
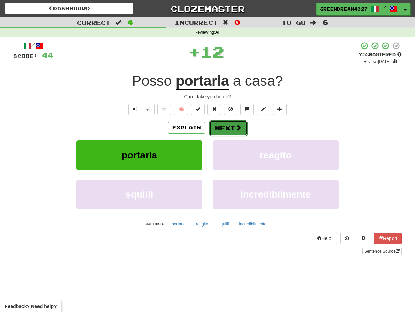
click at [226, 127] on button "Next" at bounding box center [228, 128] width 38 height 16
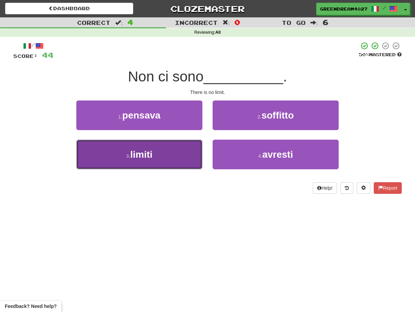
click at [184, 156] on button "3 . limiti" at bounding box center [139, 155] width 126 height 30
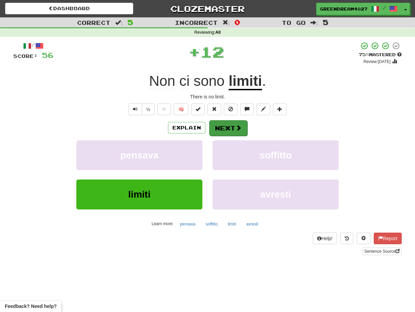
click at [219, 128] on button "Next" at bounding box center [228, 128] width 38 height 16
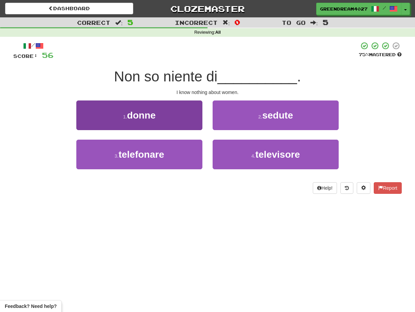
click at [165, 119] on button "1 . donne" at bounding box center [139, 116] width 126 height 30
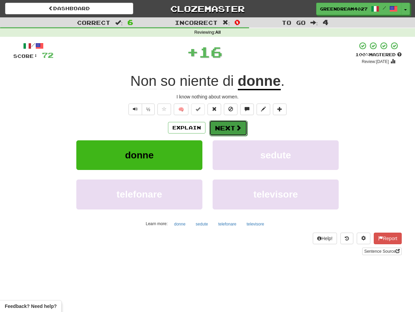
click at [221, 127] on button "Next" at bounding box center [228, 128] width 38 height 16
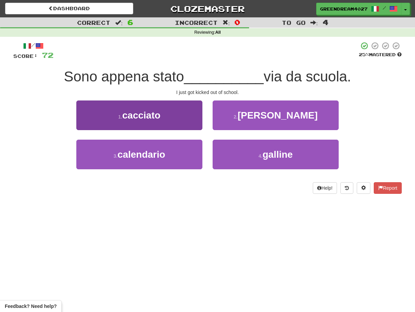
click at [168, 120] on button "1 . cacciato" at bounding box center [139, 116] width 126 height 30
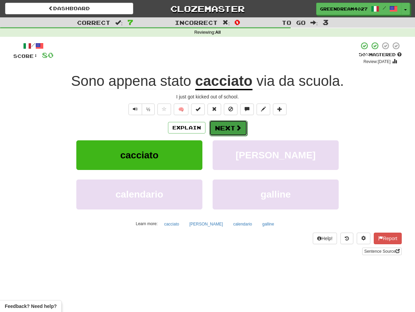
click at [224, 130] on button "Next" at bounding box center [228, 128] width 38 height 16
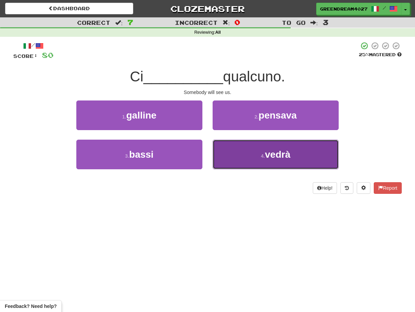
click at [239, 161] on button "4 . vedrà" at bounding box center [276, 155] width 126 height 30
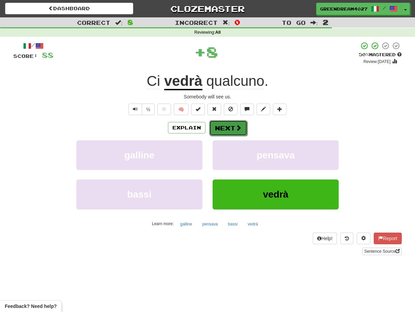
click at [226, 129] on button "Next" at bounding box center [228, 128] width 38 height 16
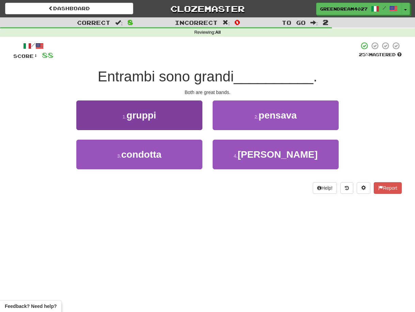
click at [174, 120] on button "1 . gruppi" at bounding box center [139, 116] width 126 height 30
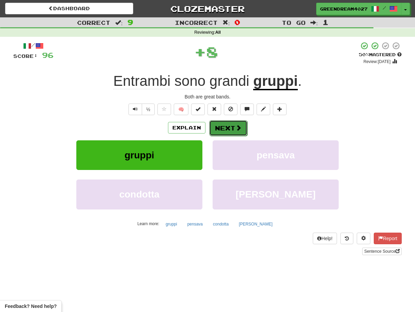
click at [216, 127] on button "Next" at bounding box center [228, 128] width 38 height 16
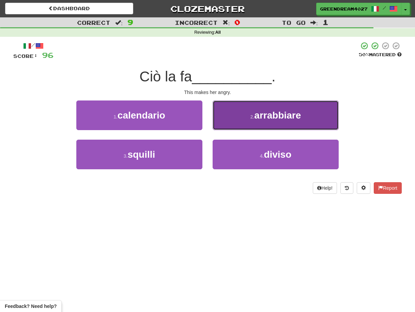
click at [235, 117] on button "2 . arrabbiare" at bounding box center [276, 116] width 126 height 30
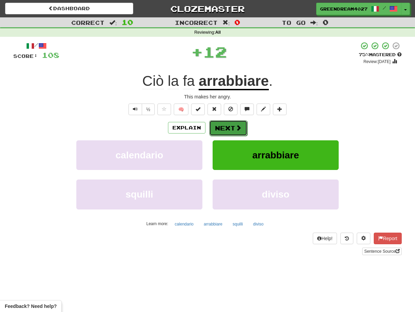
click at [227, 127] on button "Next" at bounding box center [228, 128] width 38 height 16
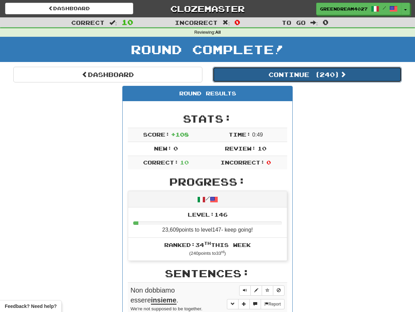
click at [275, 75] on button "Continue ( 240 )" at bounding box center [307, 75] width 189 height 16
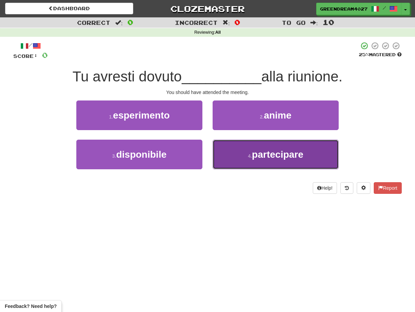
click at [254, 156] on span "partecipare" at bounding box center [277, 154] width 51 height 11
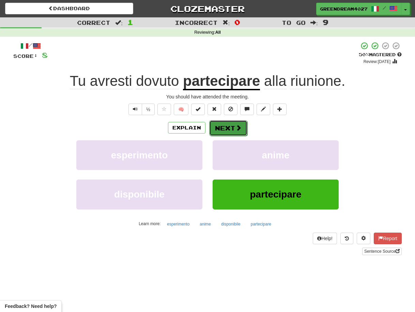
click at [230, 129] on button "Next" at bounding box center [228, 128] width 38 height 16
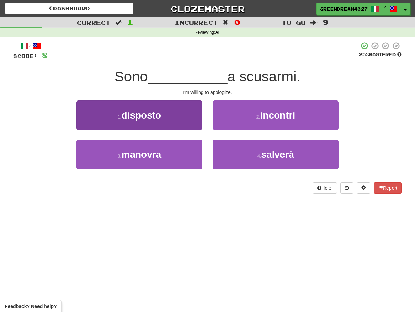
click at [174, 120] on button "1 . disposto" at bounding box center [139, 116] width 126 height 30
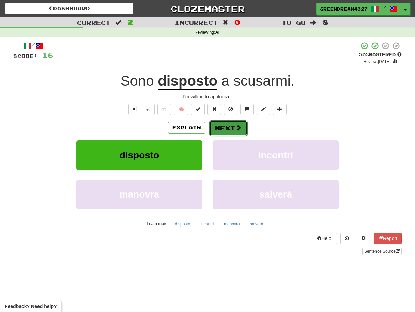
click at [225, 125] on button "Next" at bounding box center [228, 128] width 38 height 16
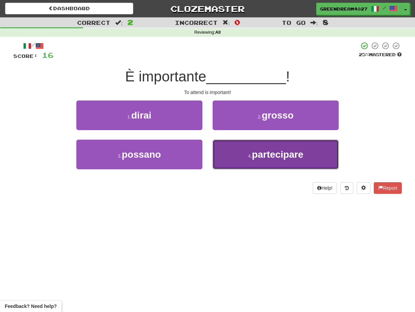
click at [240, 158] on button "4 . partecipare" at bounding box center [276, 155] width 126 height 30
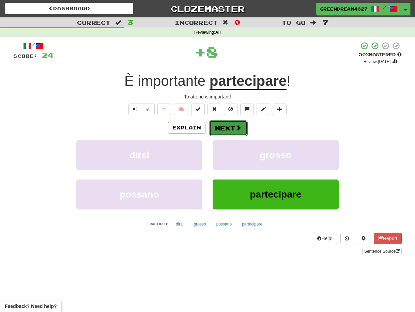
click at [227, 127] on button "Next" at bounding box center [228, 128] width 38 height 16
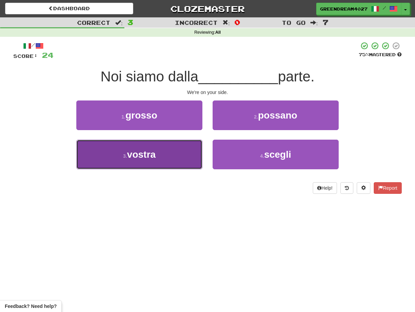
click at [186, 160] on button "3 . vostra" at bounding box center [139, 155] width 126 height 30
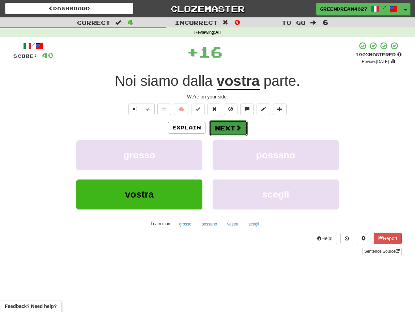
click at [225, 126] on button "Next" at bounding box center [228, 128] width 38 height 16
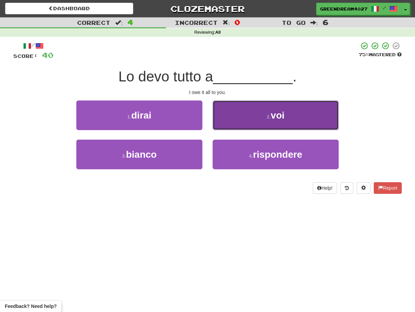
click at [235, 121] on button "2 . voi" at bounding box center [276, 116] width 126 height 30
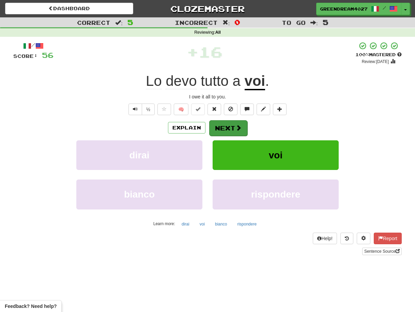
click at [228, 127] on button "Next" at bounding box center [228, 128] width 38 height 16
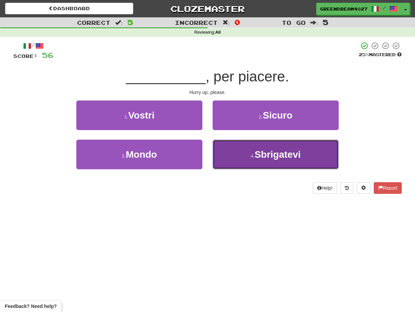
click at [239, 163] on button "4 . Sbrigatevi" at bounding box center [276, 155] width 126 height 30
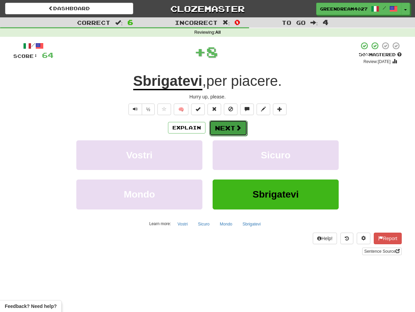
click at [226, 126] on button "Next" at bounding box center [228, 128] width 38 height 16
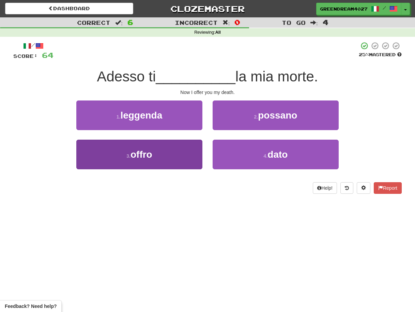
click at [186, 158] on button "3 . offro" at bounding box center [139, 155] width 126 height 30
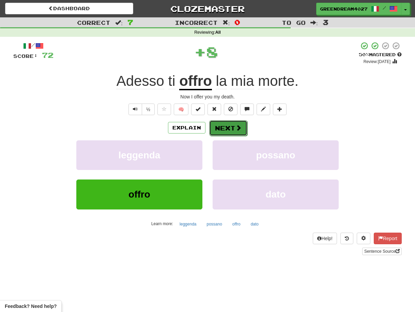
click at [223, 127] on button "Next" at bounding box center [228, 128] width 38 height 16
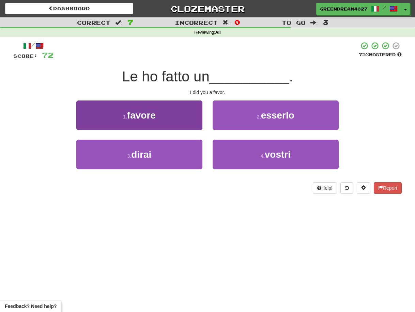
click at [164, 120] on button "1 . favore" at bounding box center [139, 116] width 126 height 30
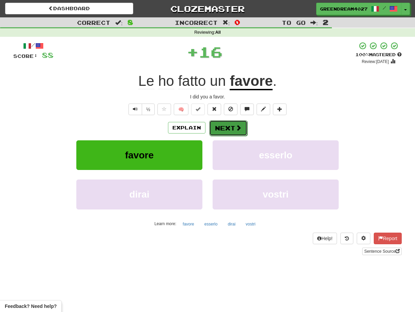
click at [222, 128] on button "Next" at bounding box center [228, 128] width 38 height 16
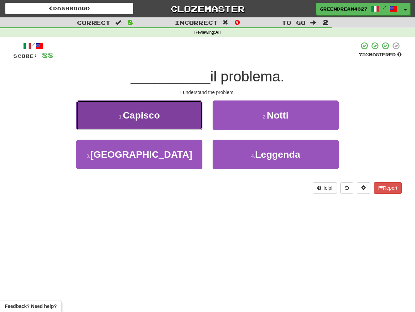
click at [172, 119] on button "1 . Capisco" at bounding box center [139, 116] width 126 height 30
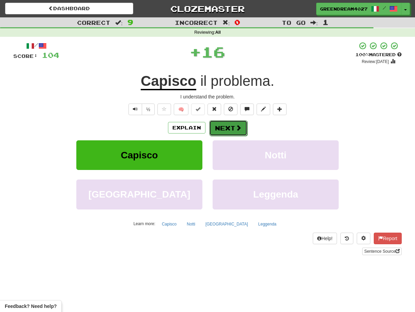
click at [221, 126] on button "Next" at bounding box center [228, 128] width 38 height 16
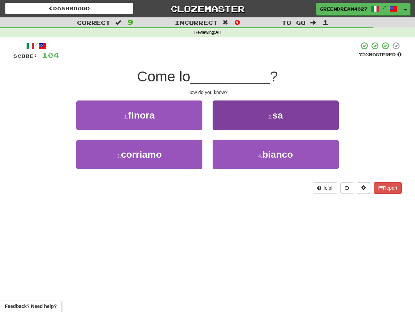
click at [239, 118] on button "2 . sa" at bounding box center [276, 116] width 126 height 30
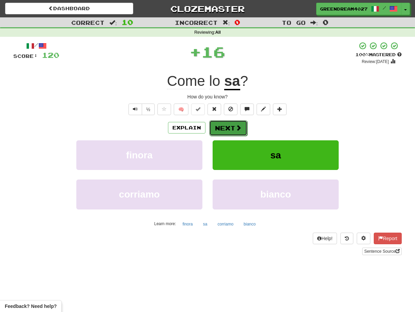
click at [226, 127] on button "Next" at bounding box center [228, 128] width 38 height 16
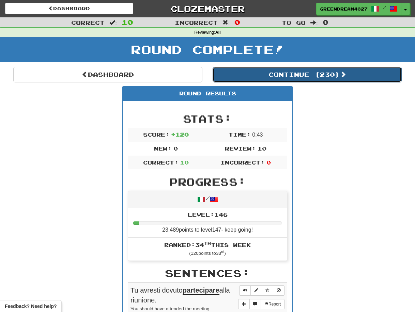
click at [304, 73] on button "Continue ( 230 )" at bounding box center [307, 75] width 189 height 16
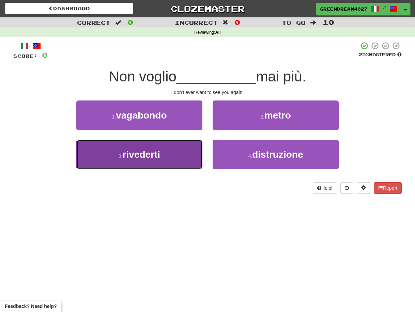
click at [185, 156] on button "3 . rivederti" at bounding box center [139, 155] width 126 height 30
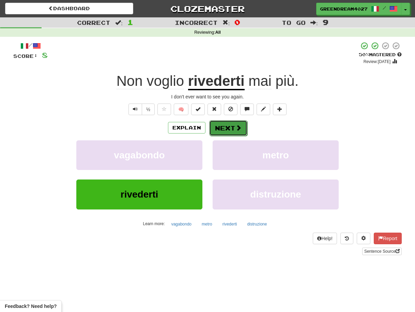
click at [229, 128] on button "Next" at bounding box center [228, 128] width 38 height 16
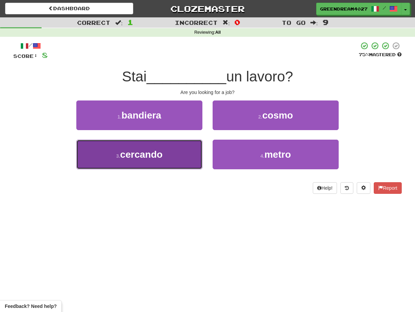
click at [180, 165] on button "3 . cercando" at bounding box center [139, 155] width 126 height 30
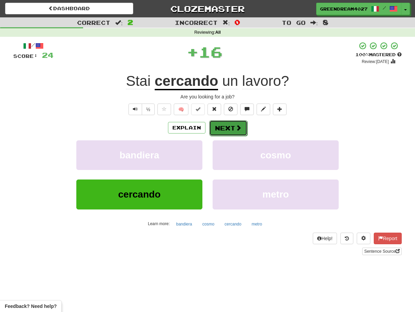
click at [225, 126] on button "Next" at bounding box center [228, 128] width 38 height 16
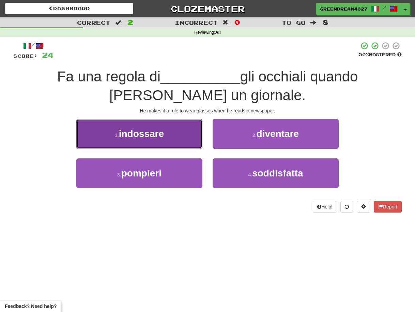
click at [159, 137] on span "indossare" at bounding box center [141, 133] width 45 height 11
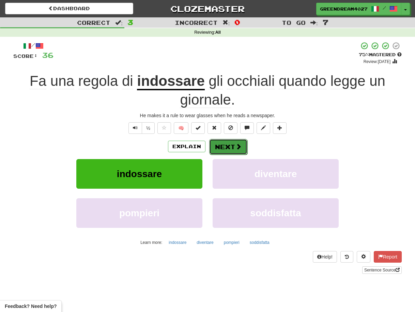
click at [224, 148] on button "Next" at bounding box center [228, 147] width 38 height 16
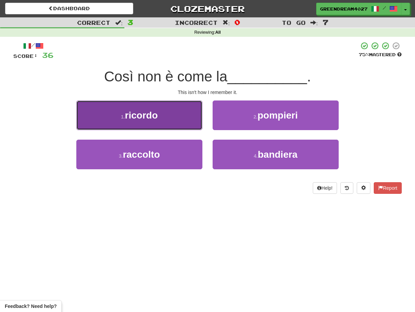
click at [165, 120] on button "1 . ricordo" at bounding box center [139, 116] width 126 height 30
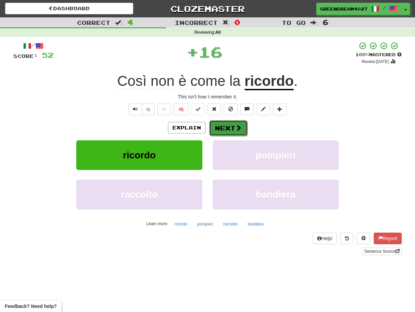
click at [227, 128] on button "Next" at bounding box center [228, 128] width 38 height 16
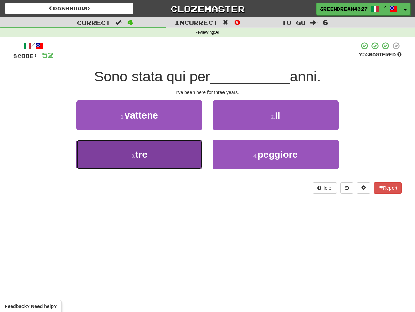
click at [183, 153] on button "3 . tre" at bounding box center [139, 155] width 126 height 30
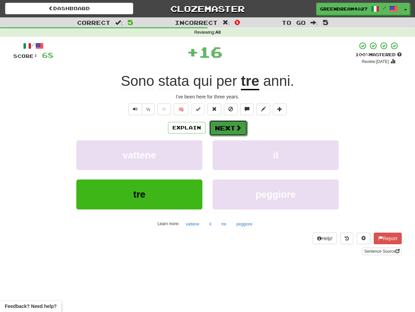
click at [226, 128] on button "Next" at bounding box center [228, 128] width 38 height 16
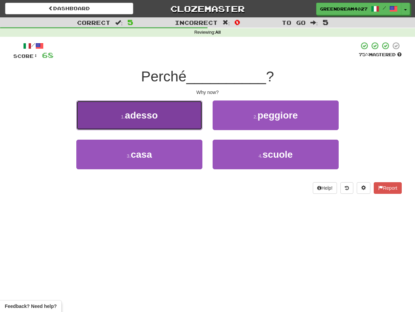
click at [166, 118] on button "1 . adesso" at bounding box center [139, 116] width 126 height 30
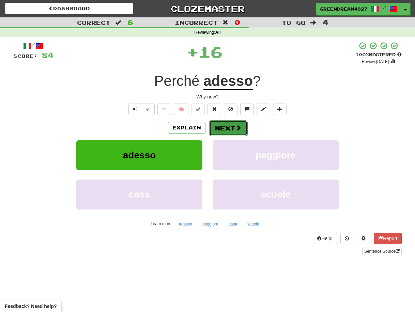
click at [221, 126] on button "Next" at bounding box center [228, 128] width 38 height 16
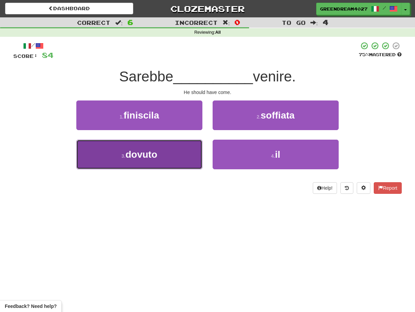
click at [175, 153] on button "3 . dovuto" at bounding box center [139, 155] width 126 height 30
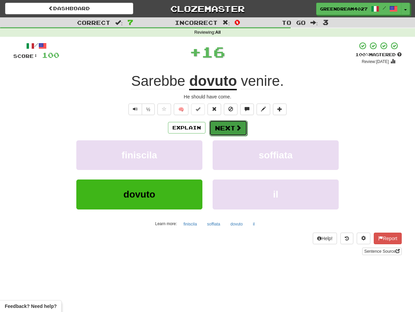
click at [224, 127] on button "Next" at bounding box center [228, 128] width 38 height 16
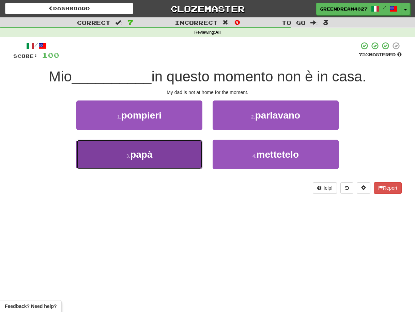
click at [177, 163] on button "3 . papà" at bounding box center [139, 155] width 126 height 30
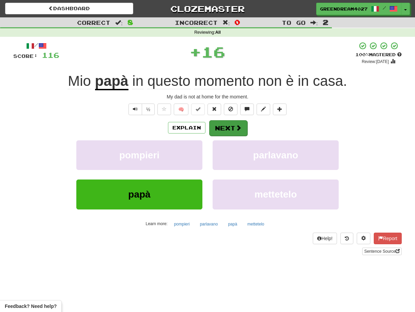
click at [221, 128] on button "Next" at bounding box center [228, 128] width 38 height 16
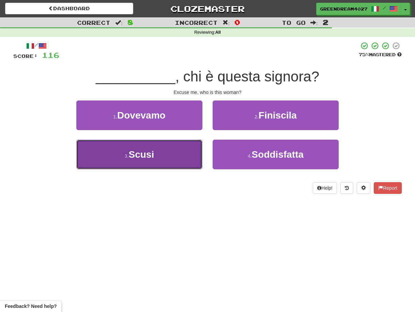
click at [178, 155] on button "3 . Scusi" at bounding box center [139, 155] width 126 height 30
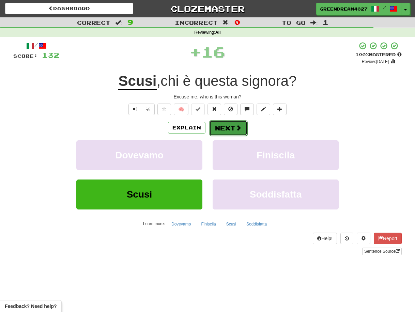
click at [226, 128] on button "Next" at bounding box center [228, 128] width 38 height 16
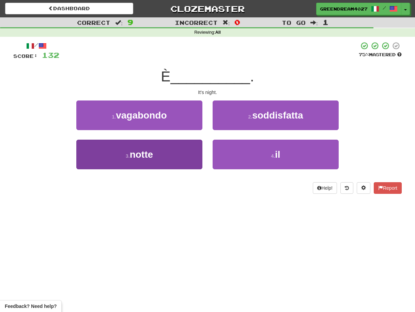
click at [189, 154] on button "3 . notte" at bounding box center [139, 155] width 126 height 30
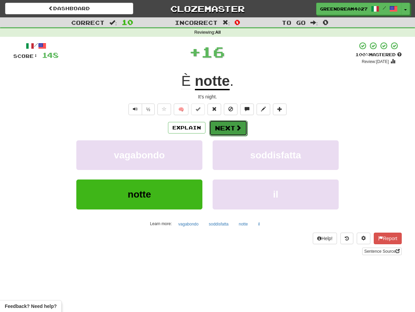
click at [227, 127] on button "Next" at bounding box center [228, 128] width 38 height 16
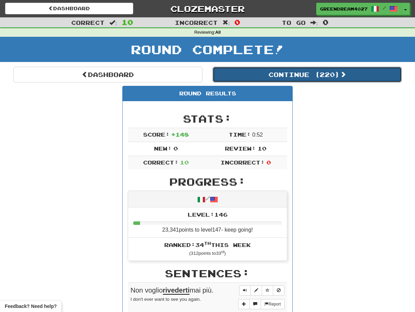
click at [266, 75] on button "Continue ( 220 )" at bounding box center [307, 75] width 189 height 16
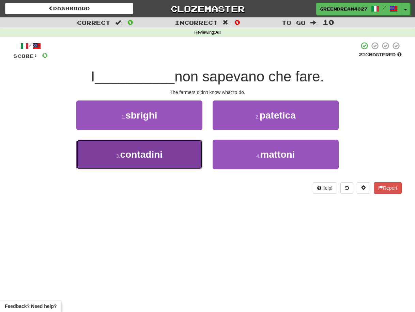
click at [162, 160] on button "3 . contadini" at bounding box center [139, 155] width 126 height 30
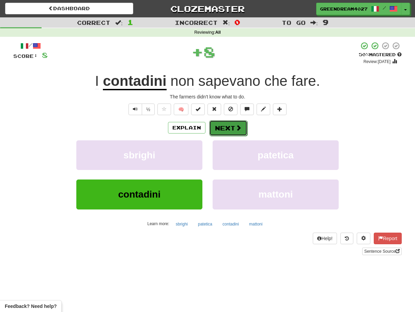
click at [223, 128] on button "Next" at bounding box center [228, 128] width 38 height 16
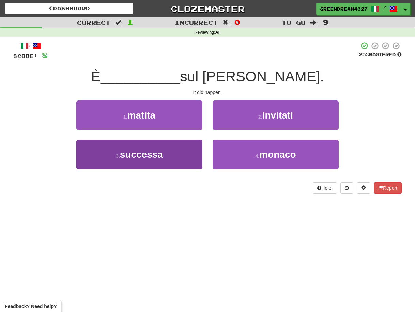
click at [175, 165] on button "3 . successa" at bounding box center [139, 155] width 126 height 30
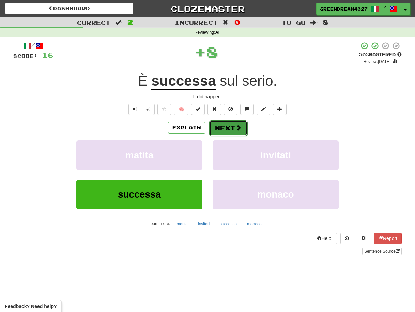
click at [224, 127] on button "Next" at bounding box center [228, 128] width 38 height 16
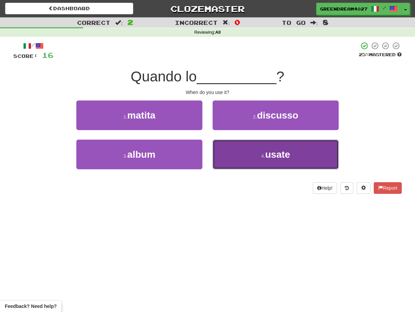
click at [233, 155] on button "4 . usate" at bounding box center [276, 155] width 126 height 30
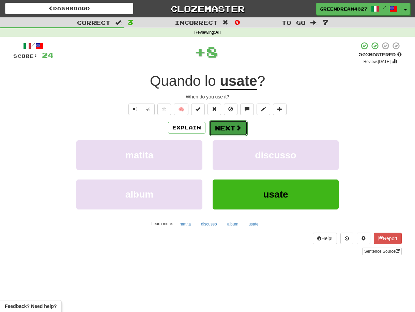
click at [223, 127] on button "Next" at bounding box center [228, 128] width 38 height 16
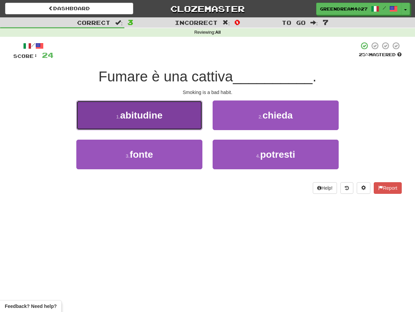
click at [157, 117] on span "abitudine" at bounding box center [141, 115] width 42 height 11
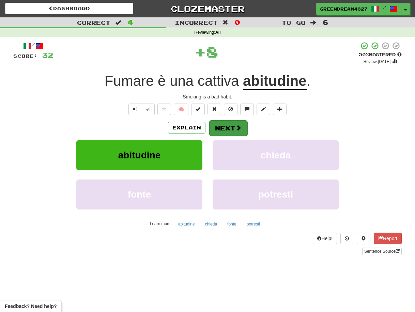
click at [228, 128] on button "Next" at bounding box center [228, 128] width 38 height 16
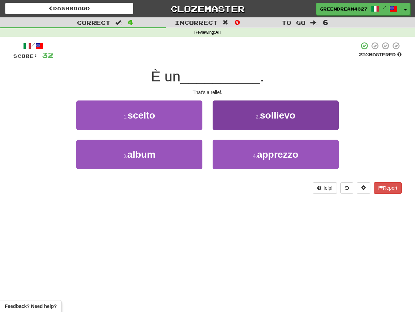
click at [240, 121] on button "2 . sollievo" at bounding box center [276, 116] width 126 height 30
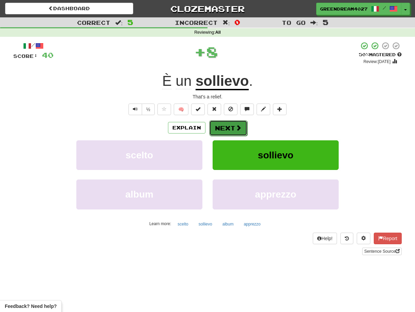
click at [227, 127] on button "Next" at bounding box center [228, 128] width 38 height 16
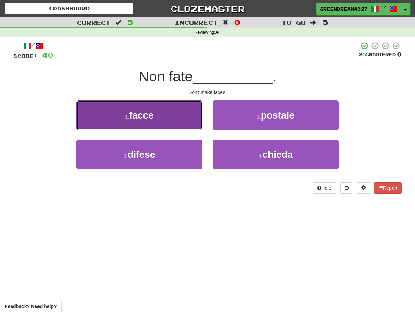
click at [179, 118] on button "1 . facce" at bounding box center [139, 116] width 126 height 30
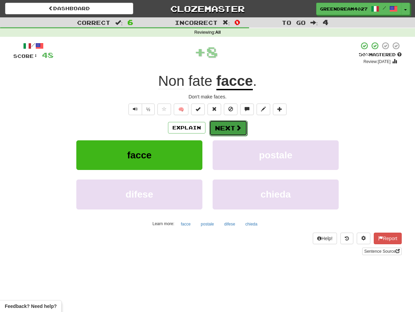
click at [225, 125] on button "Next" at bounding box center [228, 128] width 38 height 16
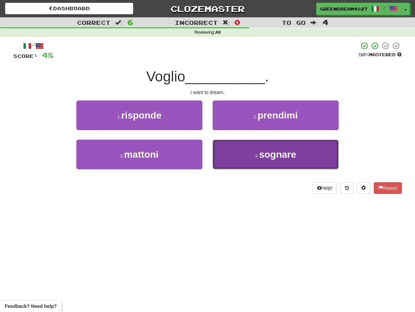
click at [246, 156] on button "4 . sognare" at bounding box center [276, 155] width 126 height 30
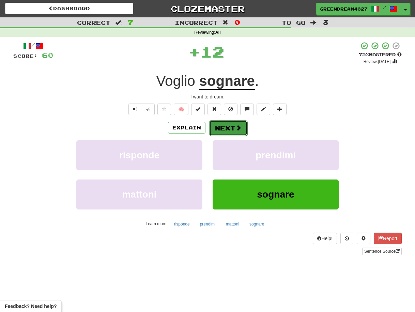
click at [231, 126] on button "Next" at bounding box center [228, 128] width 38 height 16
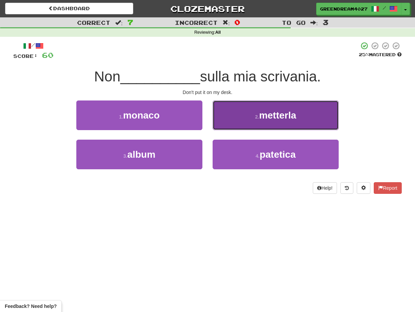
click at [243, 117] on button "2 . metterla" at bounding box center [276, 116] width 126 height 30
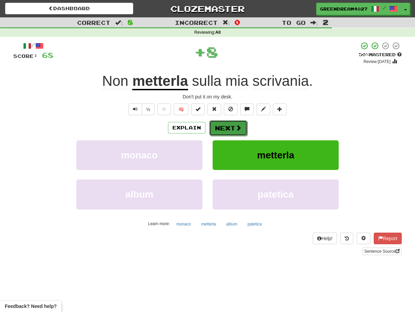
click at [223, 127] on button "Next" at bounding box center [228, 128] width 38 height 16
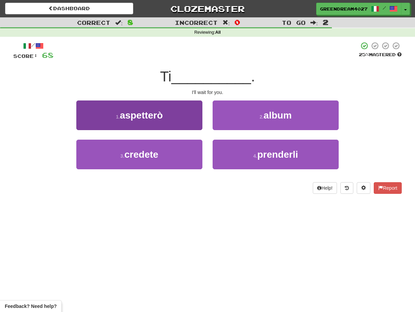
click at [187, 113] on button "1 . aspetterò" at bounding box center [139, 116] width 126 height 30
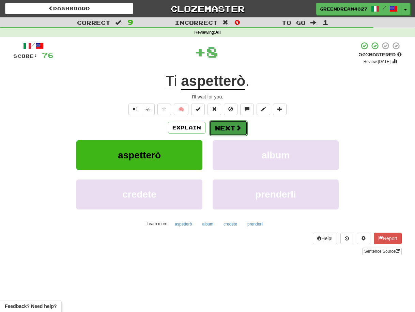
click at [226, 126] on button "Next" at bounding box center [228, 128] width 38 height 16
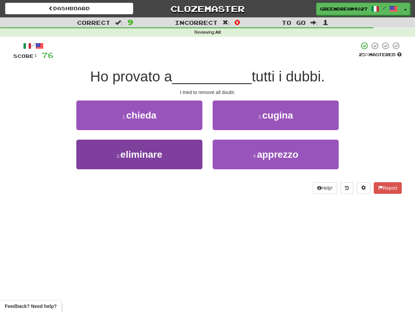
click at [180, 161] on button "3 . eliminare" at bounding box center [139, 155] width 126 height 30
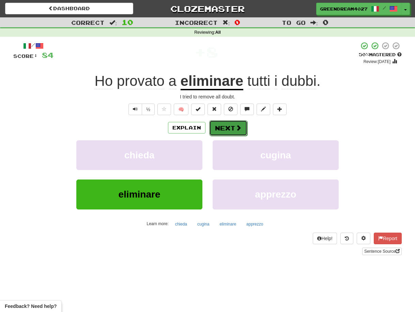
click at [230, 126] on button "Next" at bounding box center [228, 128] width 38 height 16
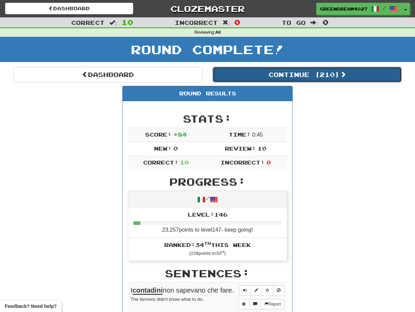
click at [272, 75] on button "Continue ( 210 )" at bounding box center [307, 75] width 189 height 16
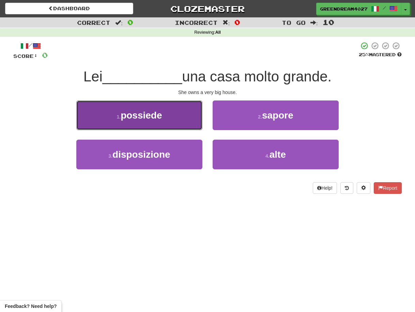
click at [175, 121] on button "1 . possiede" at bounding box center [139, 116] width 126 height 30
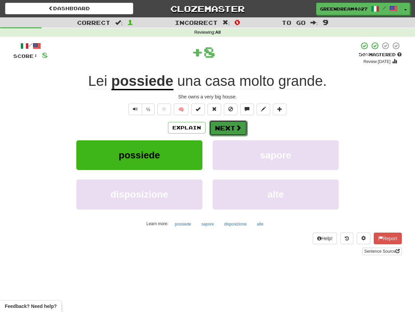
click at [226, 128] on button "Next" at bounding box center [228, 128] width 38 height 16
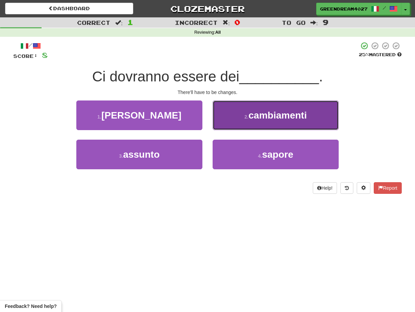
click at [240, 119] on button "2 . cambiamenti" at bounding box center [276, 116] width 126 height 30
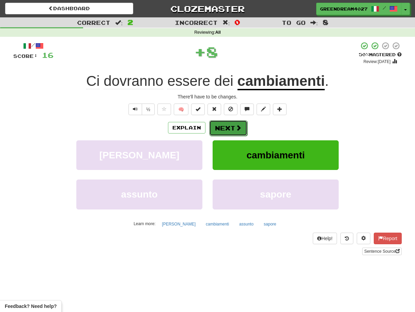
click at [224, 127] on button "Next" at bounding box center [228, 128] width 38 height 16
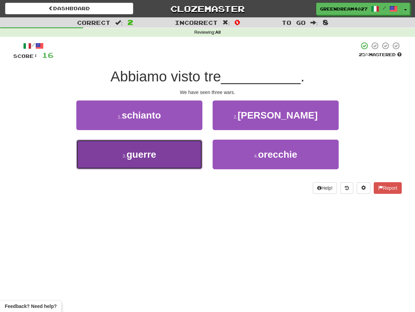
click at [177, 160] on button "3 . guerre" at bounding box center [139, 155] width 126 height 30
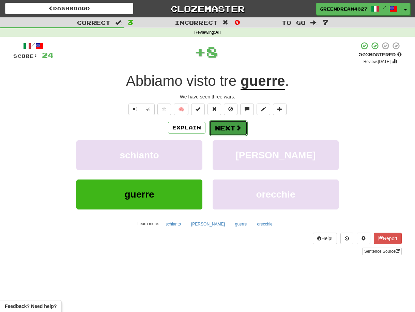
click at [228, 128] on button "Next" at bounding box center [228, 128] width 38 height 16
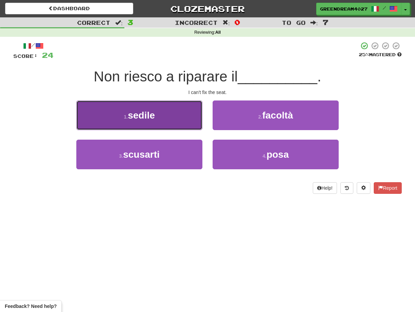
click at [174, 120] on button "1 . sedile" at bounding box center [139, 116] width 126 height 30
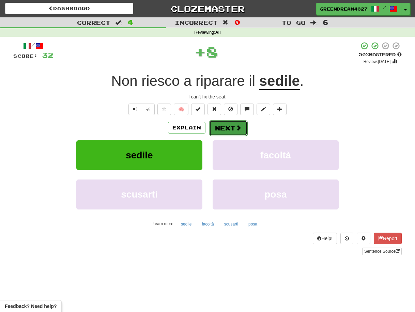
click at [227, 128] on button "Next" at bounding box center [228, 128] width 38 height 16
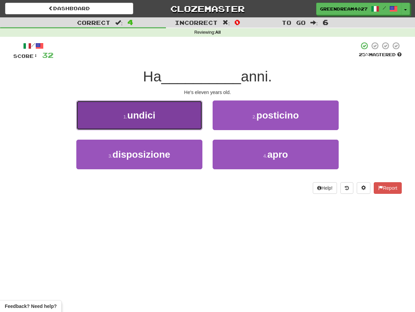
click at [173, 115] on button "1 . undici" at bounding box center [139, 116] width 126 height 30
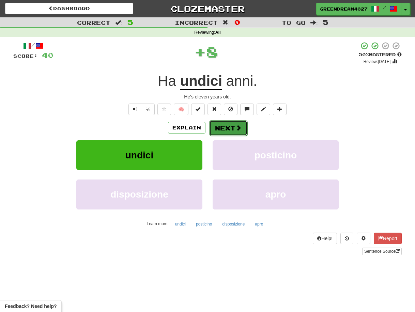
click at [225, 128] on button "Next" at bounding box center [228, 128] width 38 height 16
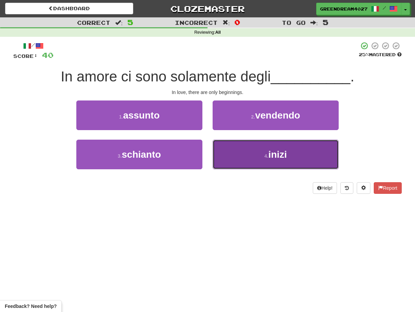
click at [234, 161] on button "4 . inizi" at bounding box center [276, 155] width 126 height 30
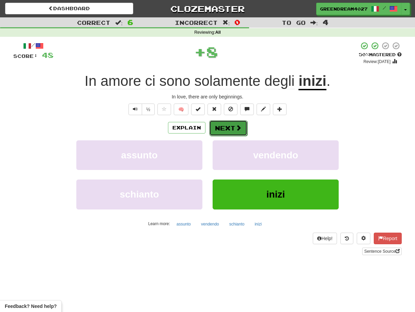
click at [225, 126] on button "Next" at bounding box center [228, 128] width 38 height 16
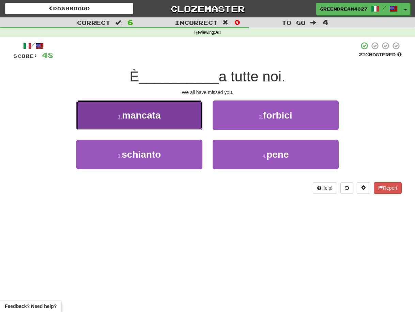
click at [171, 118] on button "1 . mancata" at bounding box center [139, 116] width 126 height 30
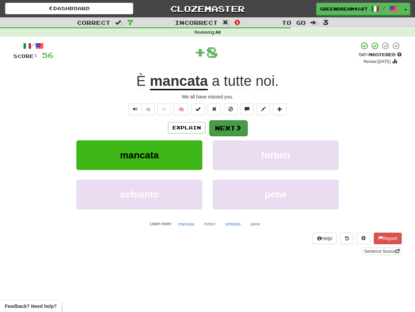
click at [225, 128] on button "Next" at bounding box center [228, 128] width 38 height 16
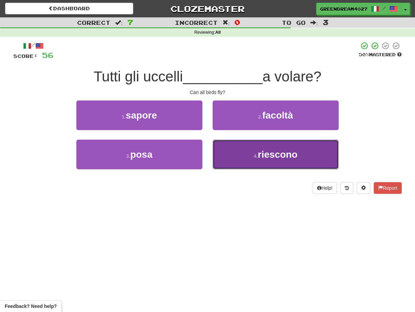
click at [246, 157] on button "4 . riescono" at bounding box center [276, 155] width 126 height 30
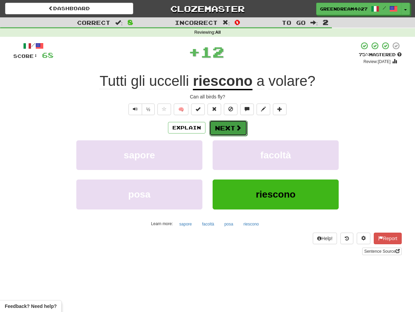
click at [228, 128] on button "Next" at bounding box center [228, 128] width 38 height 16
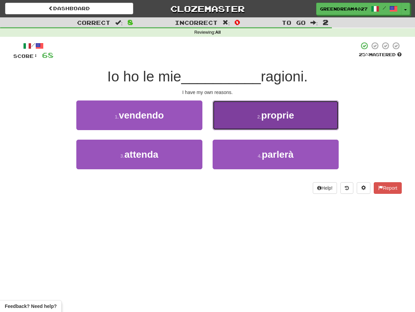
click at [249, 119] on button "2 . proprie" at bounding box center [276, 116] width 126 height 30
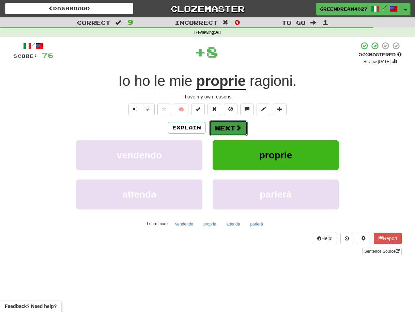
click at [233, 127] on button "Next" at bounding box center [228, 128] width 38 height 16
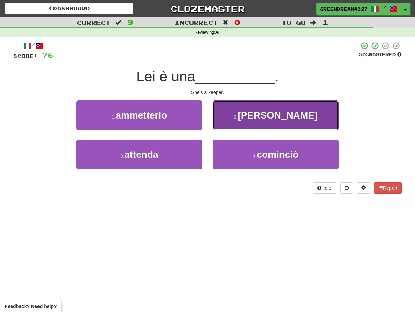
click at [249, 116] on button "2 . custode" at bounding box center [276, 116] width 126 height 30
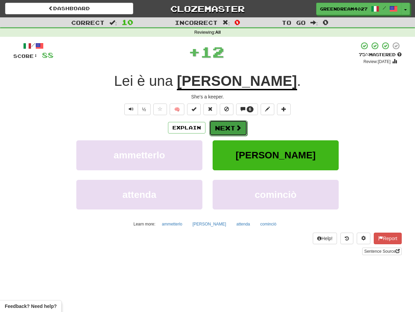
click at [230, 126] on button "Next" at bounding box center [228, 128] width 38 height 16
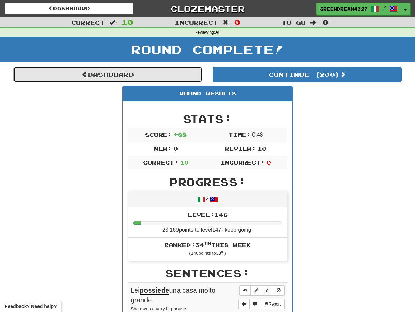
click at [128, 72] on link "Dashboard" at bounding box center [107, 75] width 189 height 16
